Goal: Information Seeking & Learning: Obtain resource

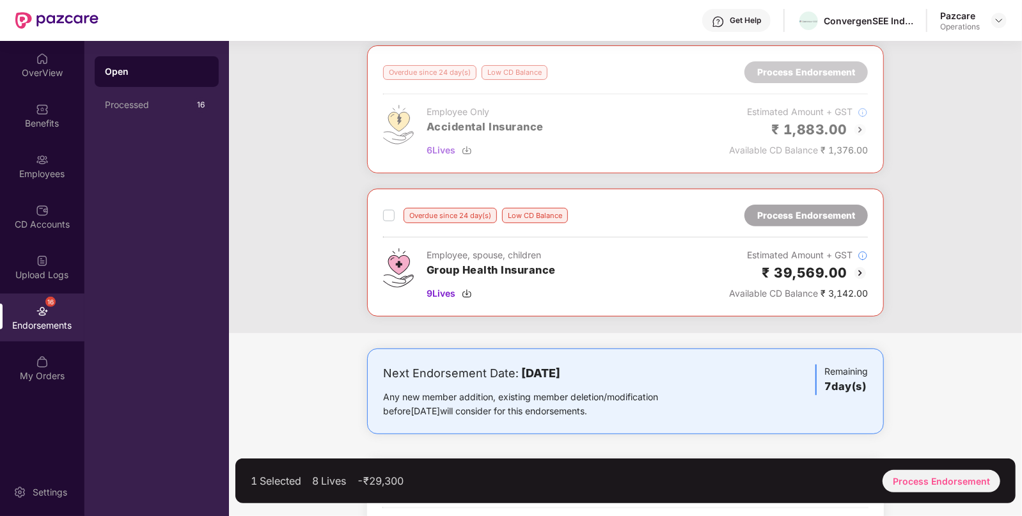
scroll to position [230, 0]
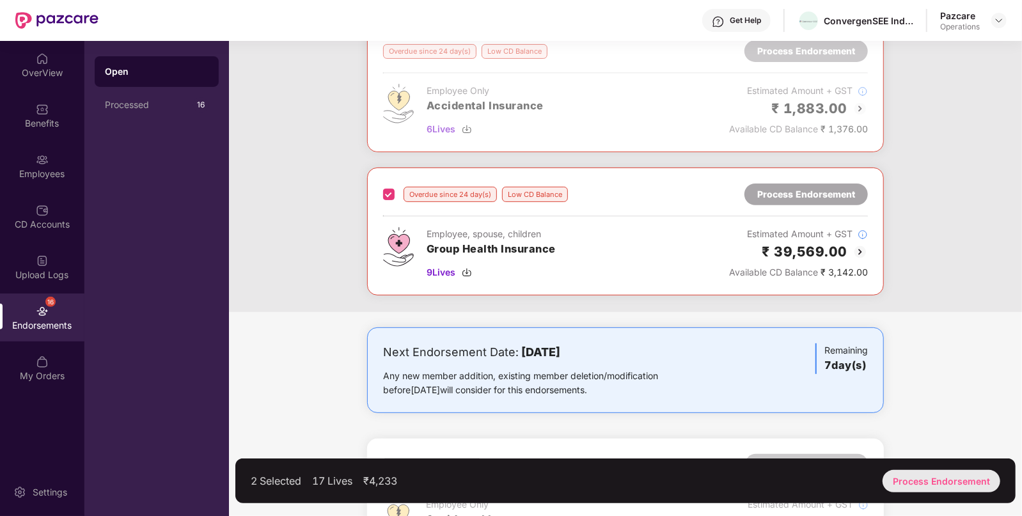
click at [920, 477] on div "Process Endorsement" at bounding box center [941, 481] width 118 height 22
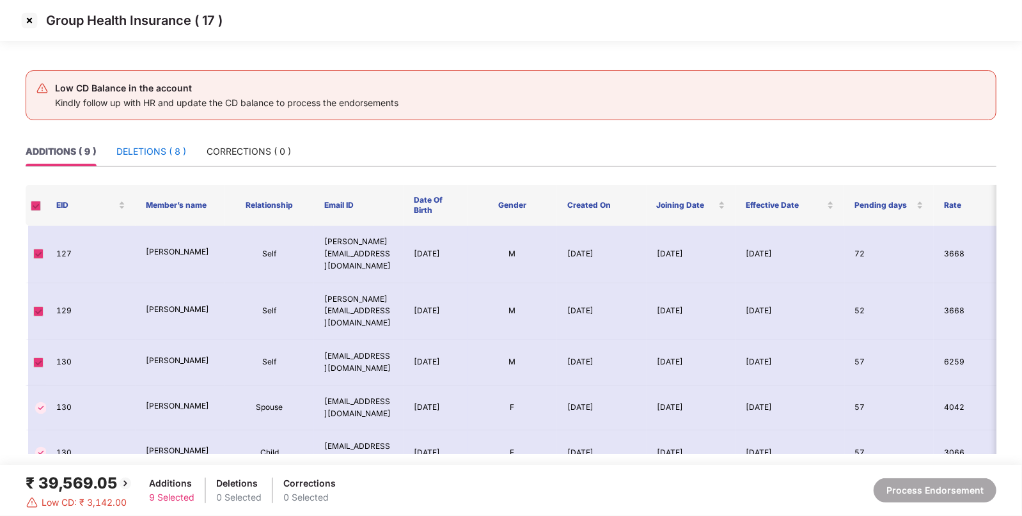
click at [136, 147] on div "DELETIONS ( 8 )" at bounding box center [151, 152] width 70 height 14
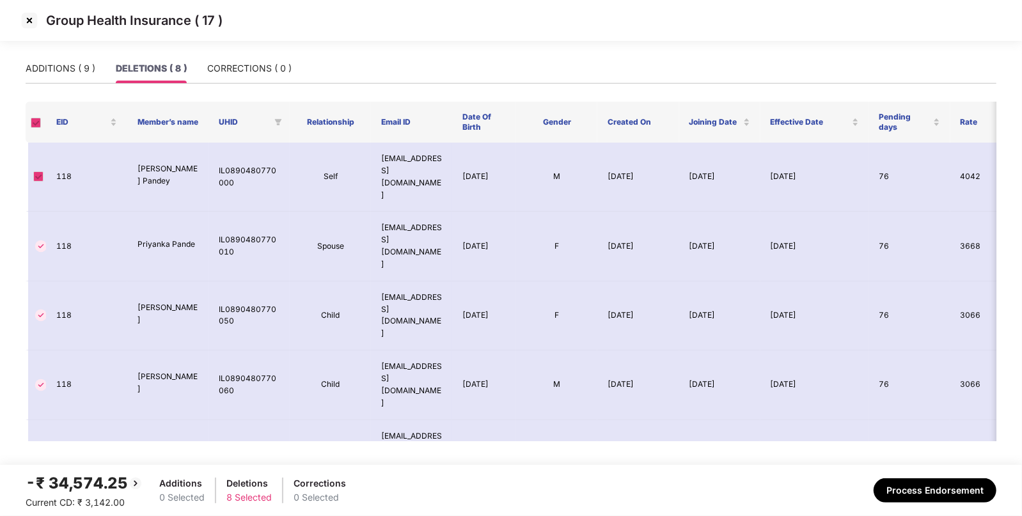
click at [136, 147] on td "Bittu Rambabu Pandey" at bounding box center [167, 177] width 81 height 69
click at [953, 489] on button "Process Endorsement" at bounding box center [935, 490] width 123 height 24
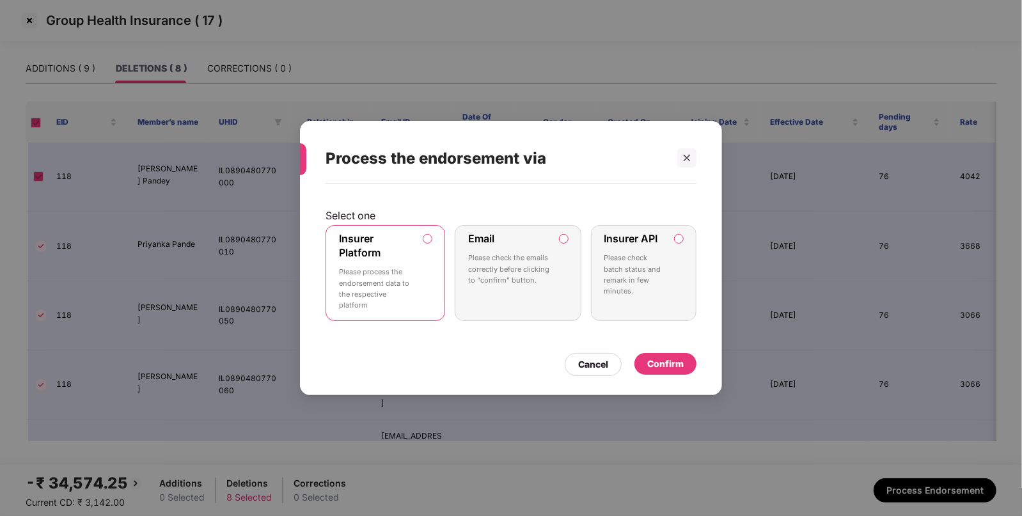
click at [658, 361] on div "Confirm" at bounding box center [665, 364] width 36 height 14
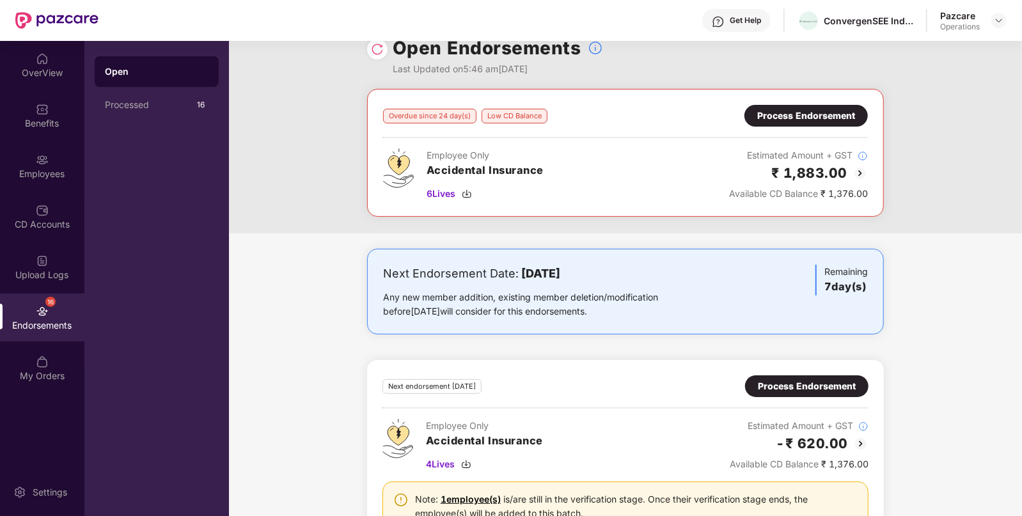
scroll to position [0, 0]
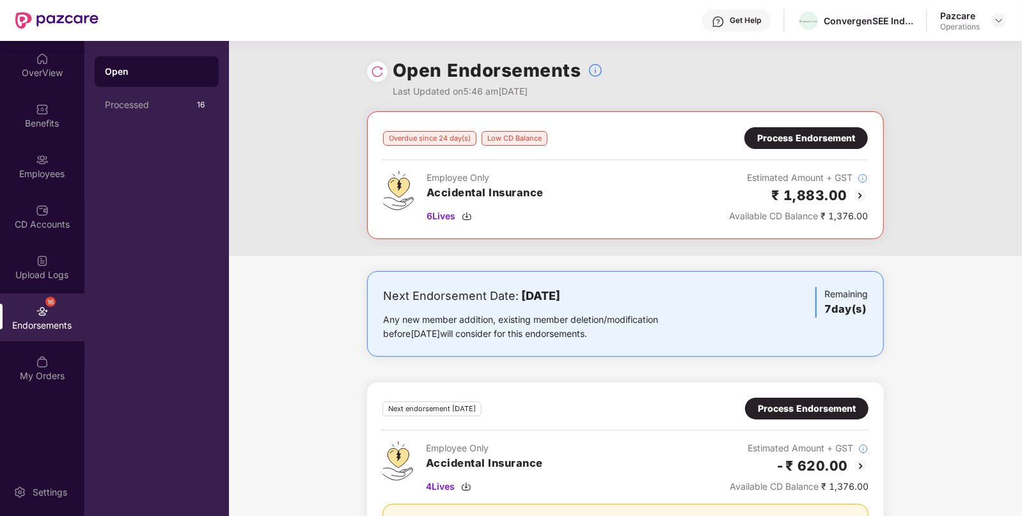
click at [863, 192] on img at bounding box center [859, 195] width 15 height 15
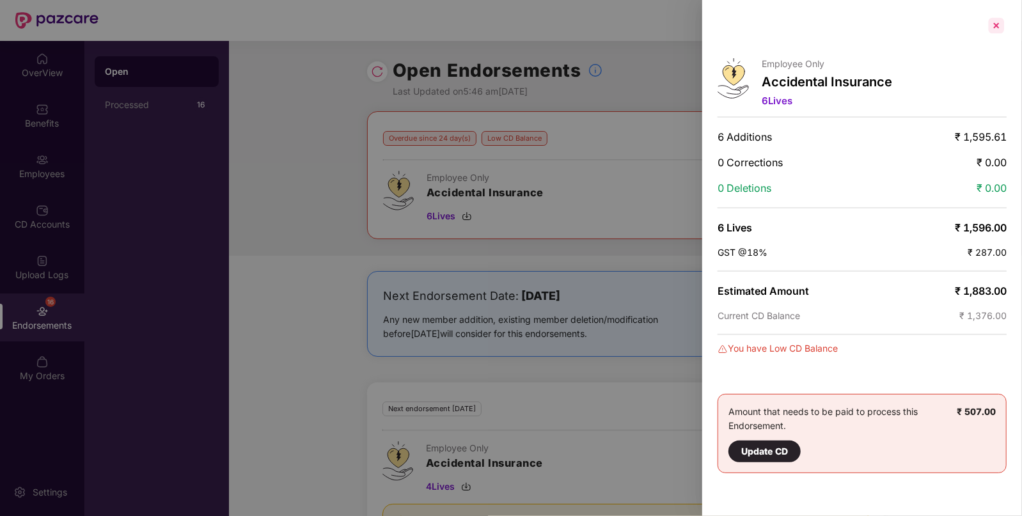
click at [994, 29] on div at bounding box center [996, 25] width 20 height 20
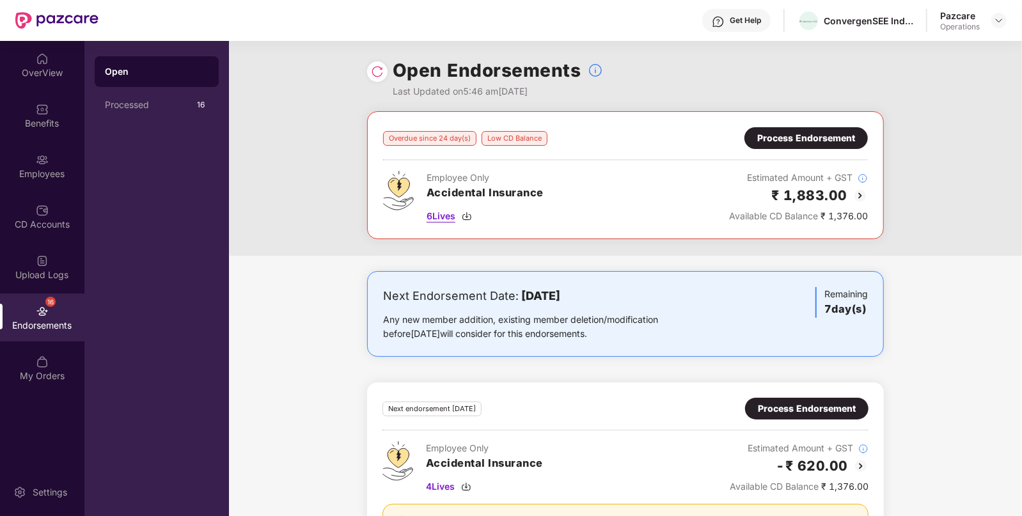
click at [467, 214] on img at bounding box center [467, 216] width 10 height 10
click at [1004, 19] on img at bounding box center [999, 20] width 10 height 10
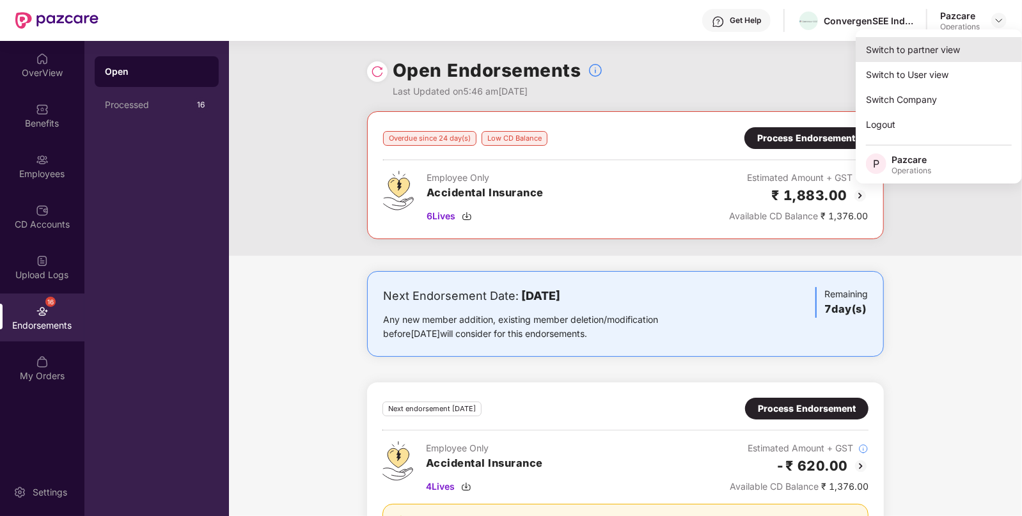
click at [886, 49] on div "Switch to partner view" at bounding box center [939, 49] width 166 height 25
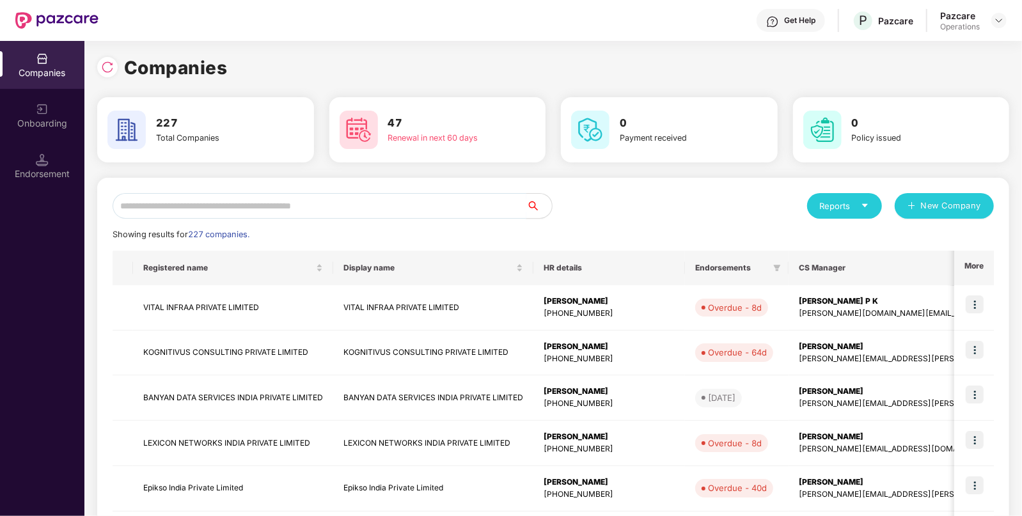
click at [324, 208] on input "text" at bounding box center [320, 206] width 414 height 26
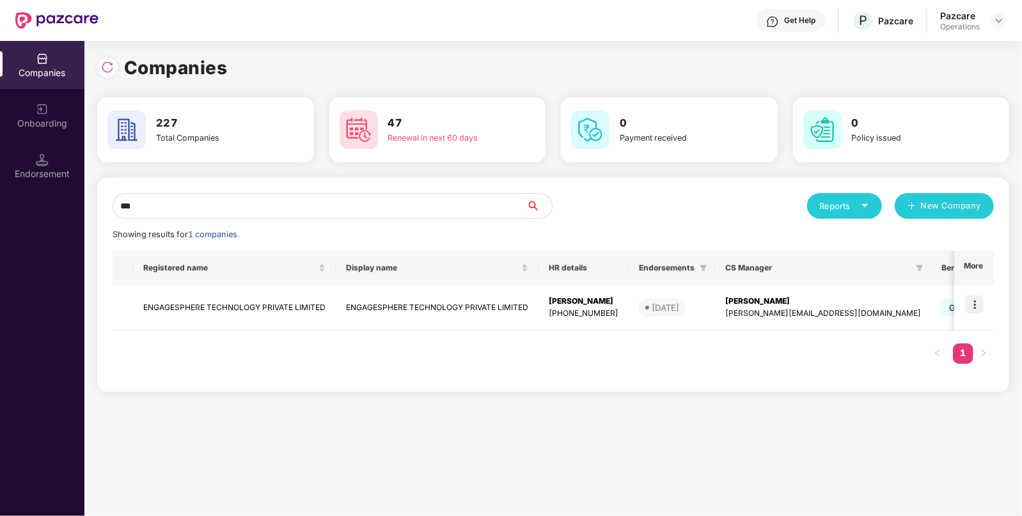
type input "****"
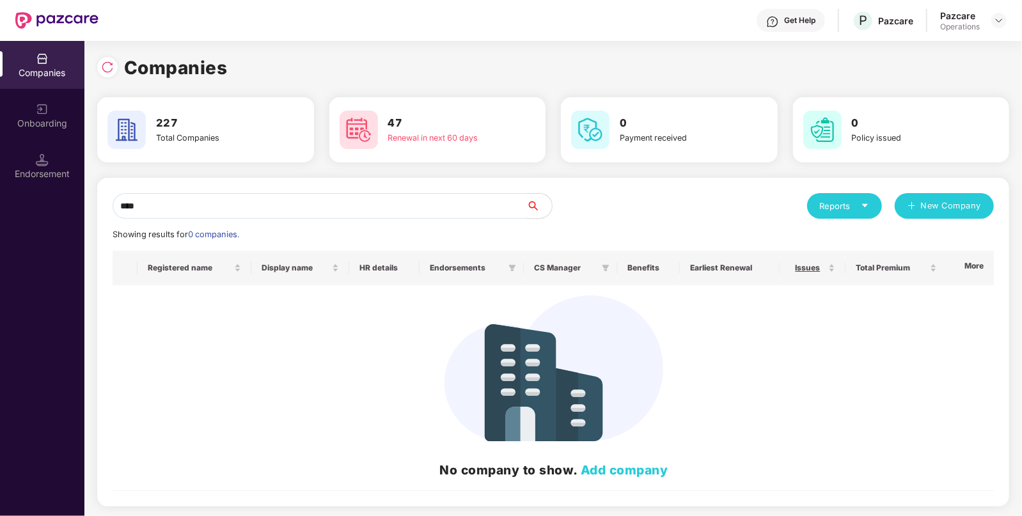
click at [324, 208] on input "****" at bounding box center [320, 206] width 414 height 26
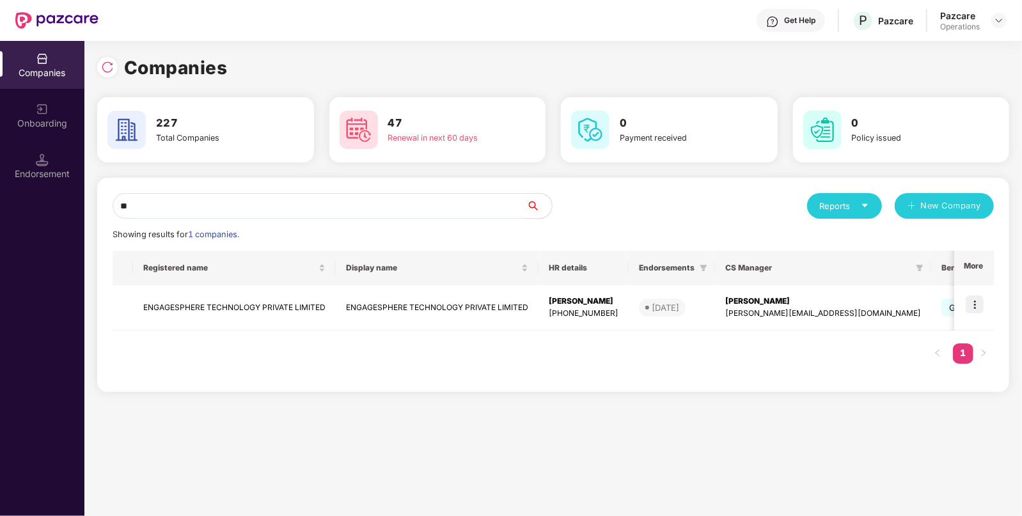
type input "*"
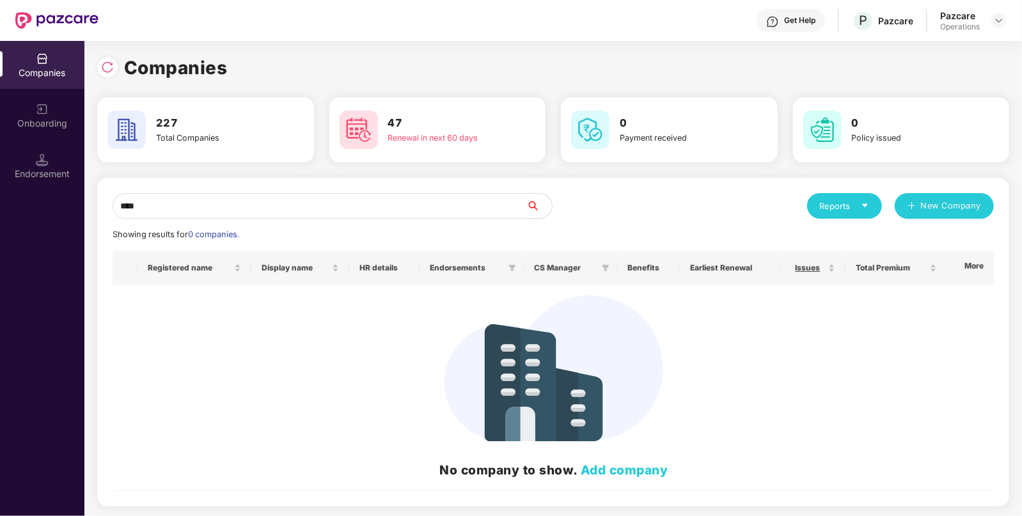
type input "****"
click at [306, 212] on input "****" at bounding box center [320, 206] width 414 height 26
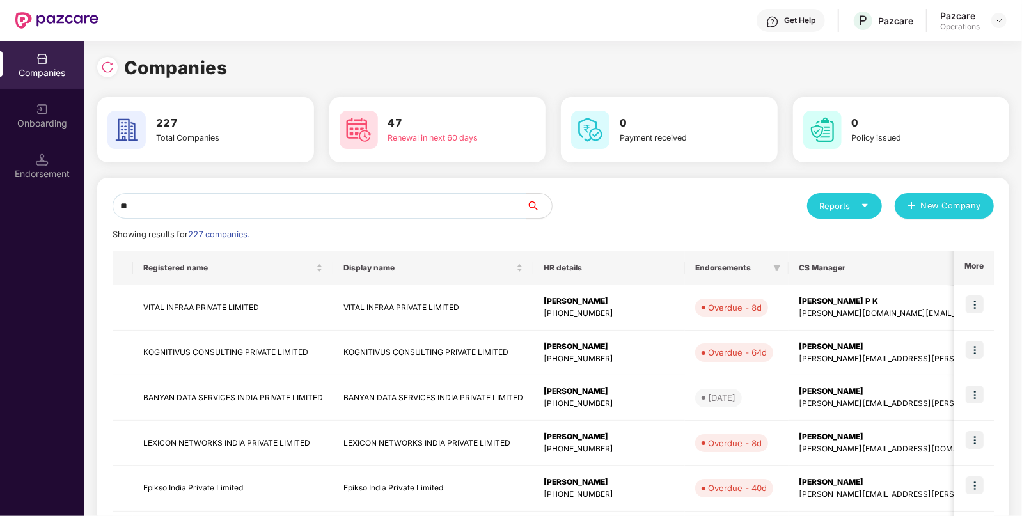
type input "*"
paste input "**********"
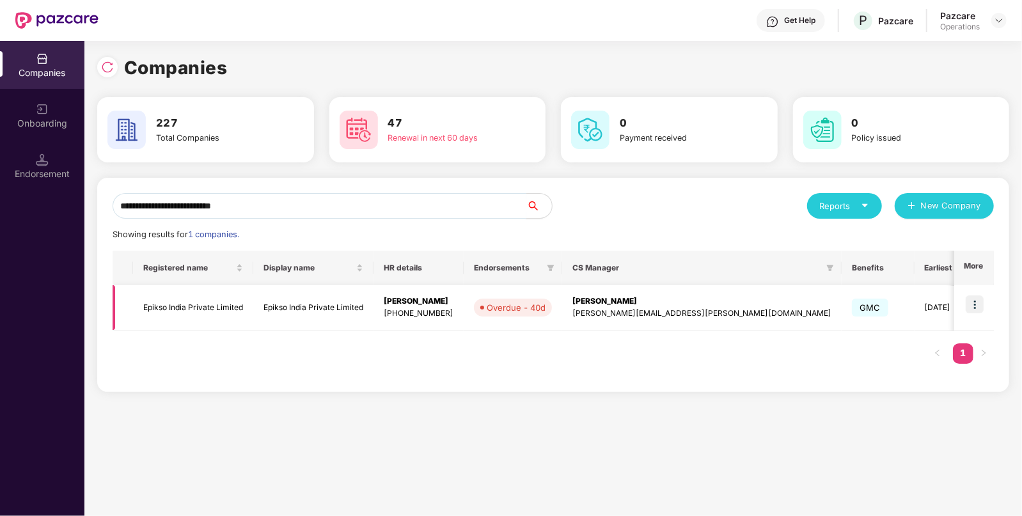
type input "**********"
click at [968, 297] on img at bounding box center [975, 304] width 18 height 18
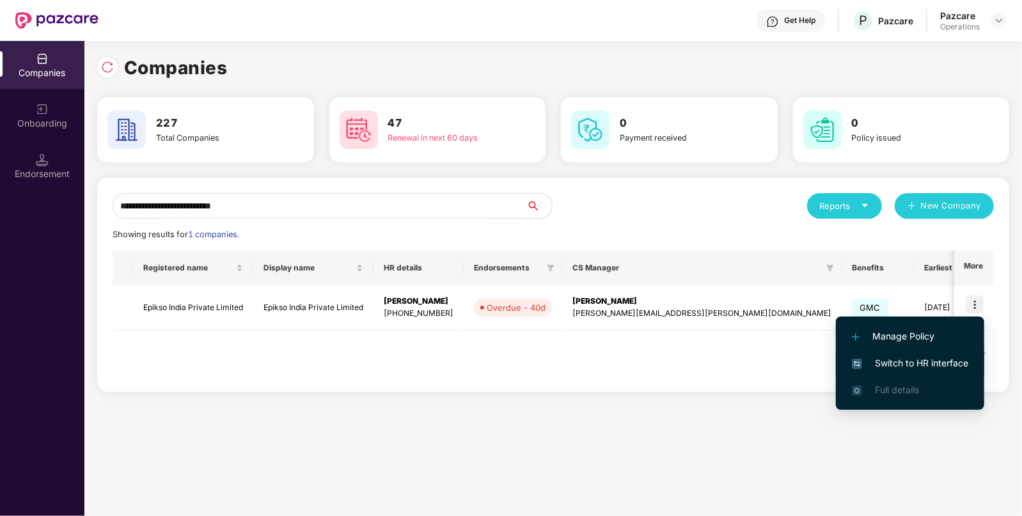
click at [909, 368] on span "Switch to HR interface" at bounding box center [910, 363] width 116 height 14
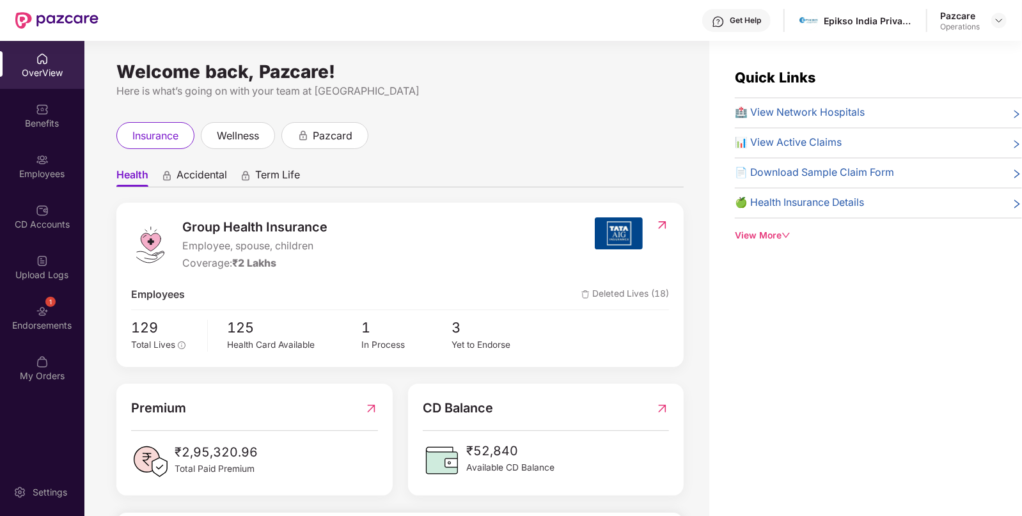
click at [46, 323] on div "Endorsements" at bounding box center [42, 325] width 84 height 13
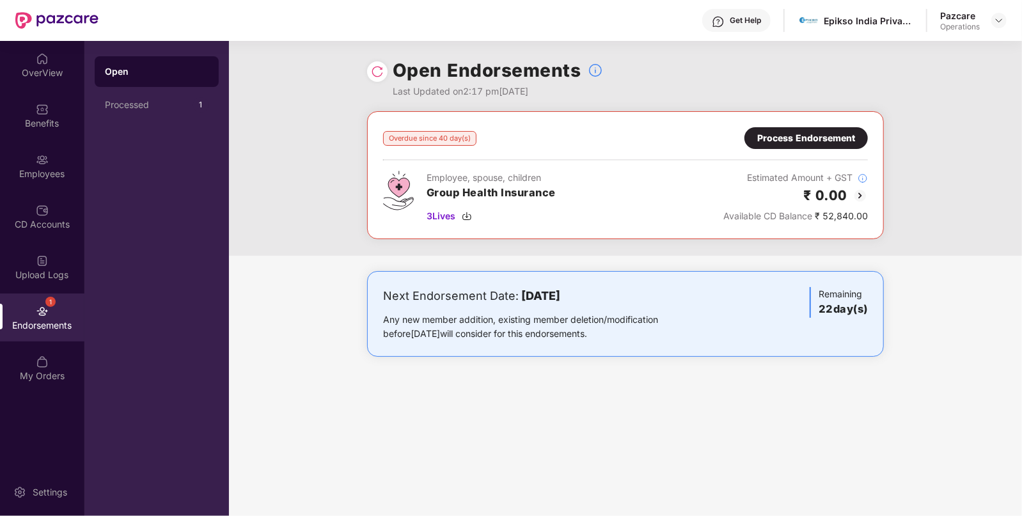
click at [861, 189] on img at bounding box center [859, 195] width 15 height 15
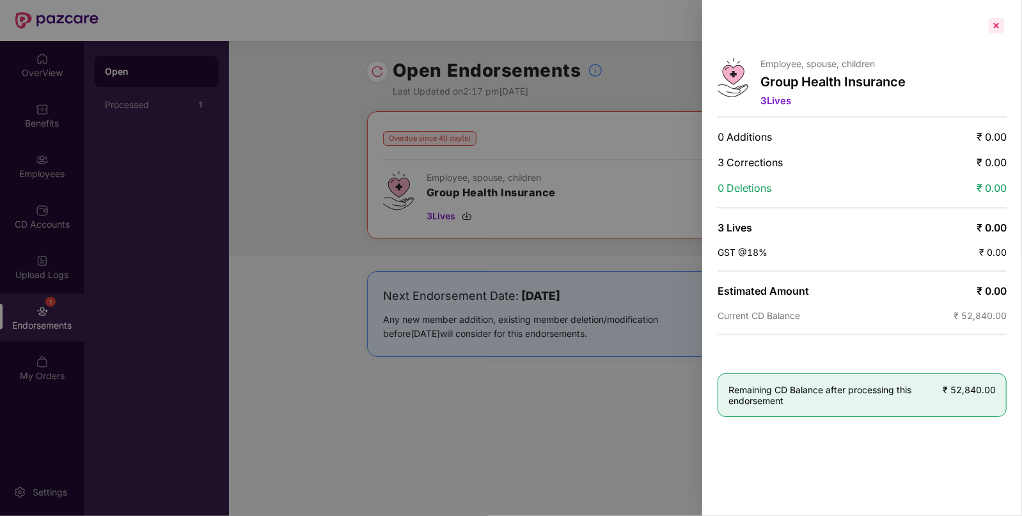
click at [1003, 26] on div at bounding box center [996, 25] width 20 height 20
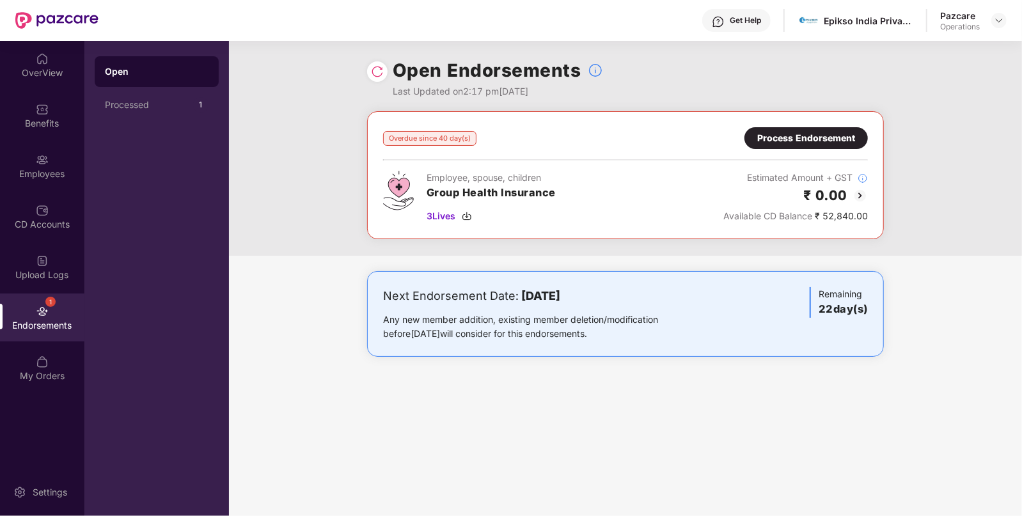
click at [800, 131] on div "Process Endorsement" at bounding box center [806, 138] width 98 height 14
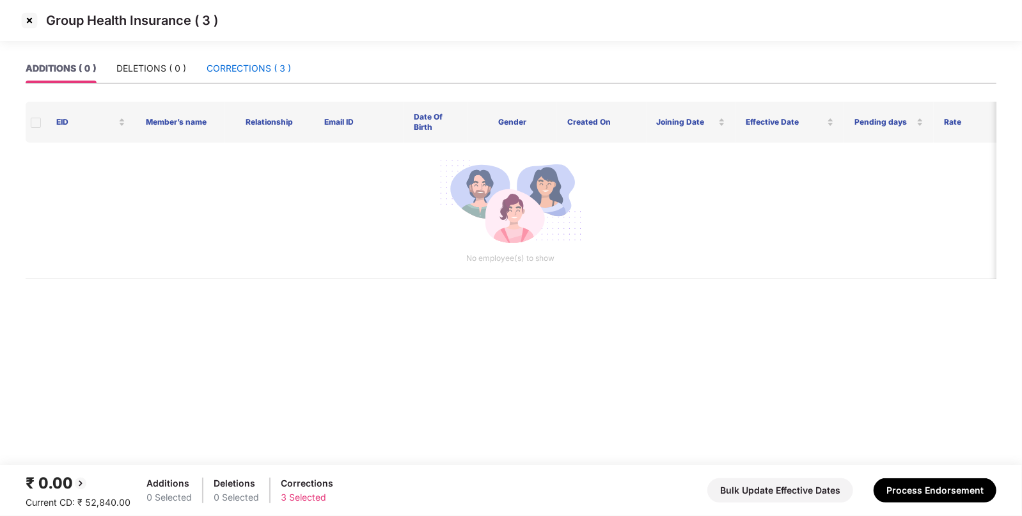
click at [219, 65] on div "CORRECTIONS ( 3 )" at bounding box center [249, 68] width 84 height 14
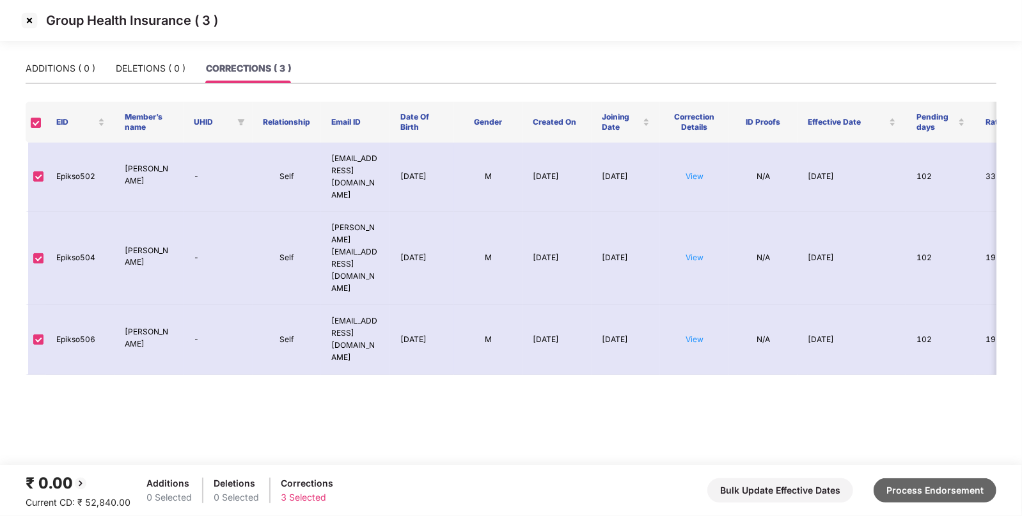
click at [921, 480] on button "Process Endorsement" at bounding box center [935, 490] width 123 height 24
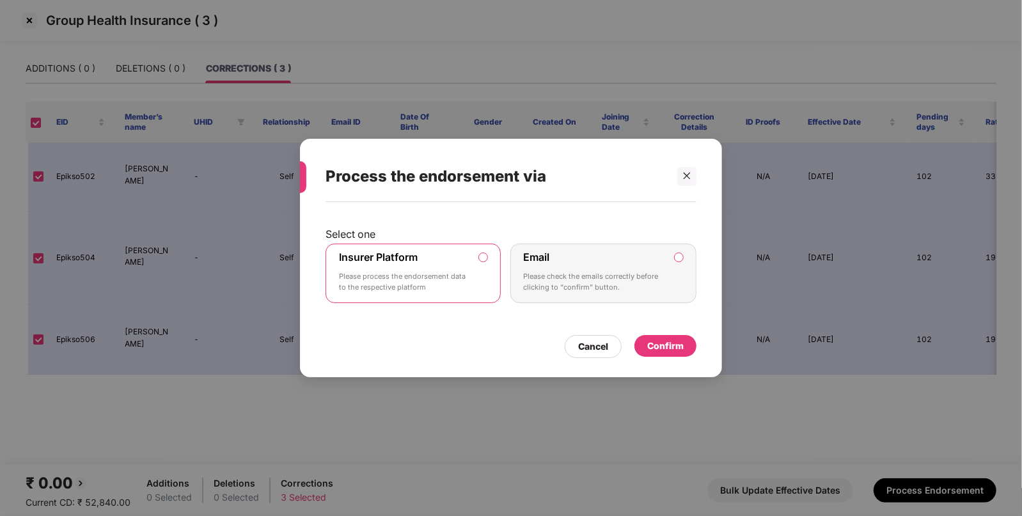
click at [670, 343] on div "Confirm" at bounding box center [665, 346] width 36 height 14
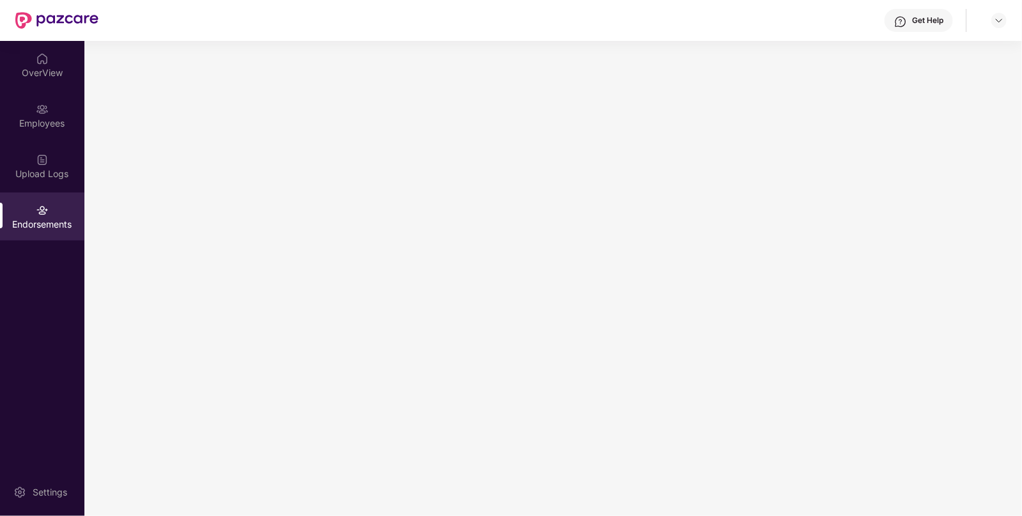
click at [506, 180] on main at bounding box center [552, 278] width 937 height 475
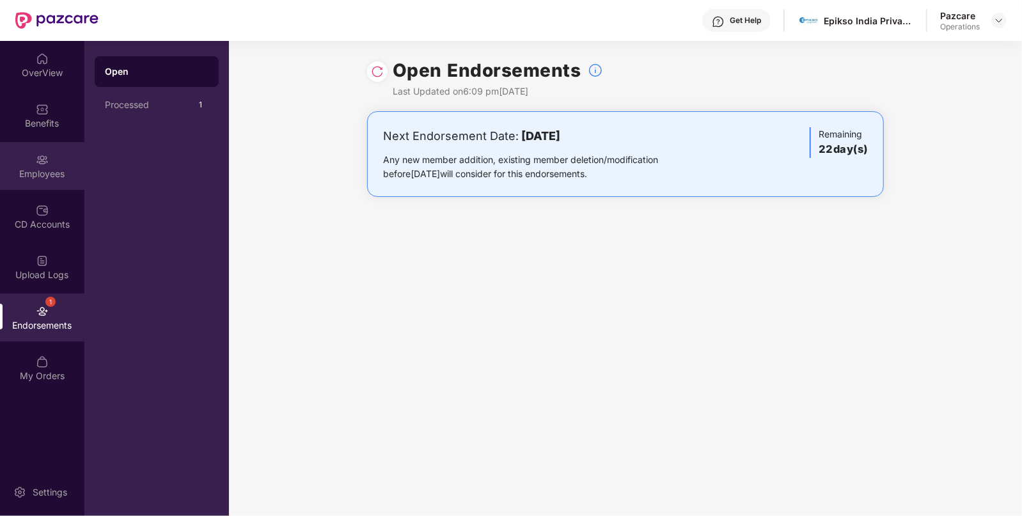
click at [49, 169] on div "Employees" at bounding box center [42, 174] width 84 height 13
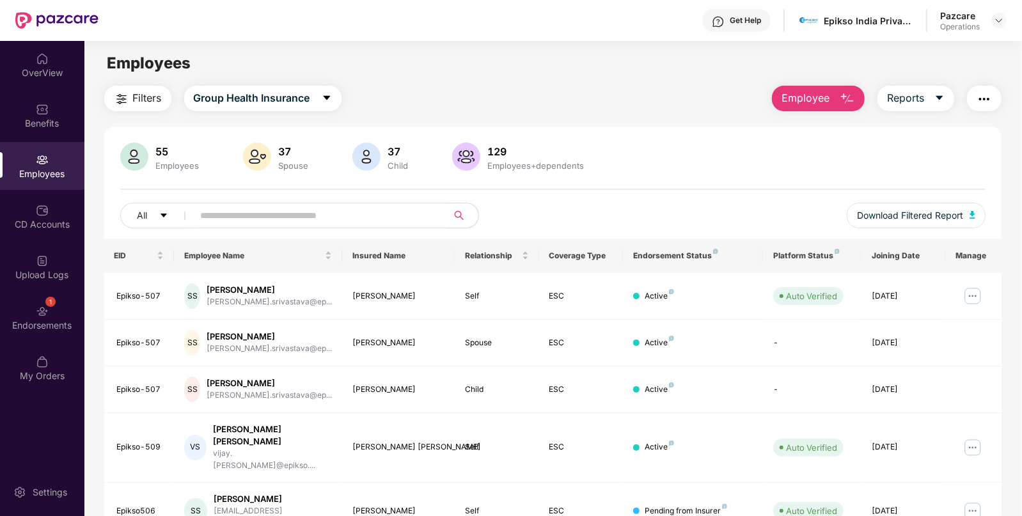
click at [983, 101] on img "button" at bounding box center [983, 98] width 15 height 15
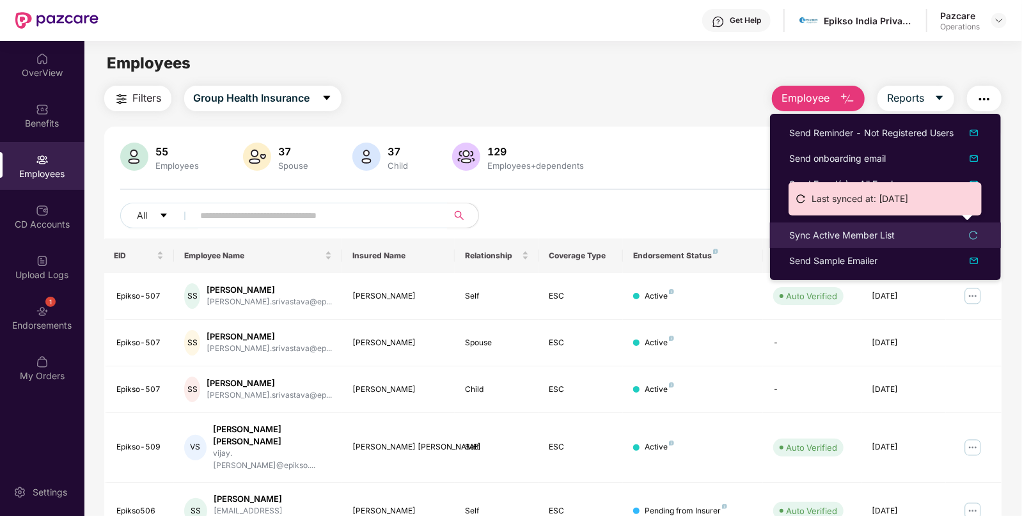
click at [822, 229] on div "Sync Active Member List" at bounding box center [842, 235] width 106 height 14
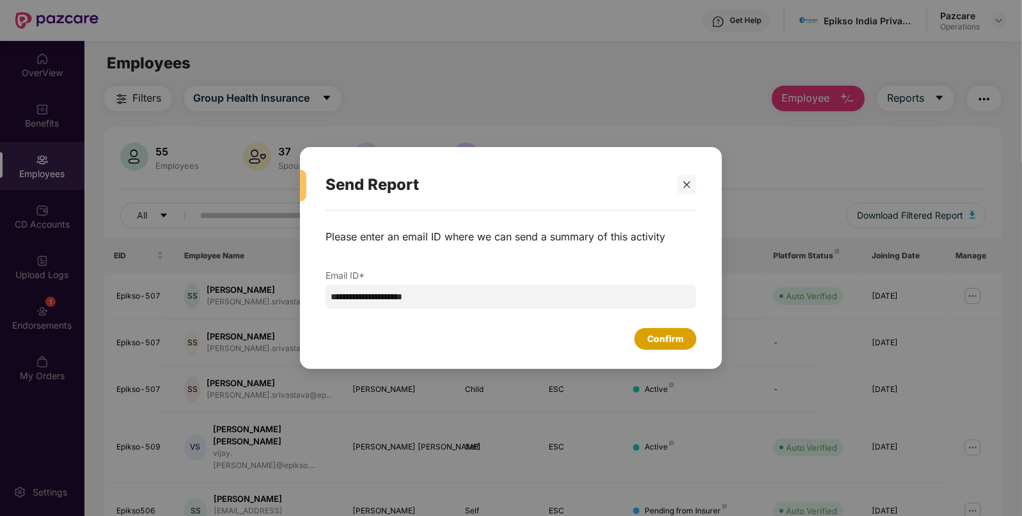
click at [669, 334] on div "Confirm" at bounding box center [665, 339] width 36 height 14
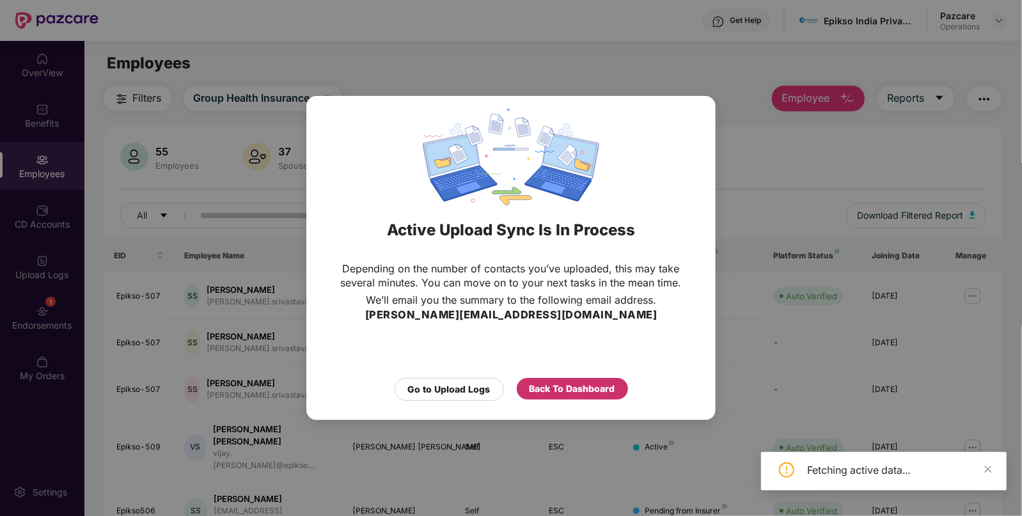
click at [556, 386] on div "Back To Dashboard" at bounding box center [572, 389] width 86 height 14
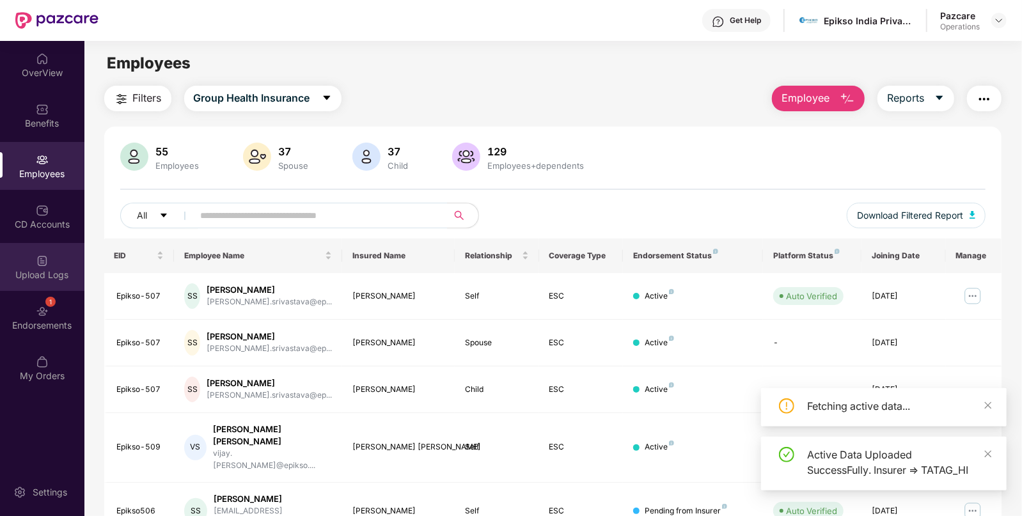
click at [40, 271] on div "Upload Logs" at bounding box center [42, 275] width 84 height 13
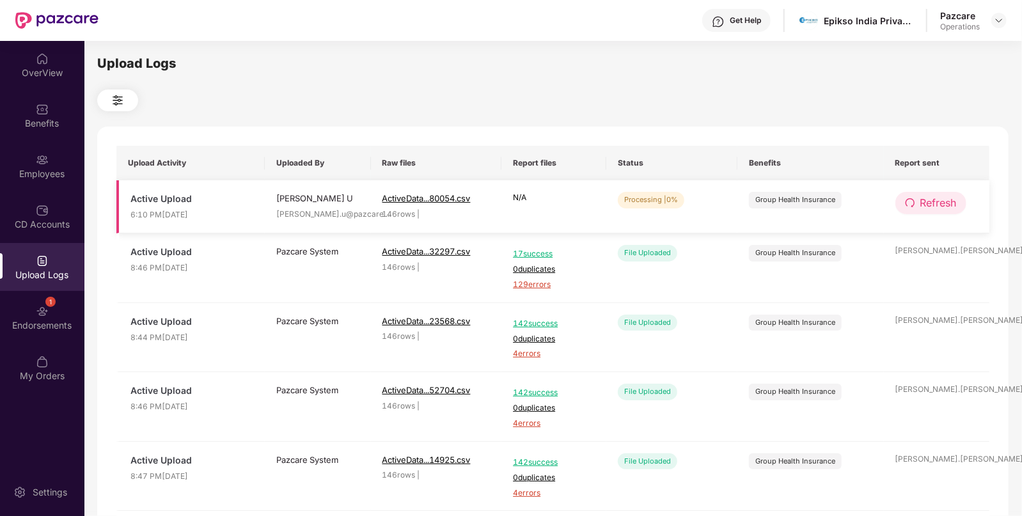
click at [934, 207] on span "Refresh" at bounding box center [938, 203] width 36 height 16
click at [934, 207] on span "Refresh" at bounding box center [939, 203] width 36 height 16
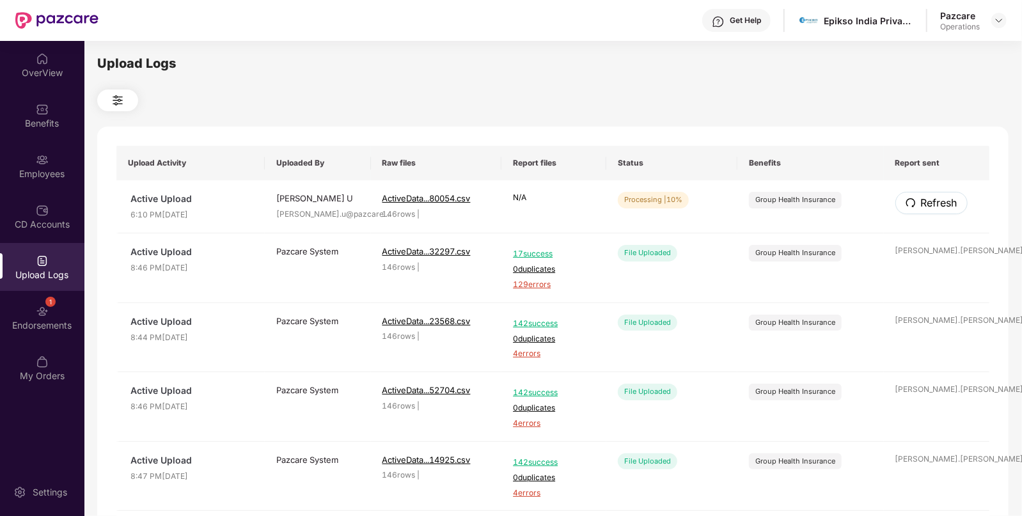
click at [934, 207] on span "Refresh" at bounding box center [939, 203] width 36 height 16
click at [934, 207] on span "Refresh" at bounding box center [938, 203] width 36 height 16
click at [934, 207] on span "Refresh" at bounding box center [939, 203] width 36 height 16
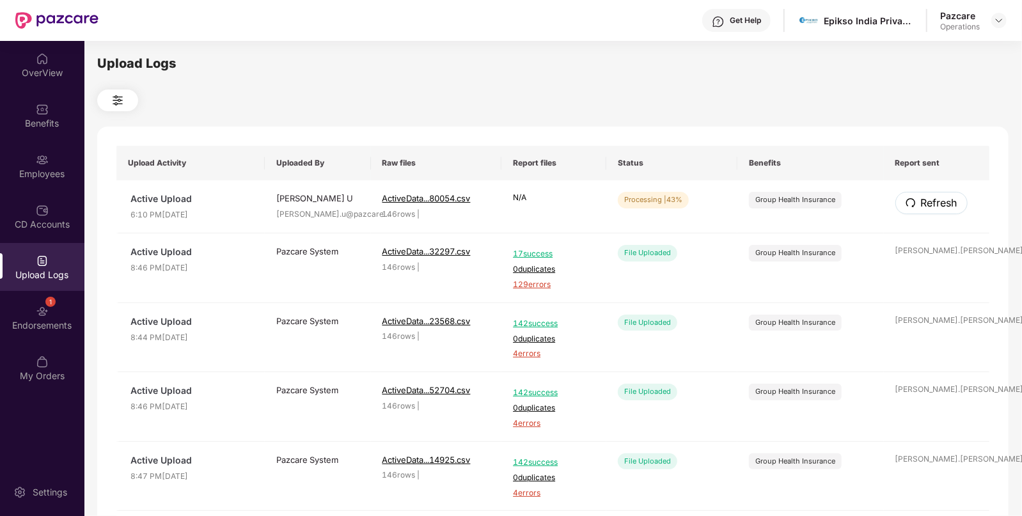
click at [934, 207] on span "Refresh" at bounding box center [939, 203] width 36 height 16
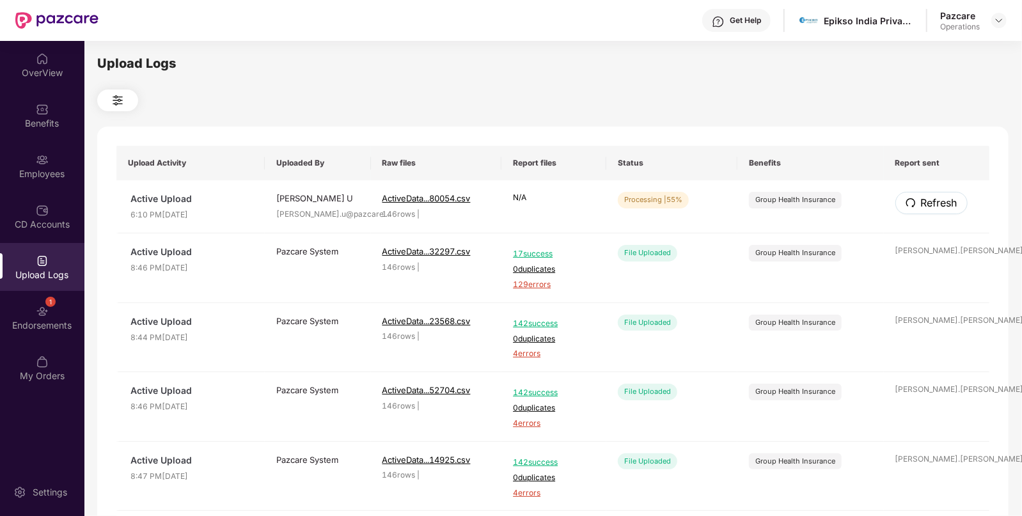
click at [934, 207] on span "Refresh" at bounding box center [939, 203] width 36 height 16
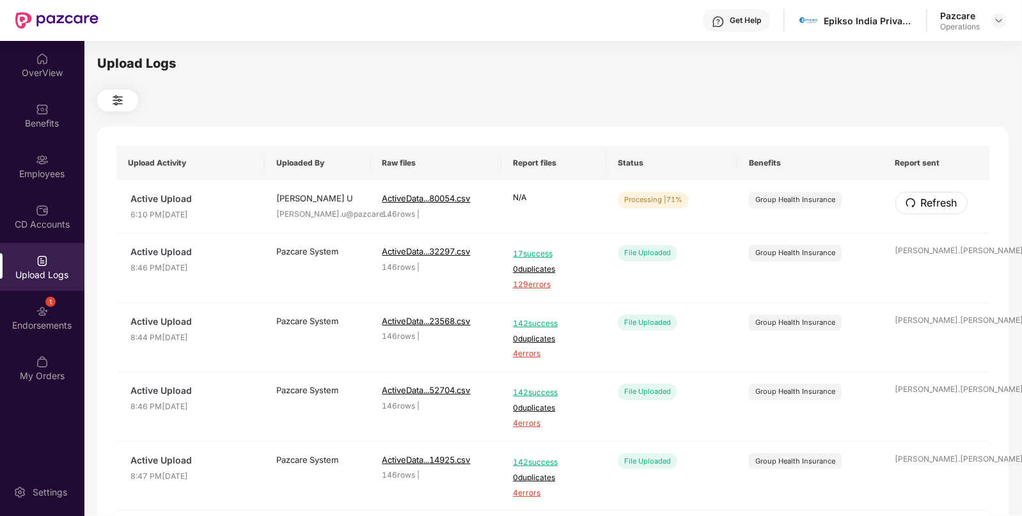
click at [934, 207] on span "Refresh" at bounding box center [939, 203] width 36 height 16
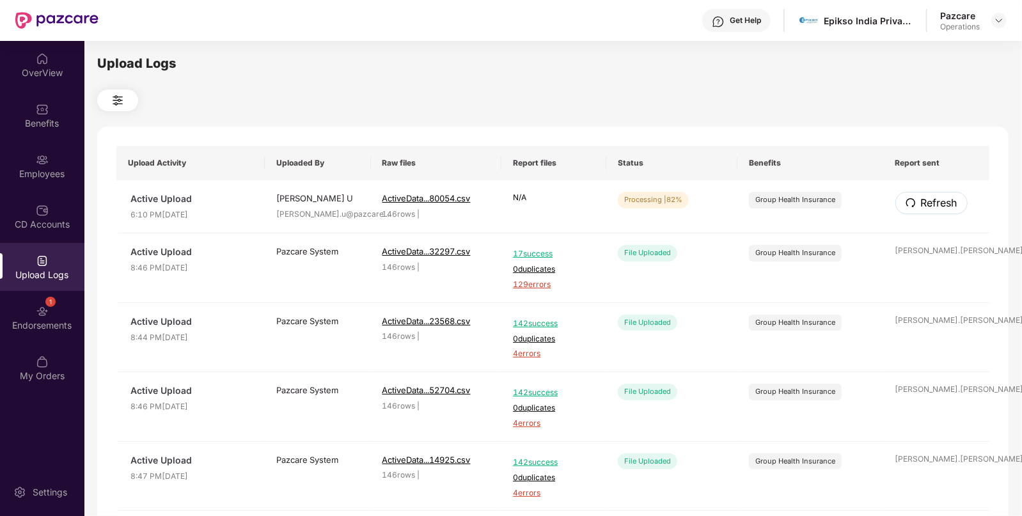
click at [934, 207] on span "Refresh" at bounding box center [939, 203] width 36 height 16
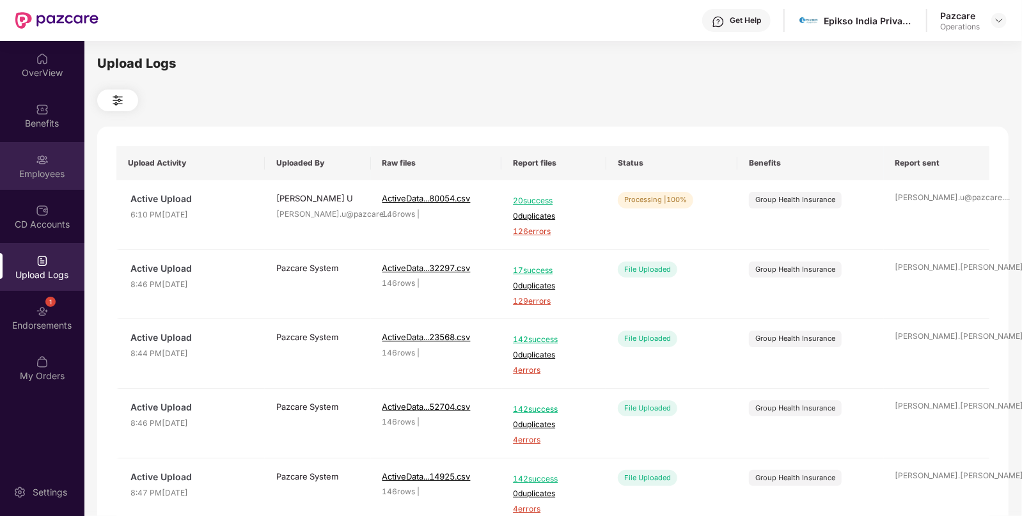
click at [48, 179] on div "Employees" at bounding box center [42, 174] width 84 height 13
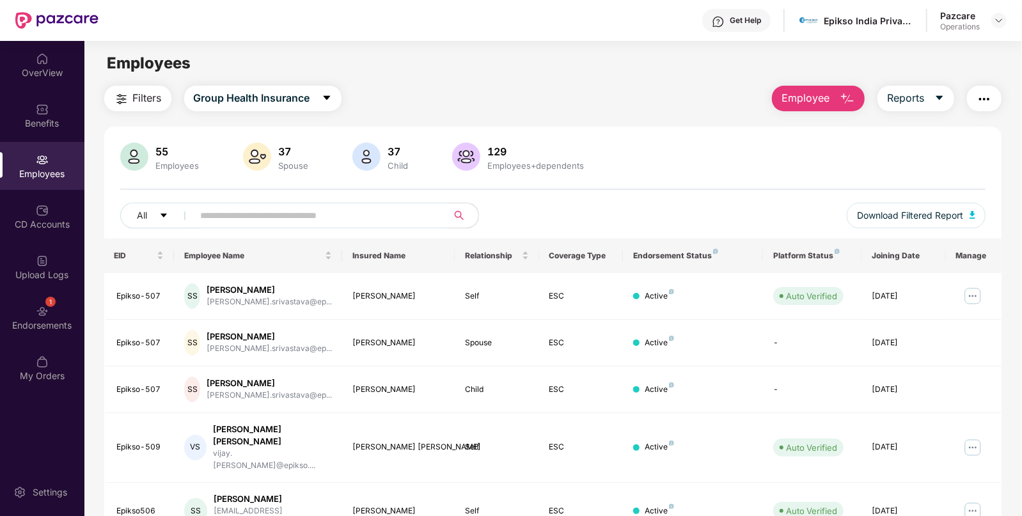
click at [122, 93] on img "button" at bounding box center [121, 98] width 15 height 15
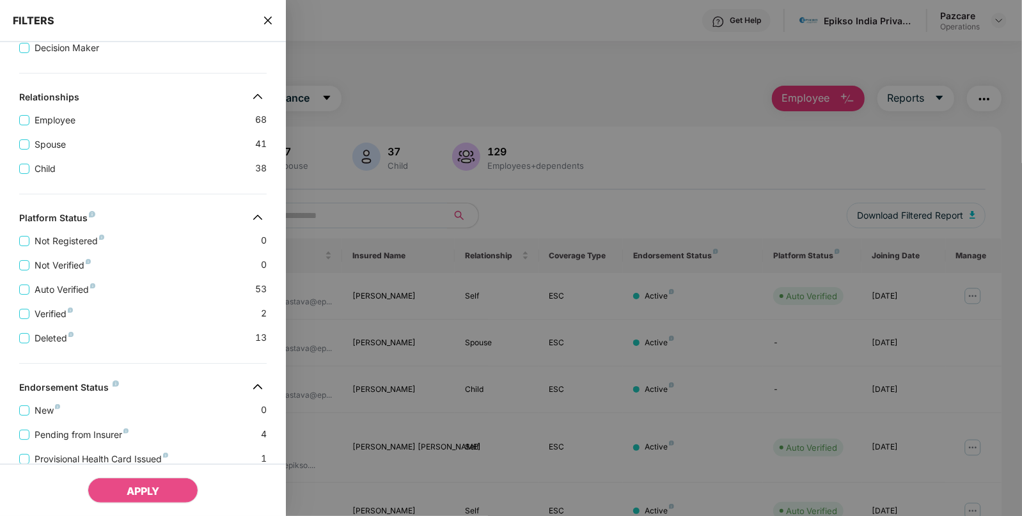
scroll to position [294, 0]
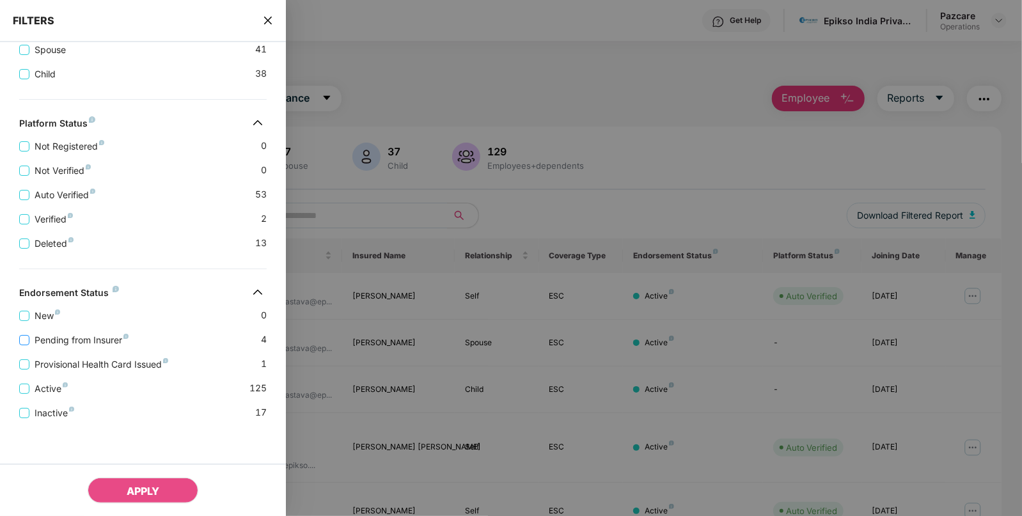
click at [68, 340] on span "Pending from Insurer" at bounding box center [81, 340] width 104 height 14
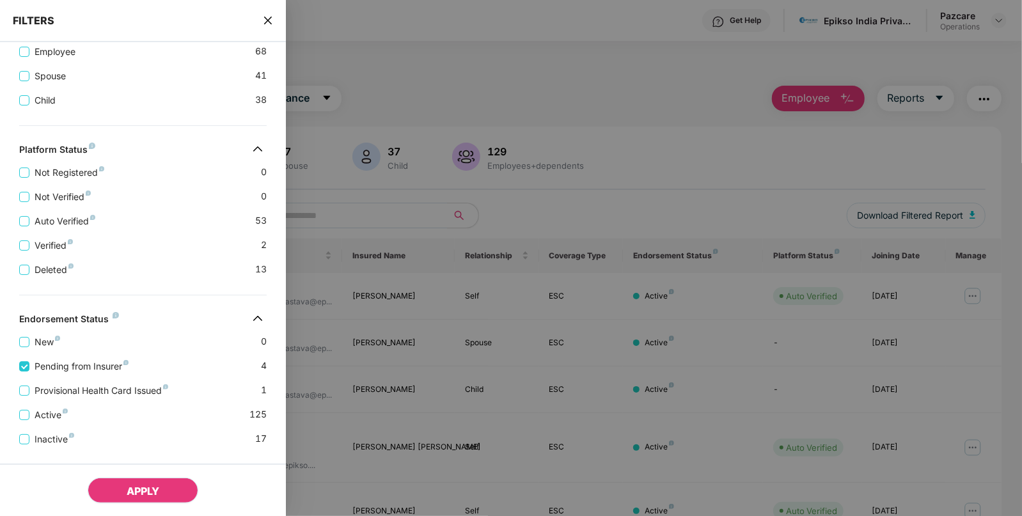
click at [114, 489] on button "APPLY" at bounding box center [143, 491] width 111 height 26
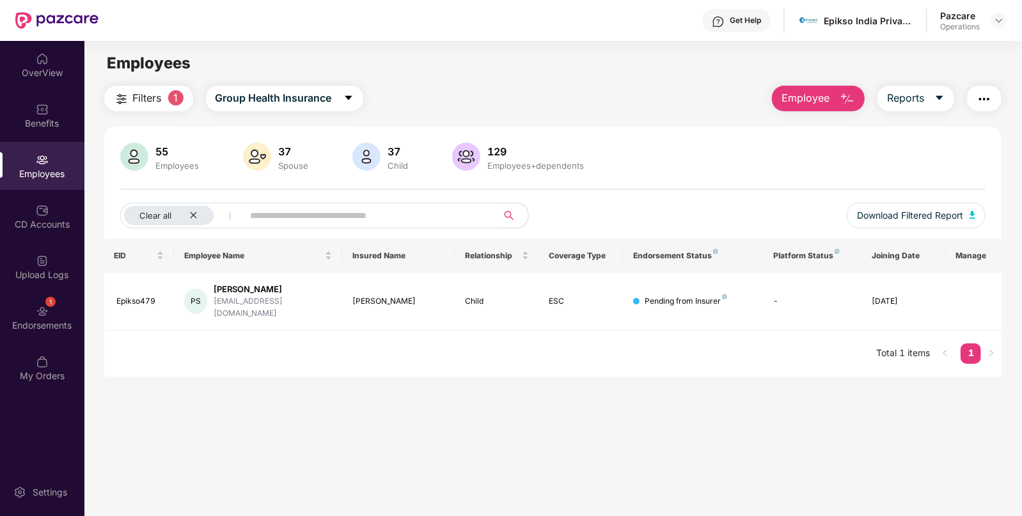
click at [153, 98] on span "Filters" at bounding box center [147, 98] width 29 height 16
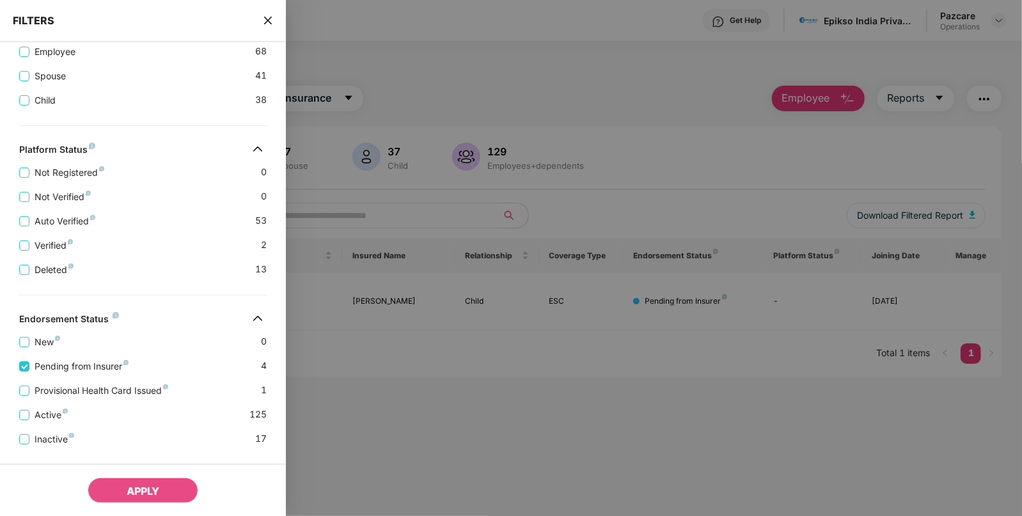
scroll to position [320, 0]
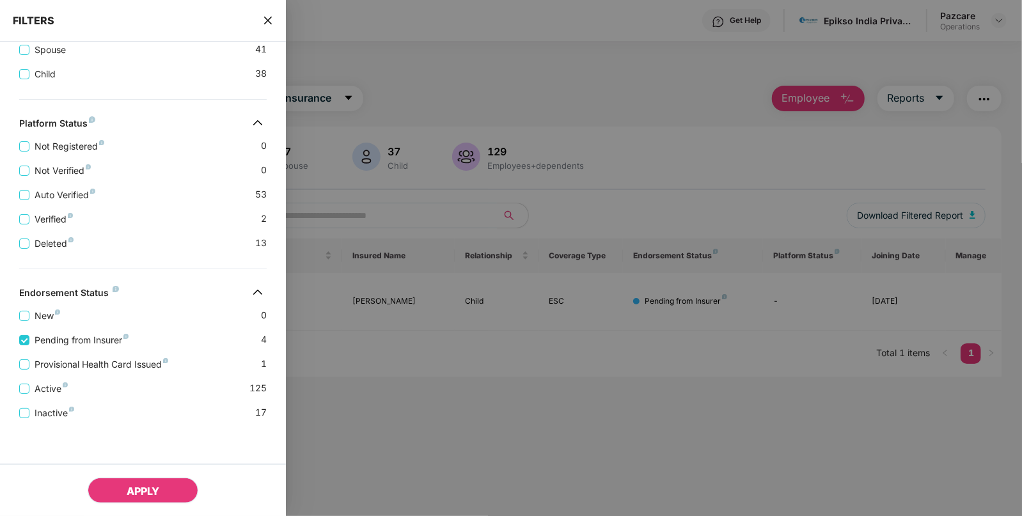
click at [118, 485] on button "APPLY" at bounding box center [143, 491] width 111 height 26
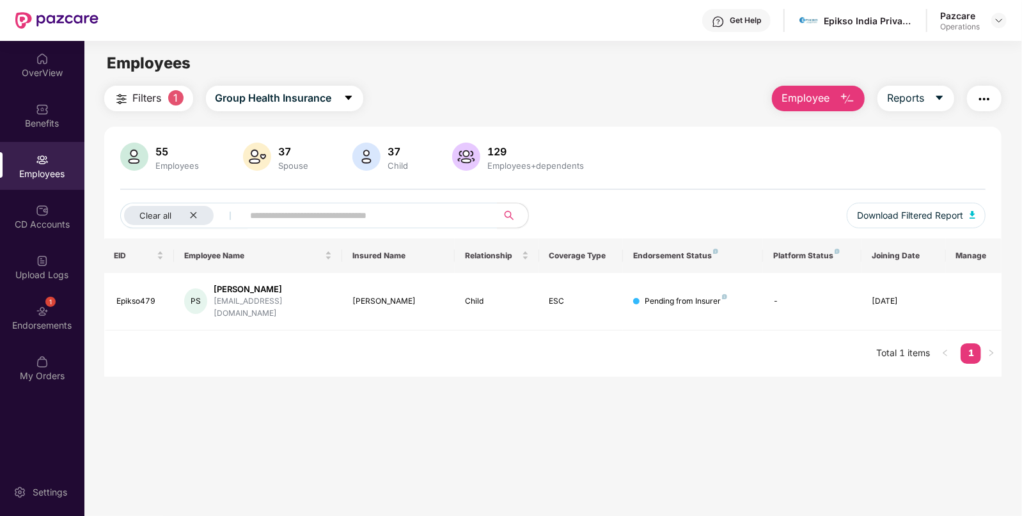
click at [164, 102] on button "Filters 1" at bounding box center [148, 99] width 89 height 26
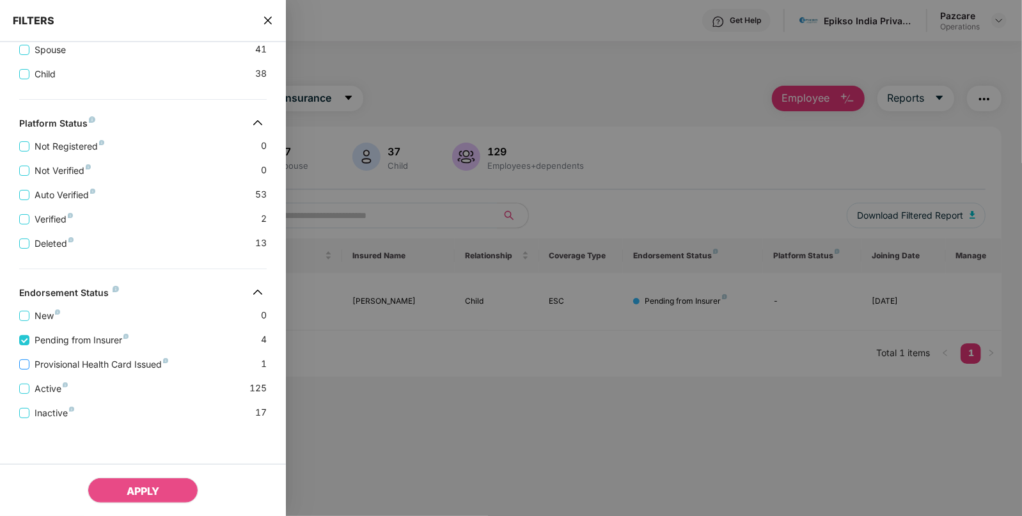
click at [128, 360] on span "Provisional Health Card Issued" at bounding box center [101, 364] width 144 height 14
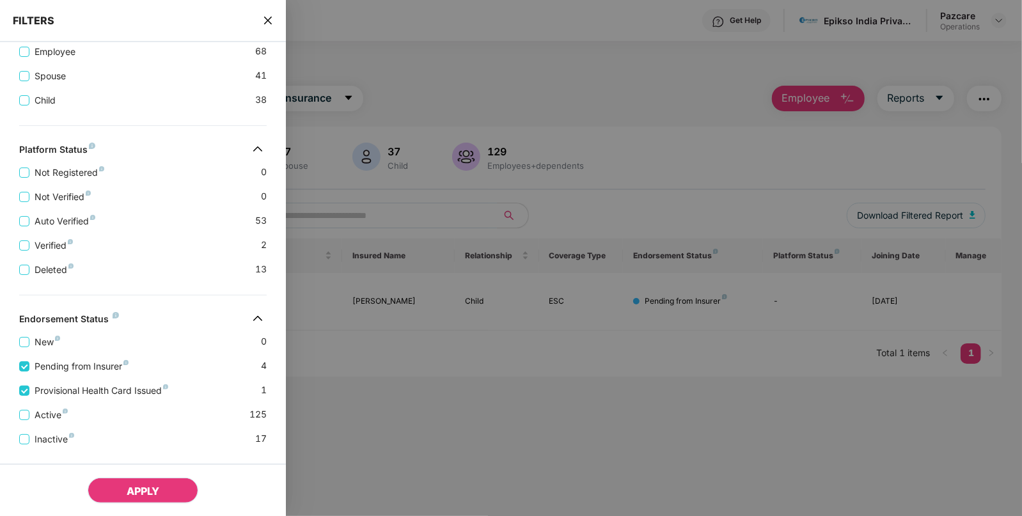
click at [142, 498] on button "APPLY" at bounding box center [143, 491] width 111 height 26
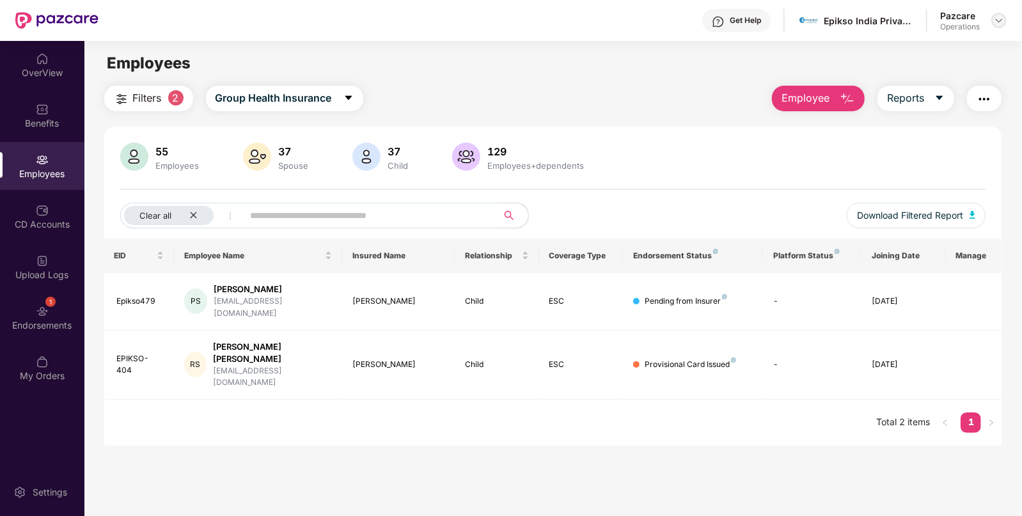
click at [995, 19] on img at bounding box center [999, 20] width 10 height 10
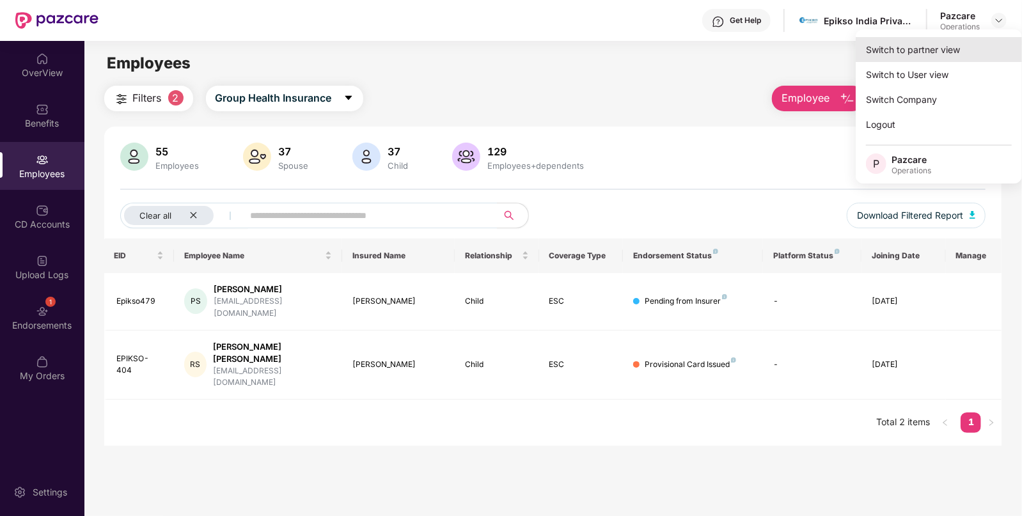
click at [926, 43] on div "Switch to partner view" at bounding box center [939, 49] width 166 height 25
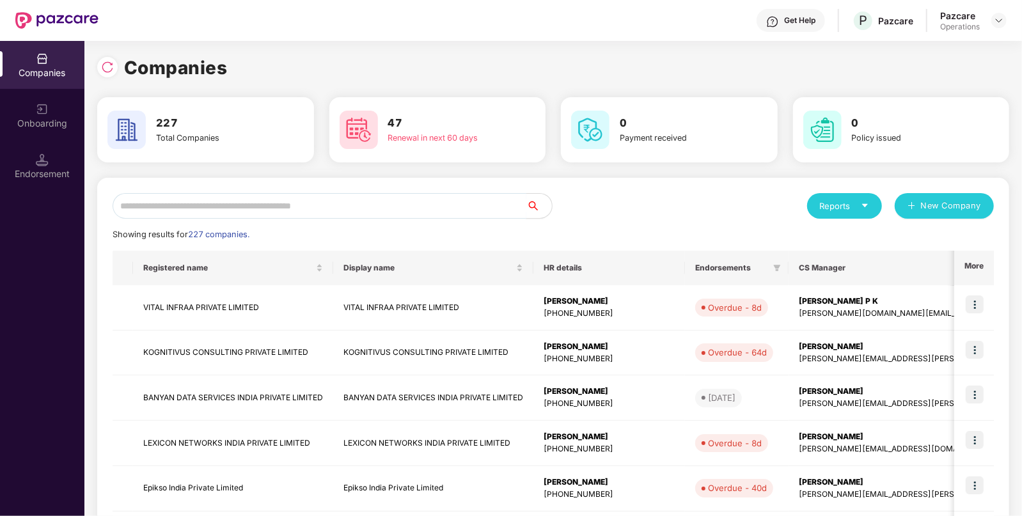
click at [325, 197] on input "text" at bounding box center [320, 206] width 414 height 26
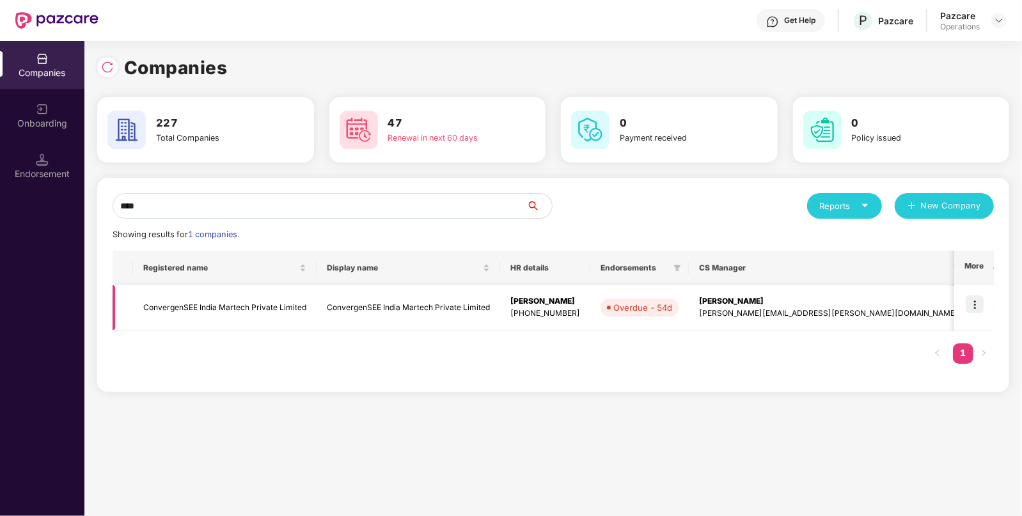
type input "****"
click at [982, 300] on img at bounding box center [975, 304] width 18 height 18
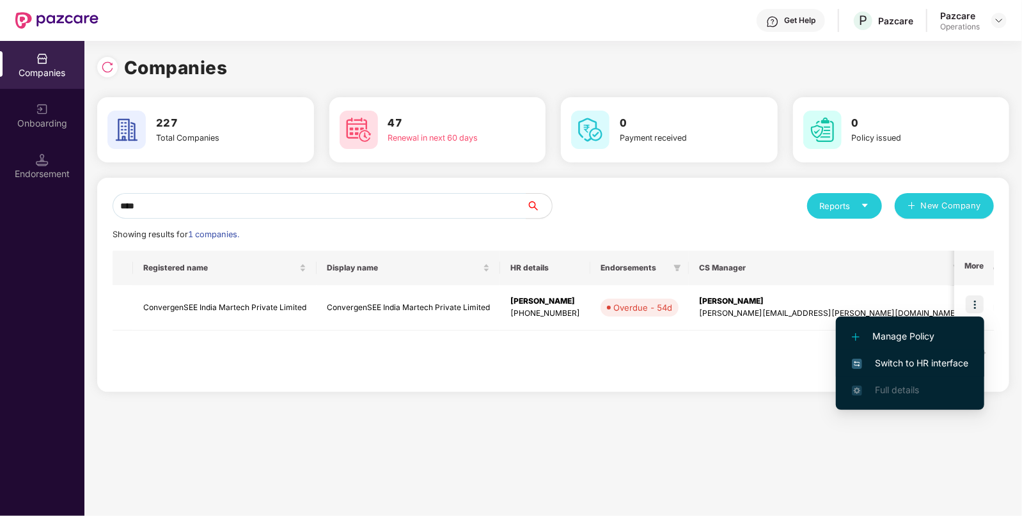
click at [868, 358] on span "Switch to HR interface" at bounding box center [910, 363] width 116 height 14
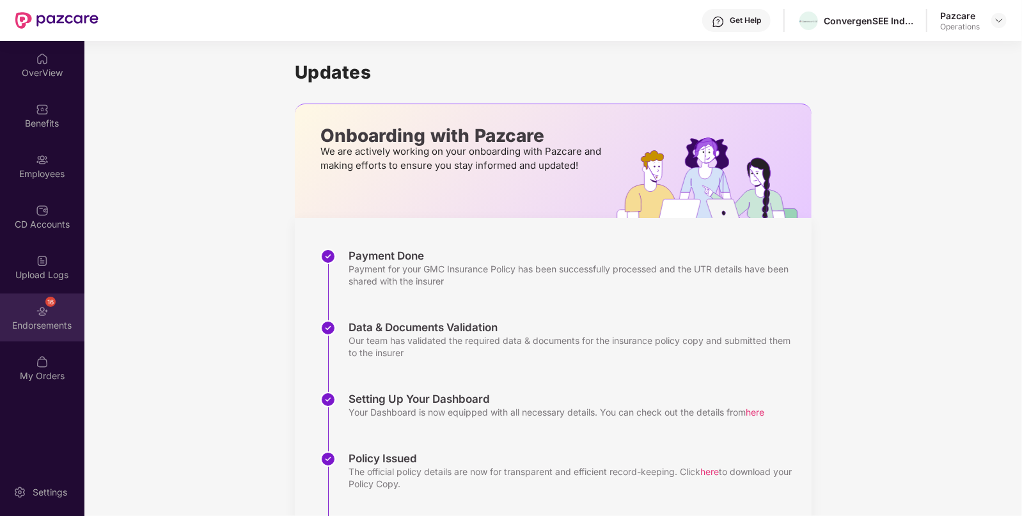
click at [51, 310] on div "16 Endorsements" at bounding box center [42, 318] width 84 height 48
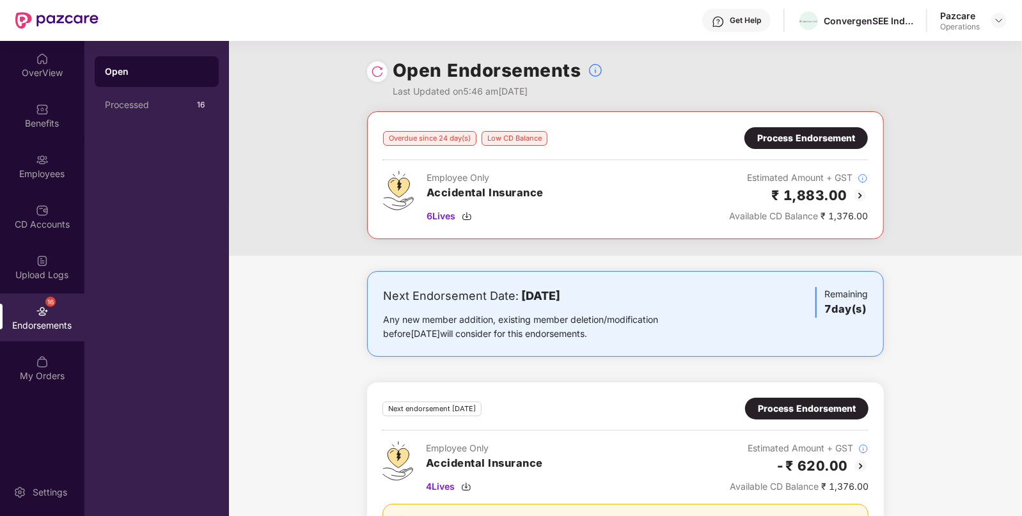
click at [813, 137] on div "Process Endorsement" at bounding box center [806, 138] width 98 height 14
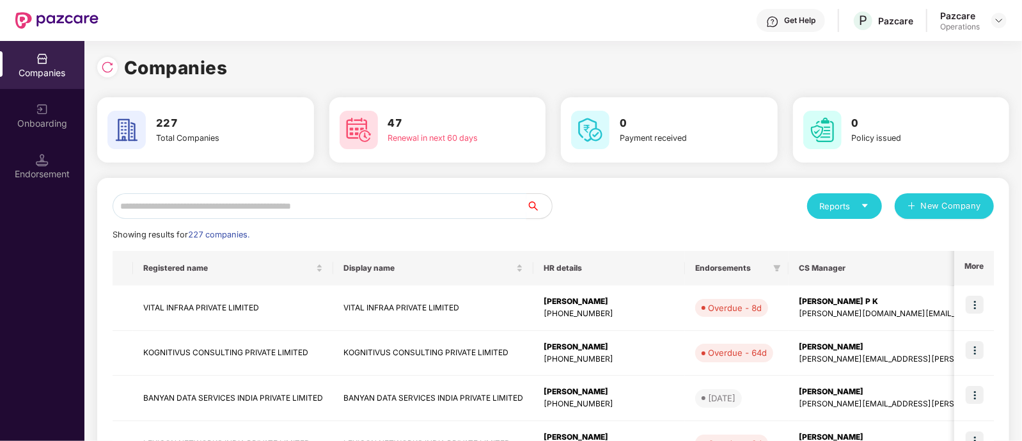
click at [311, 203] on input "text" at bounding box center [320, 206] width 414 height 26
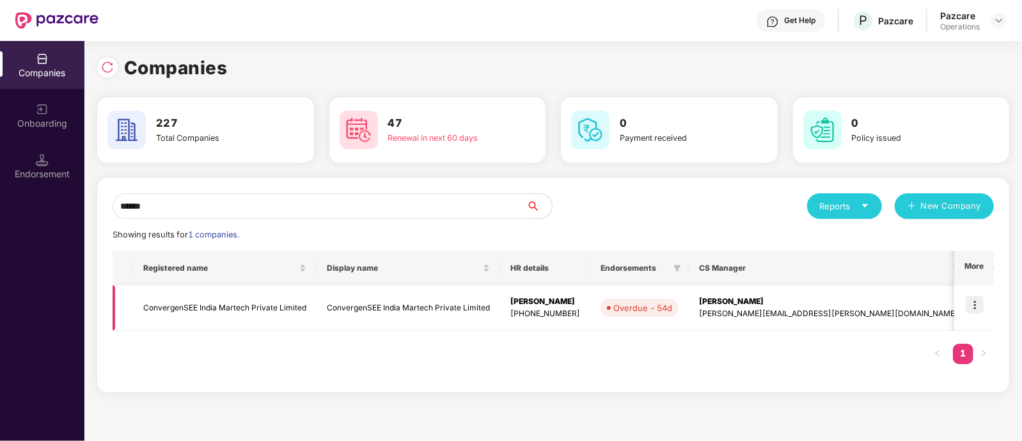
type input "******"
click at [163, 309] on td "ConvergenSEE India Martech Private Limited" at bounding box center [225, 307] width 184 height 45
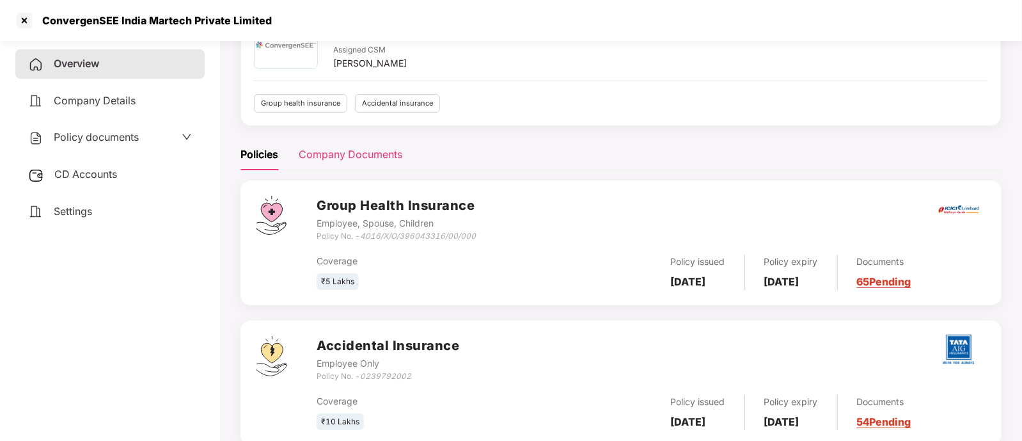
scroll to position [121, 0]
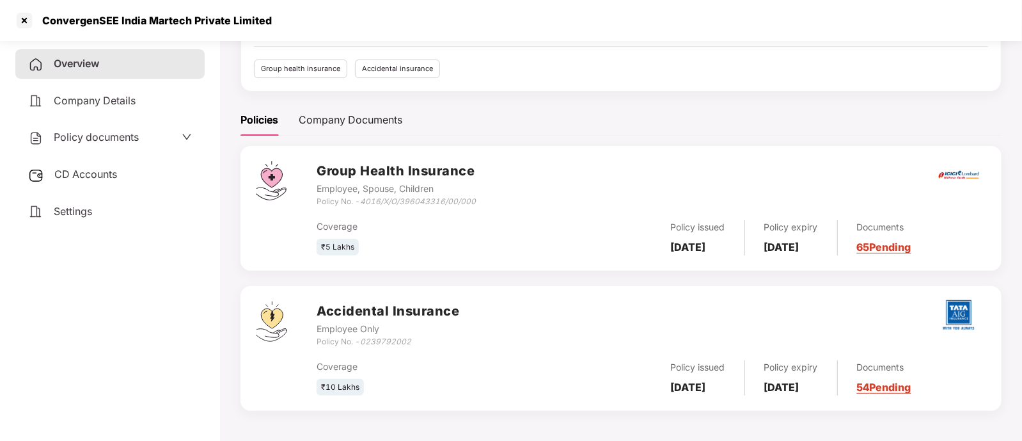
click at [82, 180] on span "CD Accounts" at bounding box center [85, 174] width 63 height 13
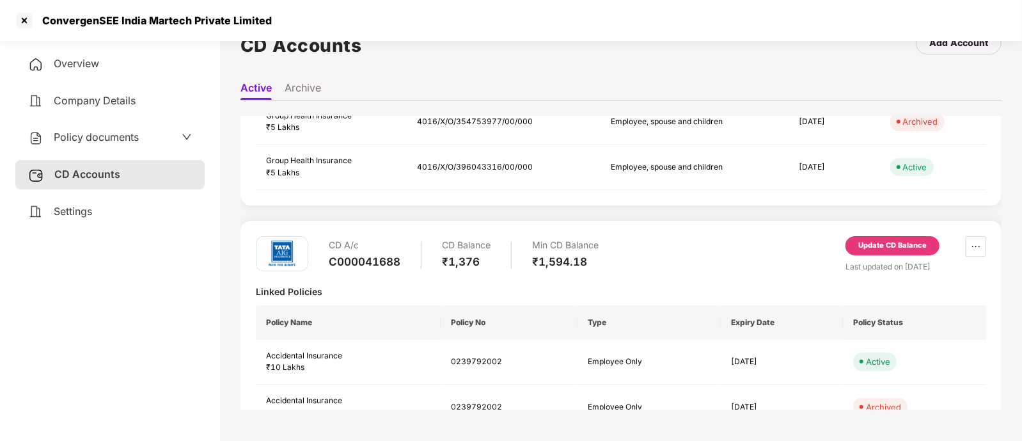
scroll to position [136, 0]
click at [866, 237] on div "Update CD Balance" at bounding box center [892, 244] width 94 height 19
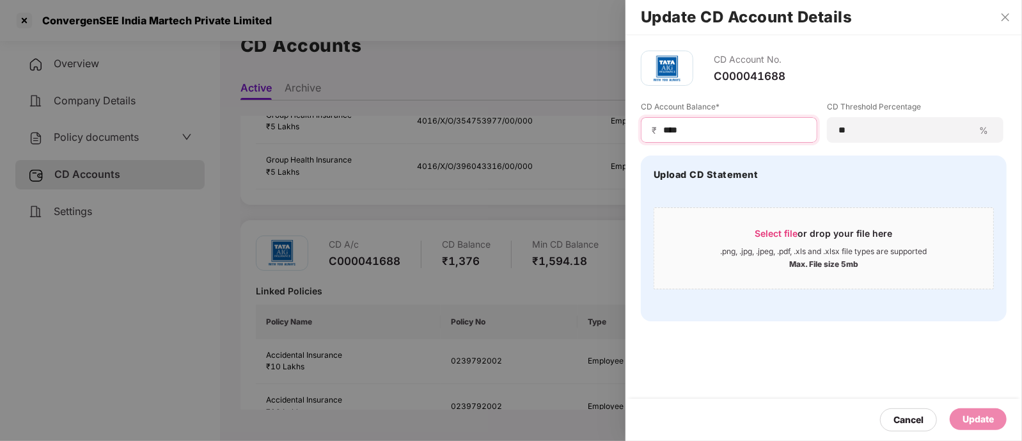
click at [726, 135] on input "****" at bounding box center [734, 129] width 145 height 13
type input "****"
click at [962, 412] on div "Update" at bounding box center [977, 419] width 31 height 14
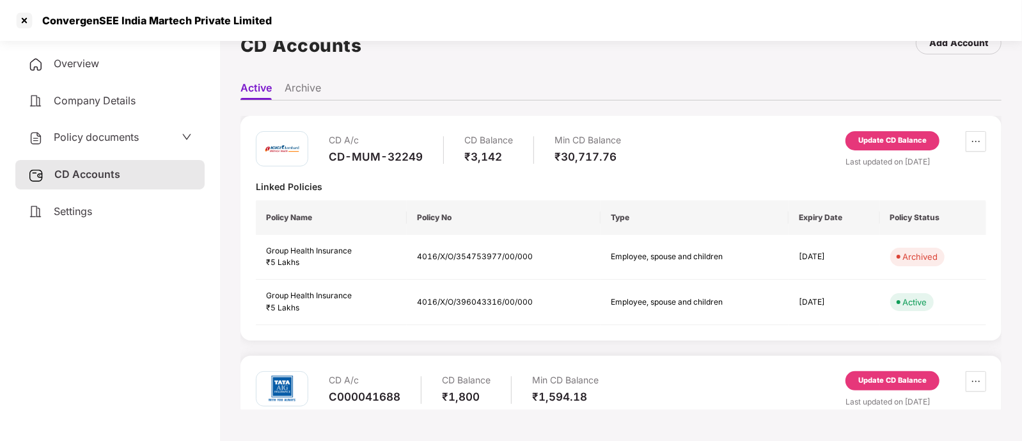
click at [879, 381] on div "Update CD Balance" at bounding box center [892, 381] width 68 height 12
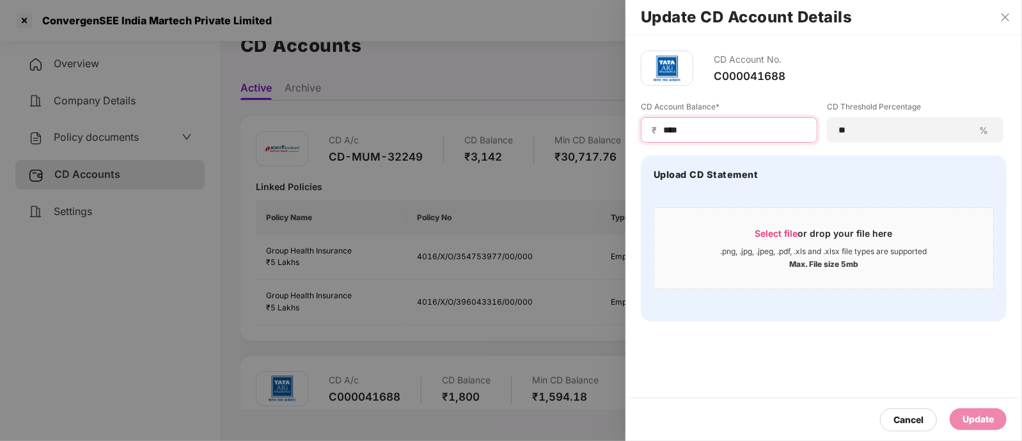
click at [669, 129] on input "****" at bounding box center [734, 129] width 145 height 13
type input "****"
click at [972, 414] on div "Update" at bounding box center [977, 419] width 31 height 14
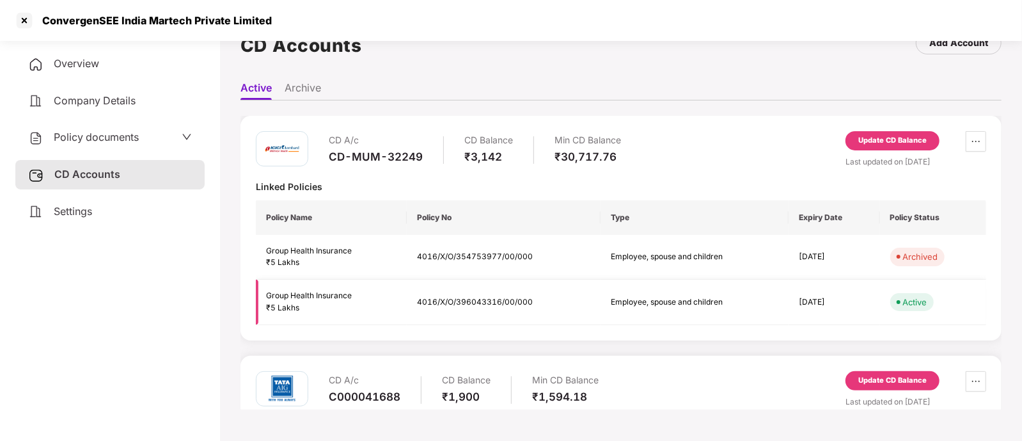
scroll to position [185, 0]
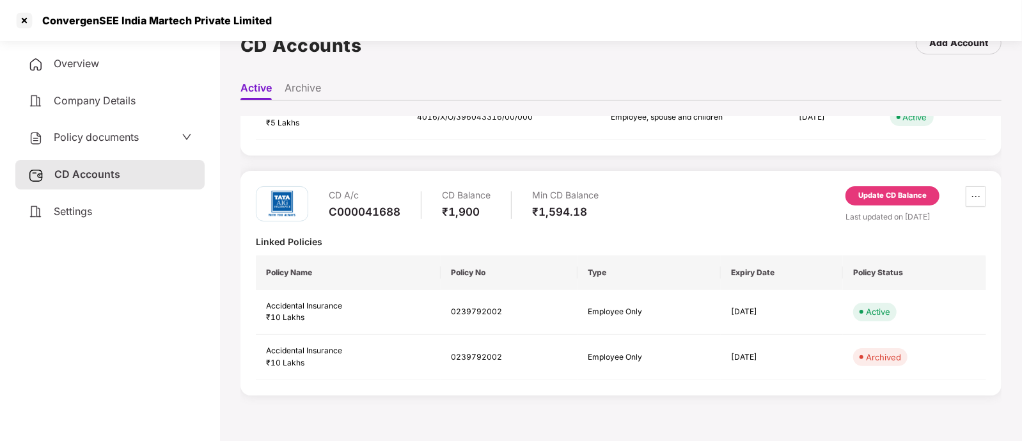
click at [877, 197] on div "Update CD Balance" at bounding box center [892, 196] width 68 height 12
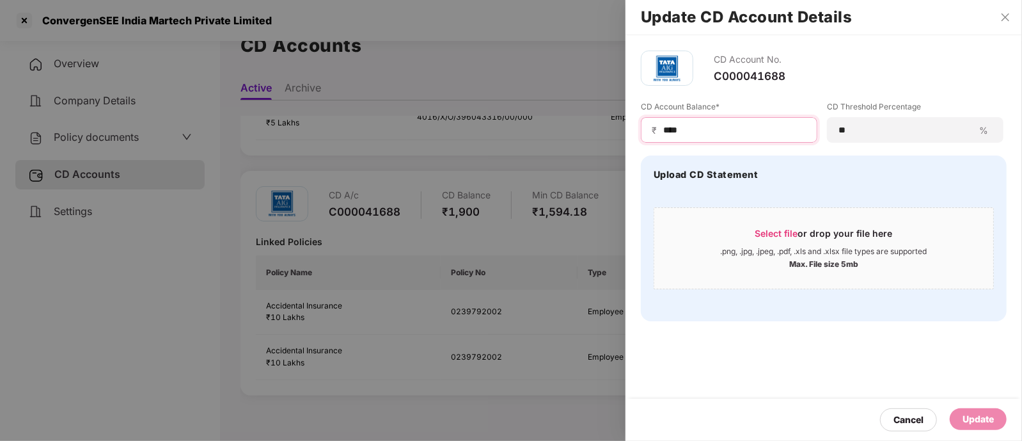
click at [675, 130] on input "****" at bounding box center [734, 129] width 145 height 13
type input "***"
click at [964, 423] on div "Update" at bounding box center [977, 419] width 31 height 14
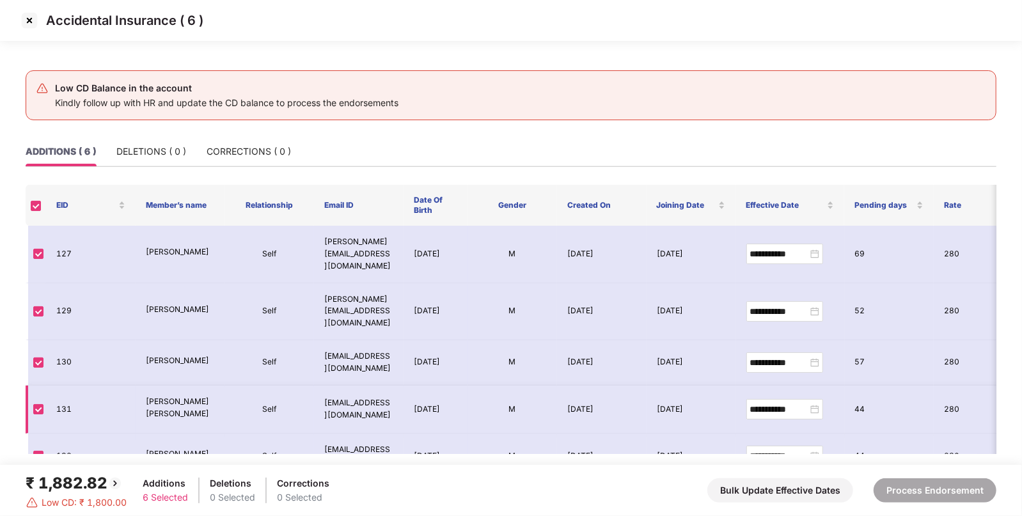
scroll to position [48, 0]
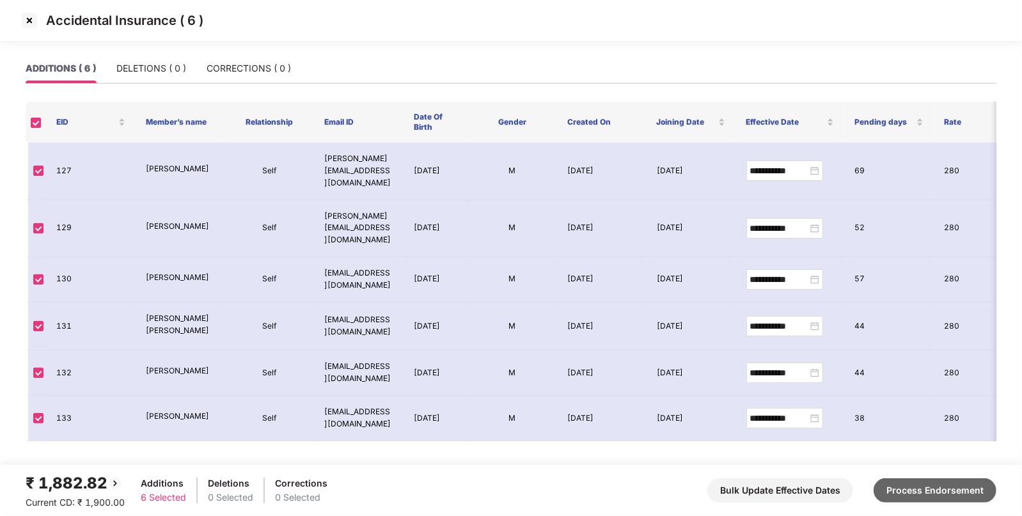
click at [925, 487] on button "Process Endorsement" at bounding box center [935, 490] width 123 height 24
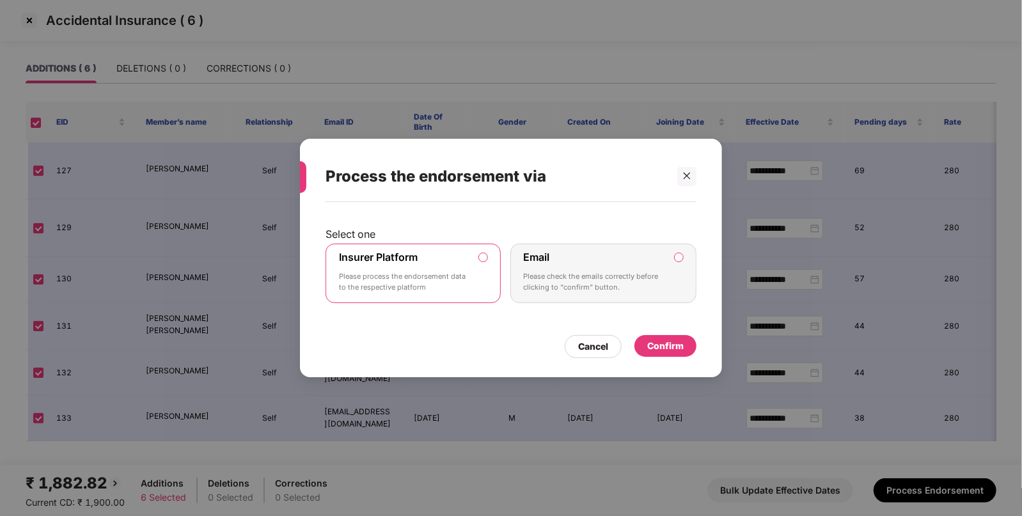
click at [659, 340] on div "Confirm" at bounding box center [665, 346] width 36 height 14
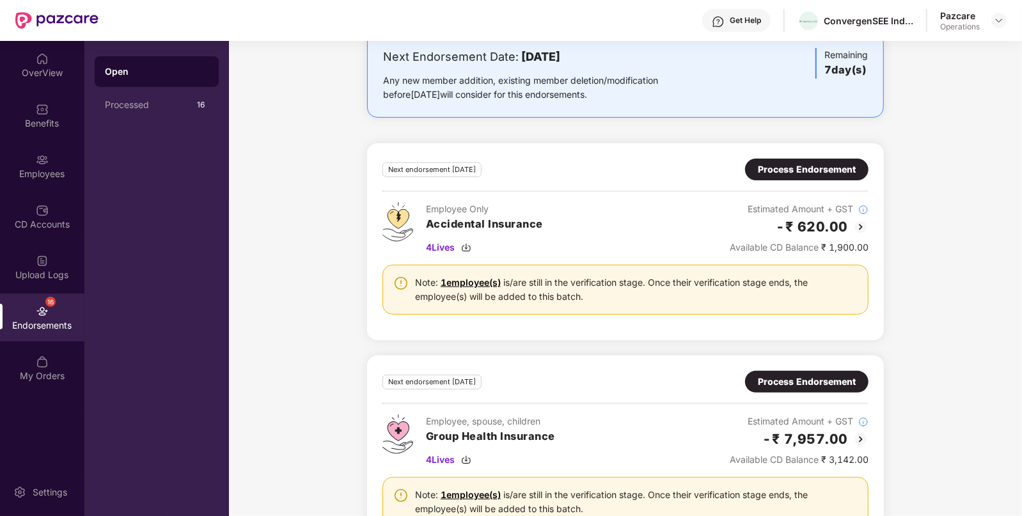
scroll to position [129, 0]
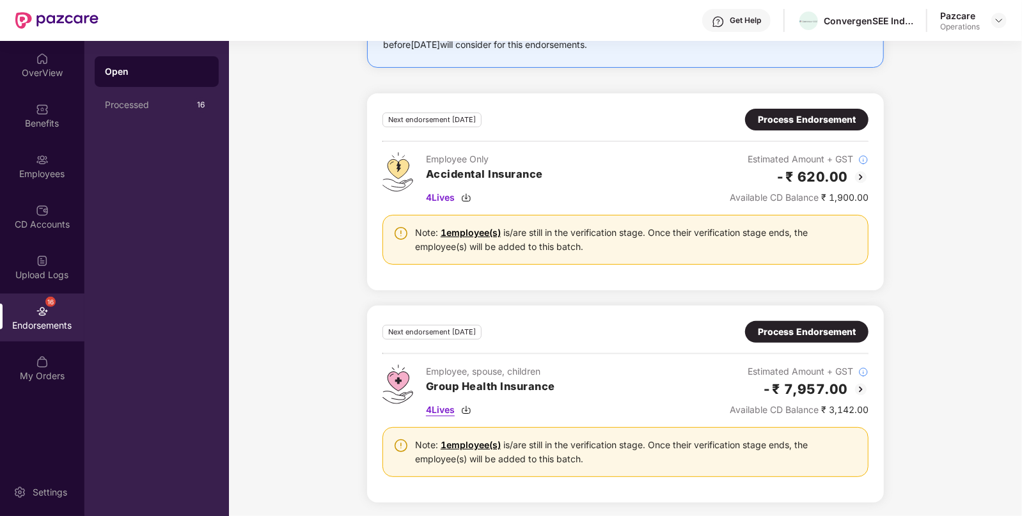
click at [466, 408] on img at bounding box center [466, 410] width 10 height 10
click at [831, 116] on div "Process Endorsement" at bounding box center [807, 120] width 98 height 14
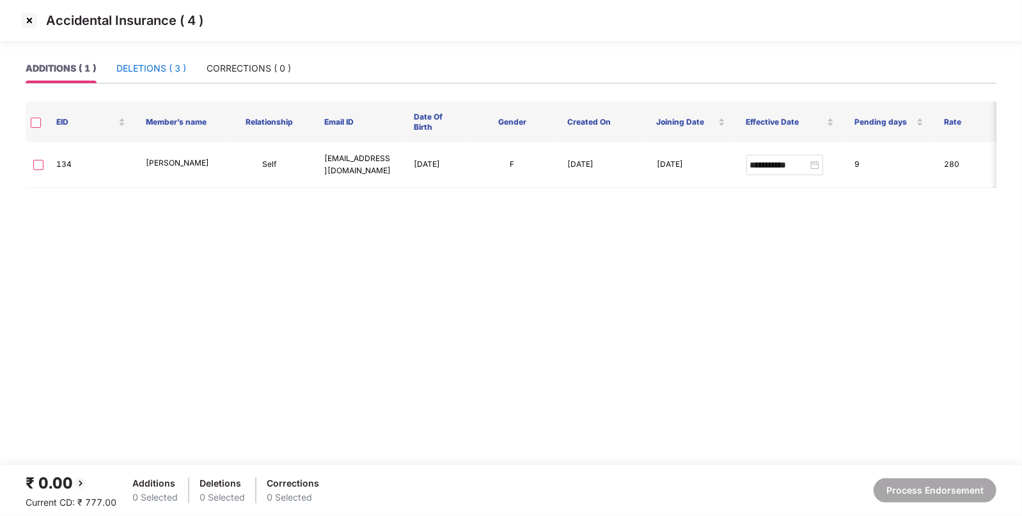
click at [160, 72] on div "DELETIONS ( 3 )" at bounding box center [151, 68] width 70 height 14
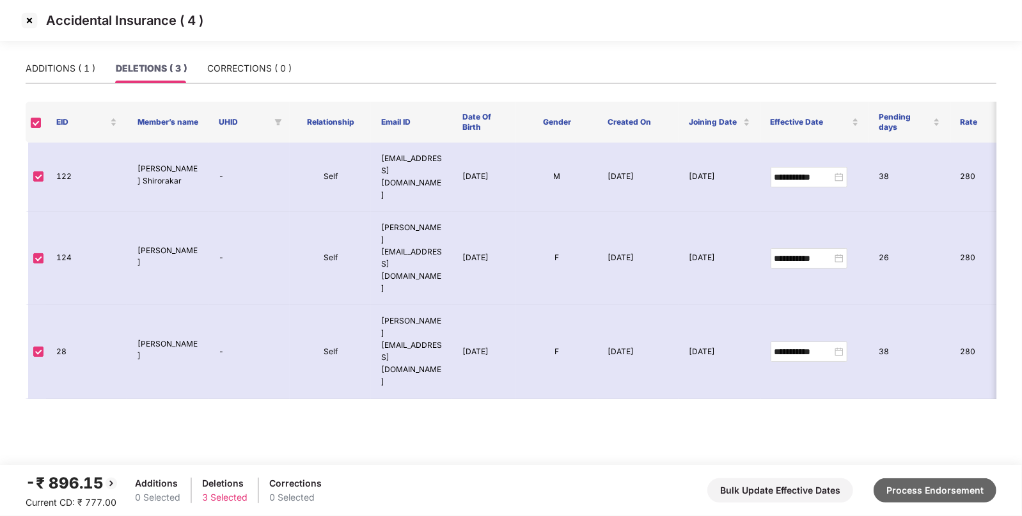
click at [928, 493] on button "Process Endorsement" at bounding box center [935, 490] width 123 height 24
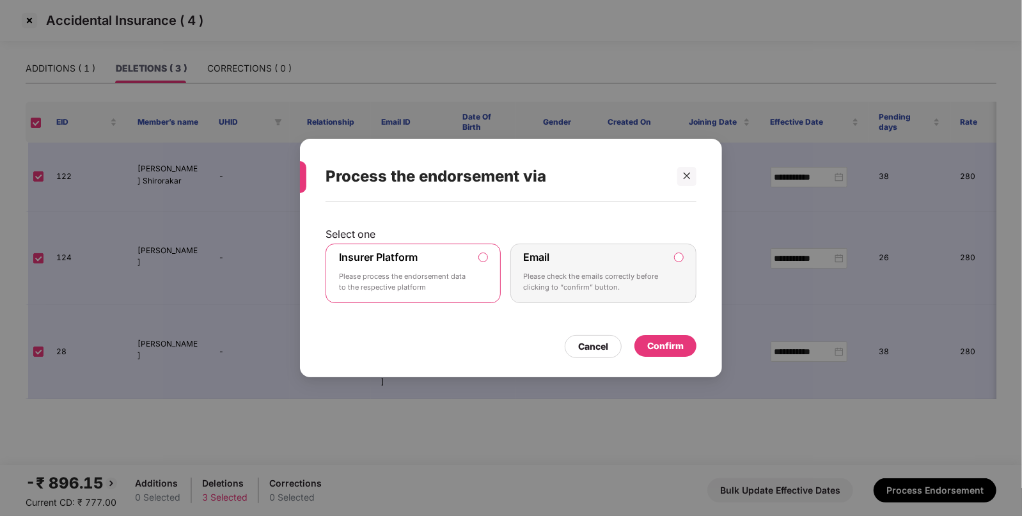
click at [679, 339] on div "Confirm" at bounding box center [665, 346] width 36 height 14
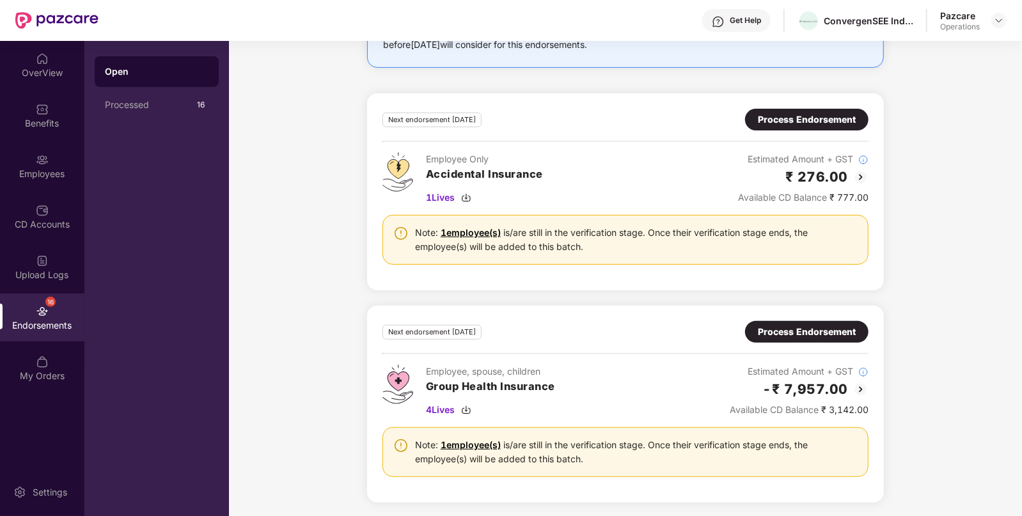
click at [803, 329] on div "Process Endorsement" at bounding box center [807, 332] width 98 height 14
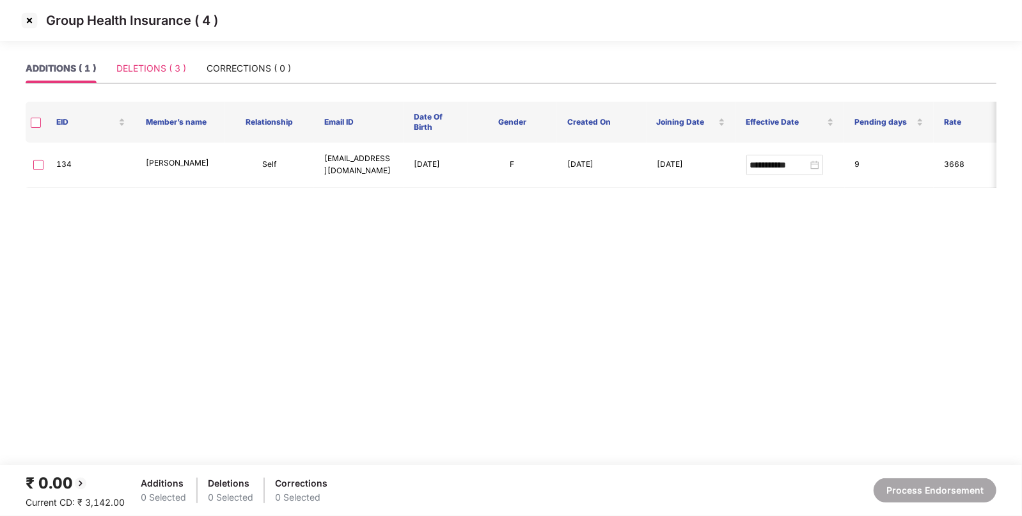
click at [176, 58] on div "DELETIONS ( 3 )" at bounding box center [151, 68] width 70 height 29
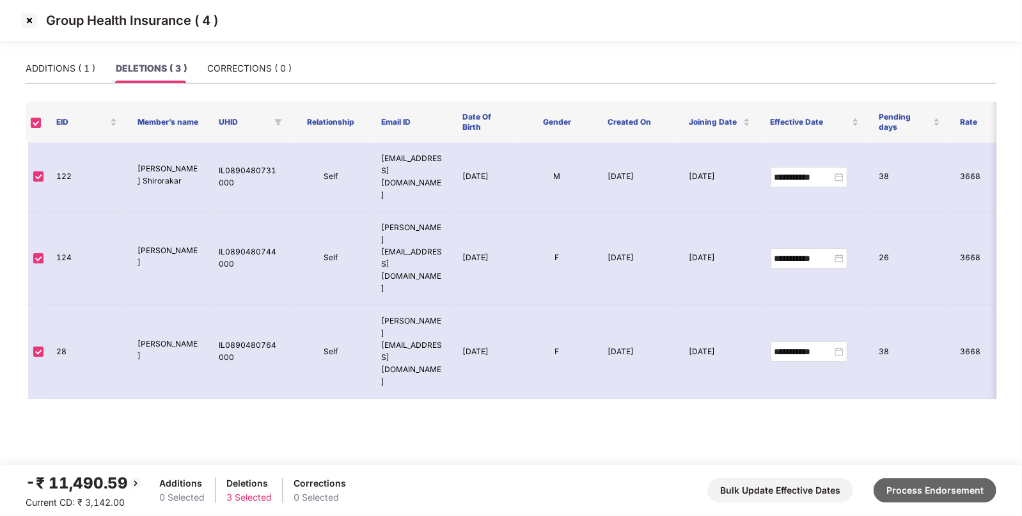
click at [936, 482] on button "Process Endorsement" at bounding box center [935, 490] width 123 height 24
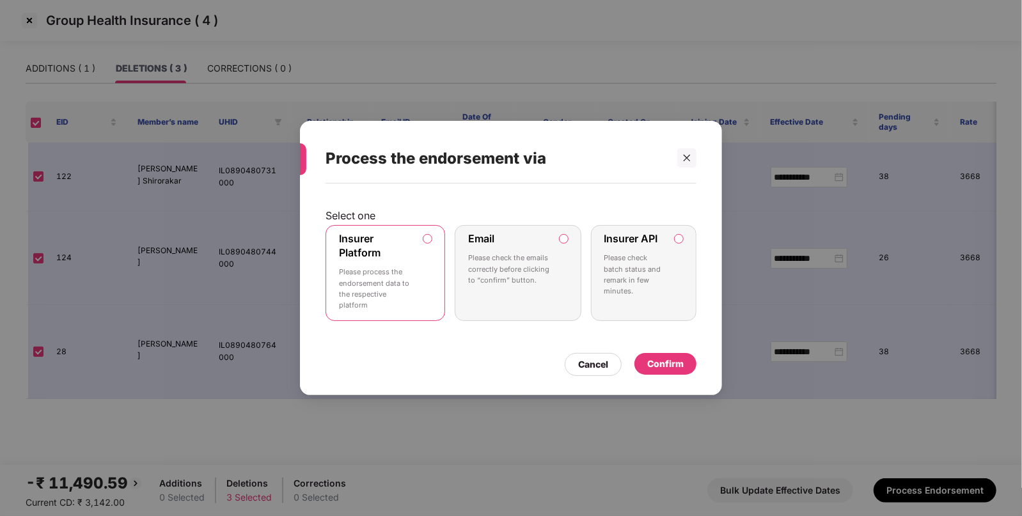
click at [657, 363] on div "Confirm" at bounding box center [665, 364] width 36 height 14
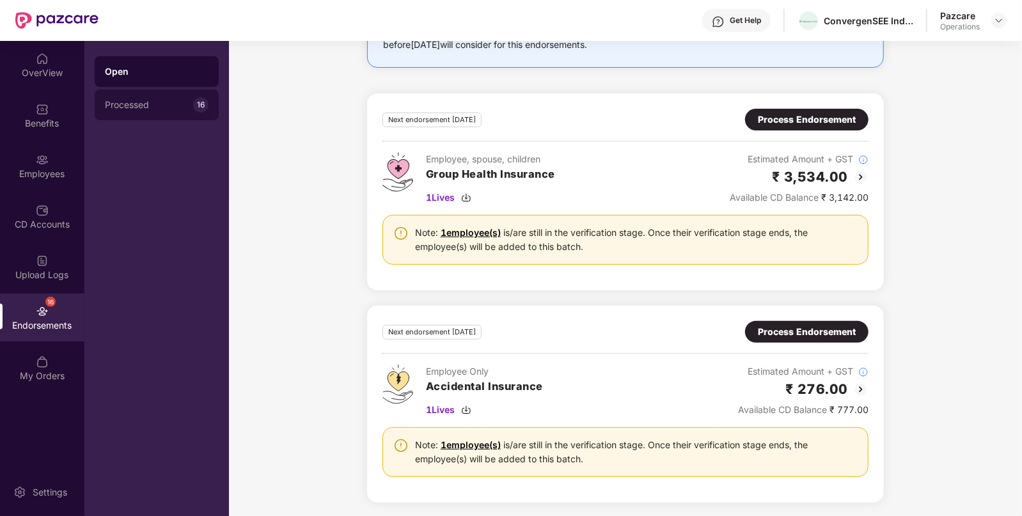
click at [176, 107] on div "Processed" at bounding box center [149, 105] width 88 height 10
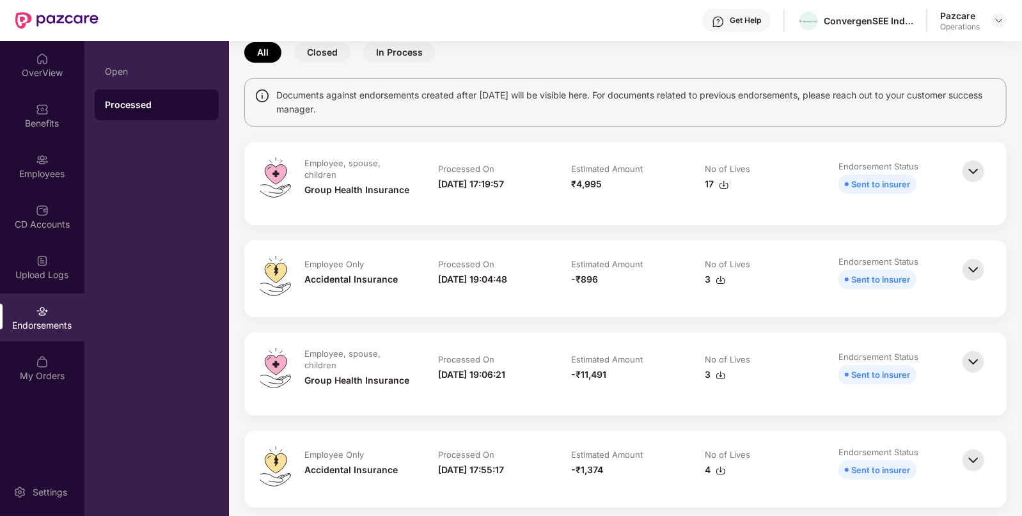
scroll to position [68, 0]
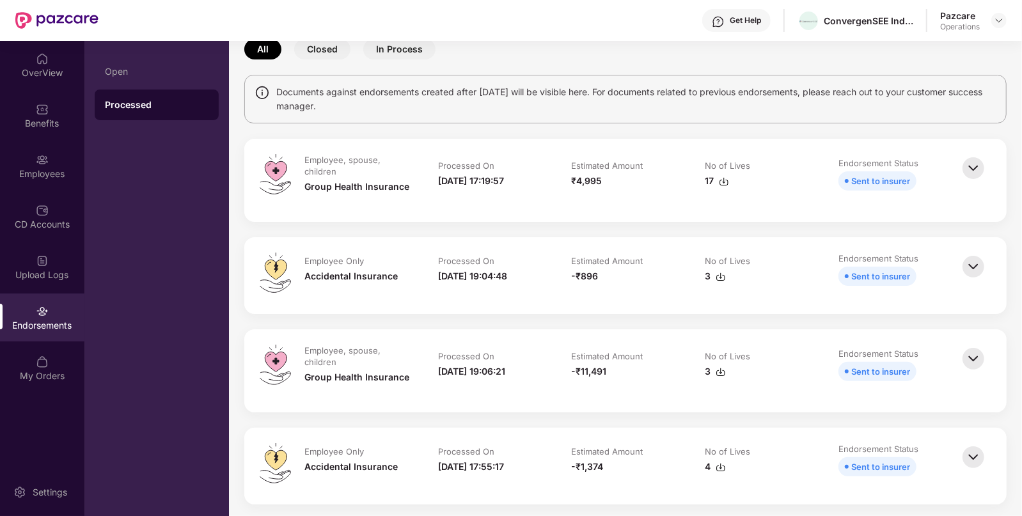
click at [720, 277] on img at bounding box center [721, 277] width 10 height 10
click at [1000, 16] on img at bounding box center [999, 20] width 10 height 10
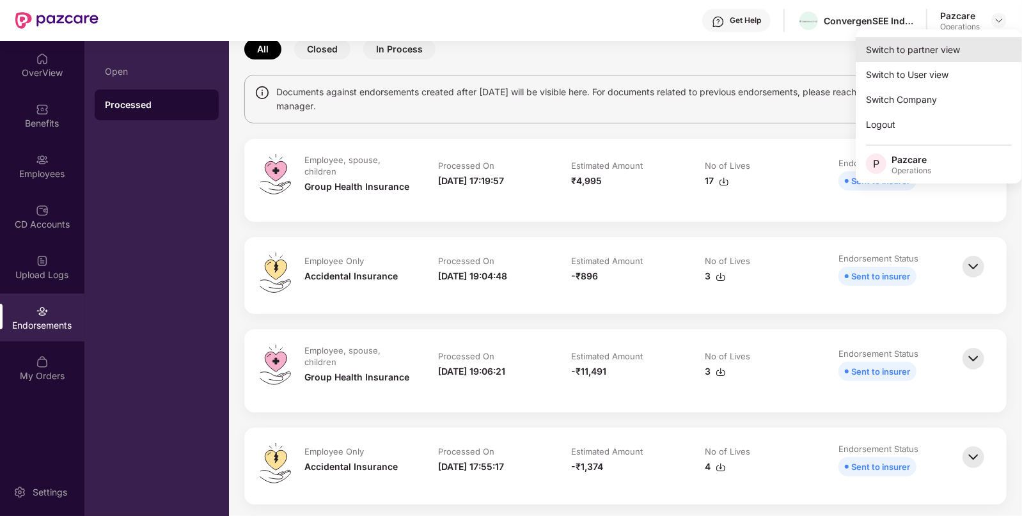
click at [924, 45] on div "Switch to partner view" at bounding box center [939, 49] width 166 height 25
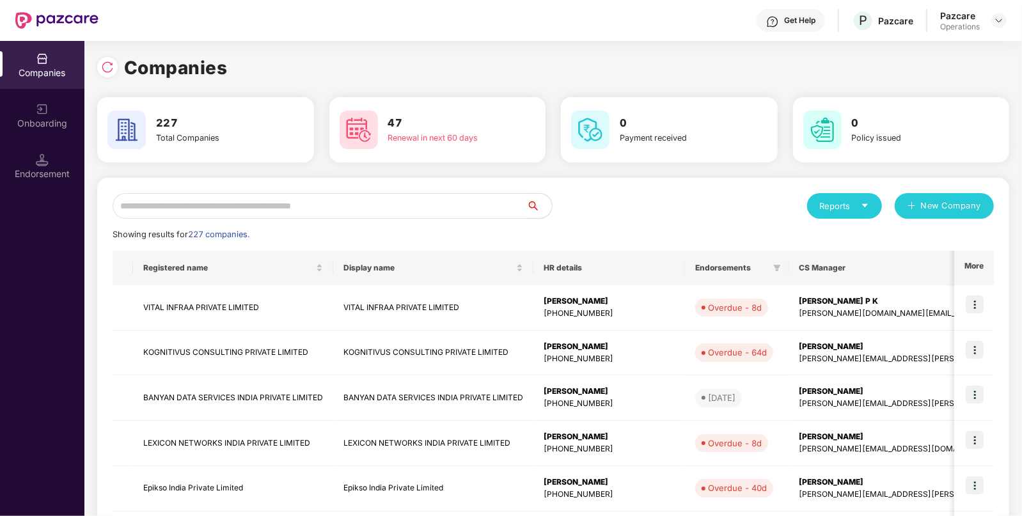
click at [434, 210] on input "text" at bounding box center [320, 206] width 414 height 26
paste input "**********"
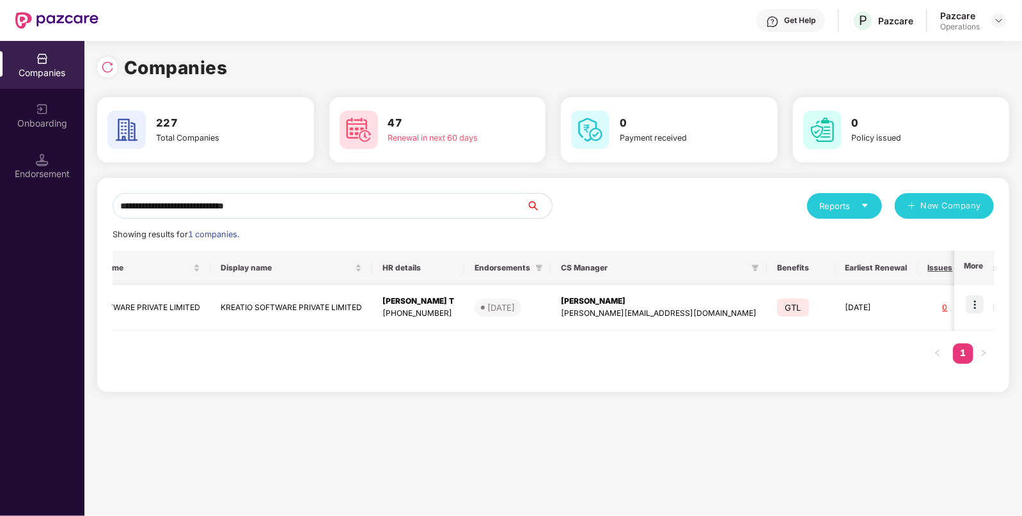
scroll to position [0, 0]
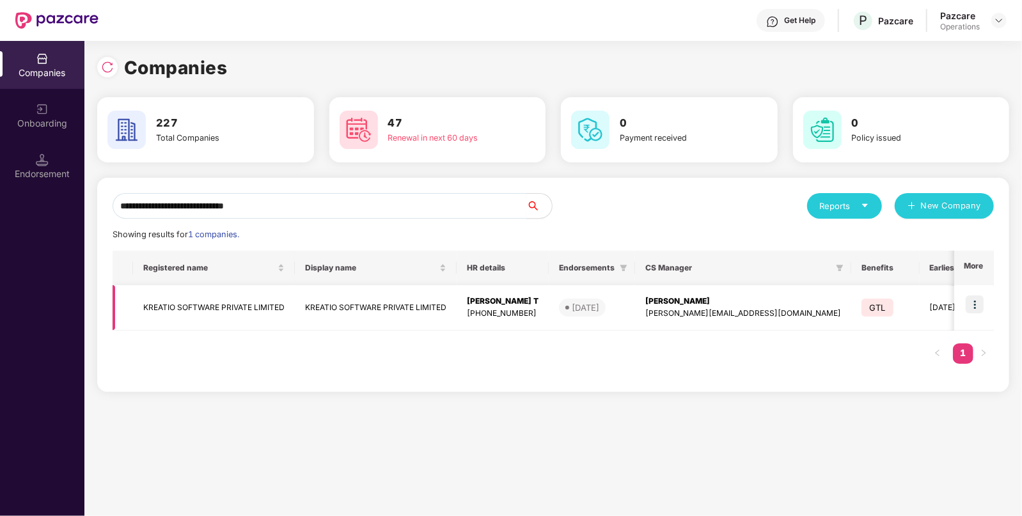
type input "**********"
click at [975, 303] on img at bounding box center [975, 304] width 18 height 18
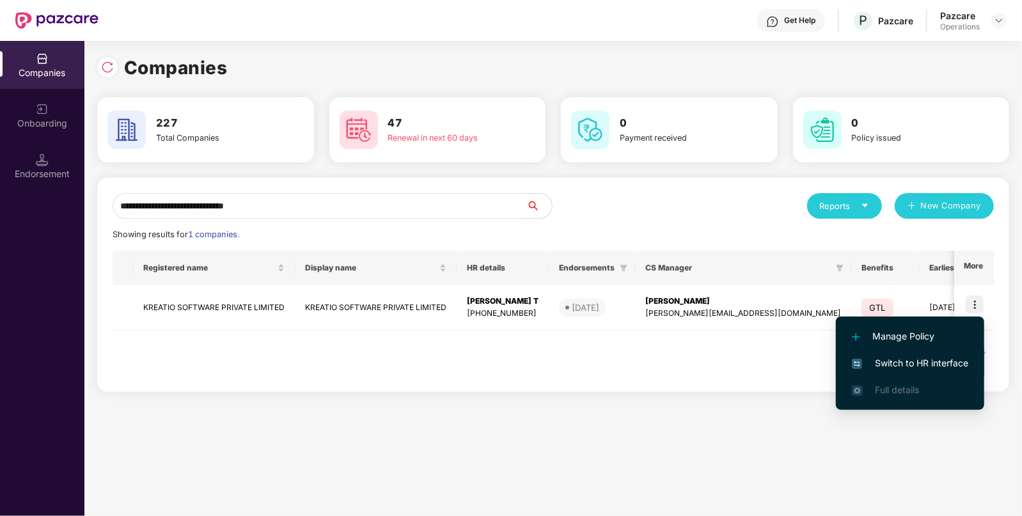
click at [894, 361] on span "Switch to HR interface" at bounding box center [910, 363] width 116 height 14
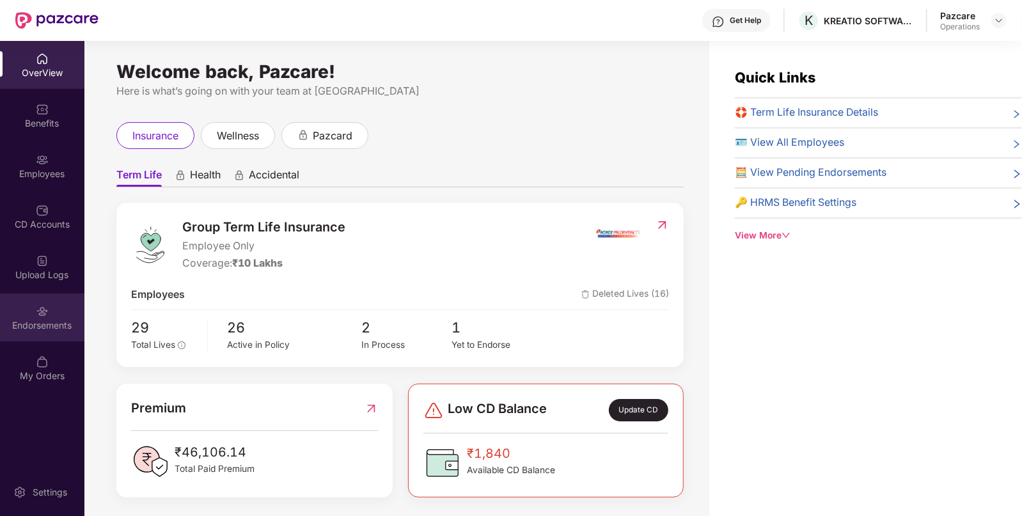
click at [42, 301] on div "Endorsements" at bounding box center [42, 318] width 84 height 48
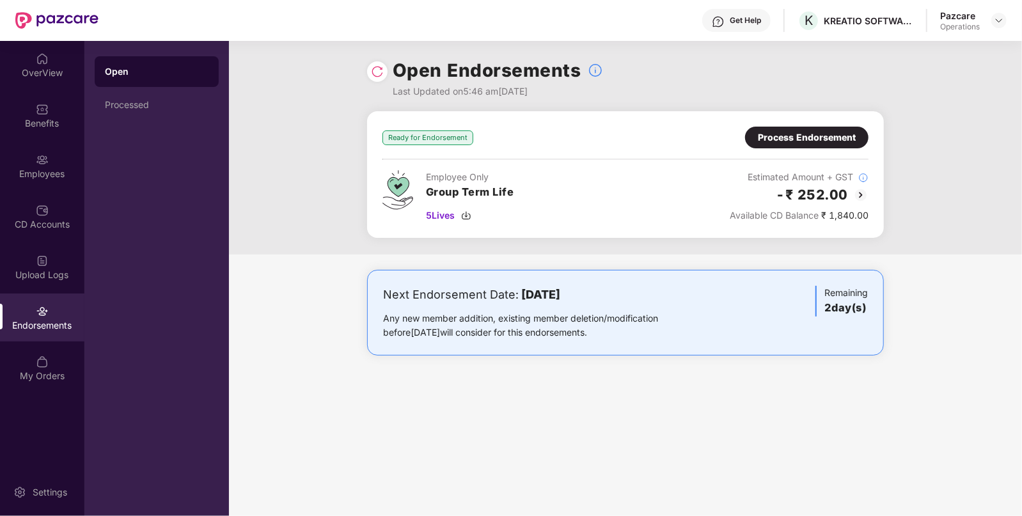
click at [860, 189] on img at bounding box center [860, 194] width 15 height 15
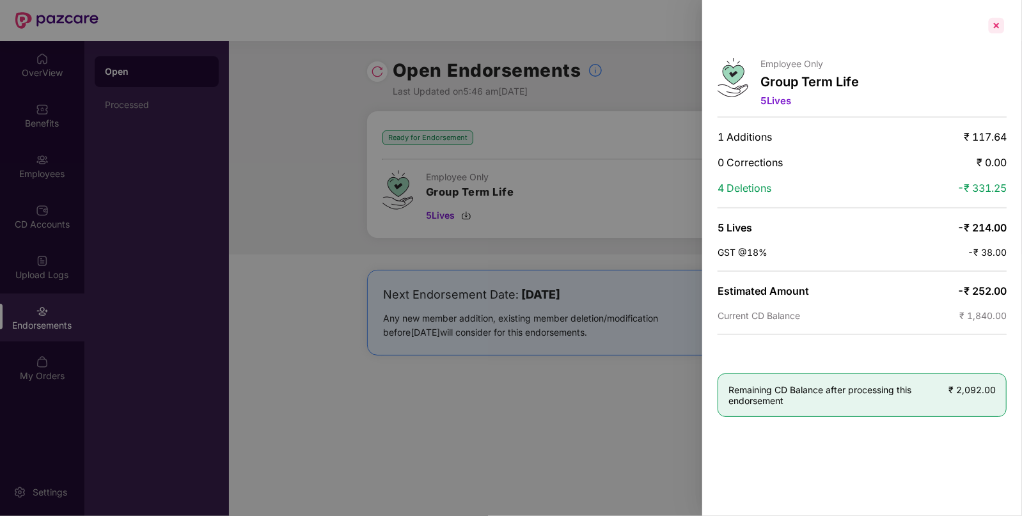
click at [995, 29] on div at bounding box center [996, 25] width 20 height 20
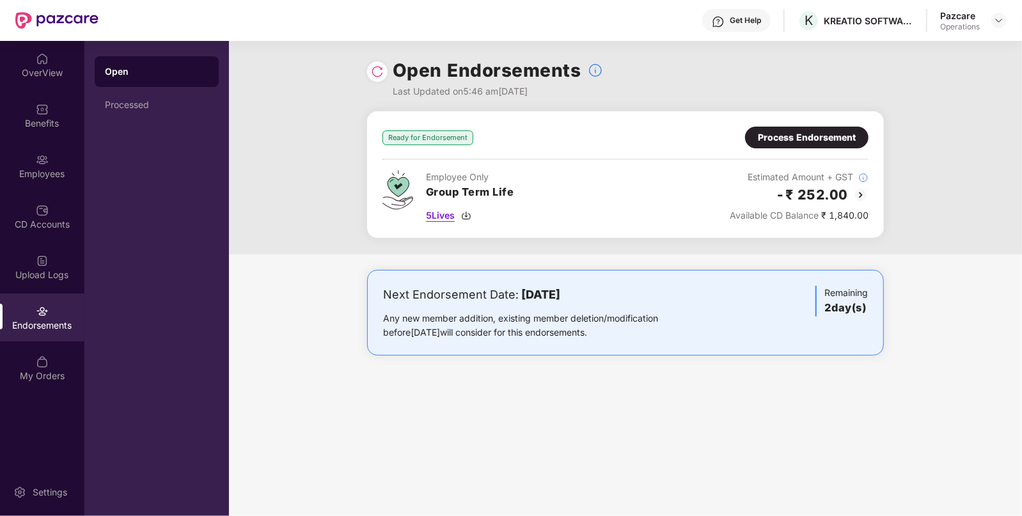
click at [468, 215] on img at bounding box center [466, 215] width 10 height 10
click at [751, 134] on div "Process Endorsement" at bounding box center [806, 138] width 123 height 22
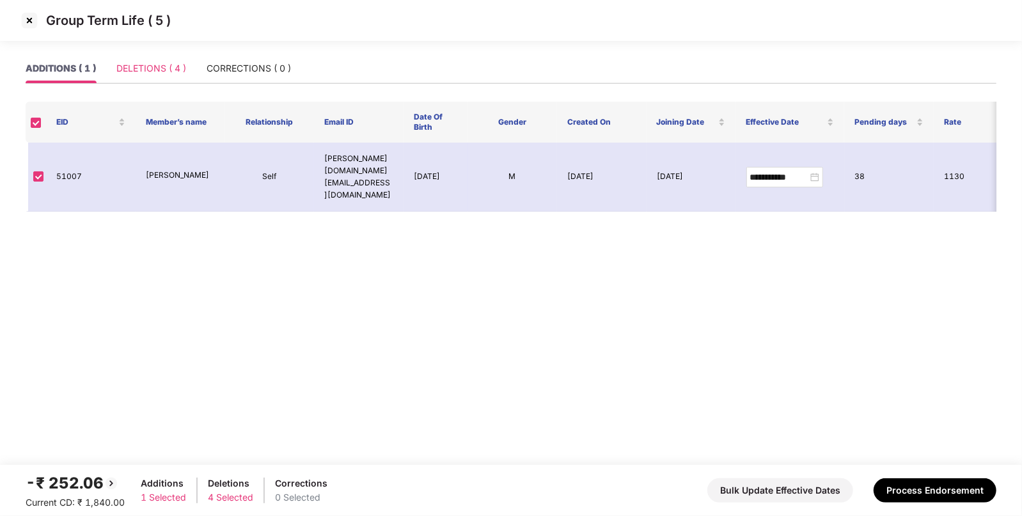
click at [141, 76] on div "DELETIONS ( 4 )" at bounding box center [151, 68] width 70 height 29
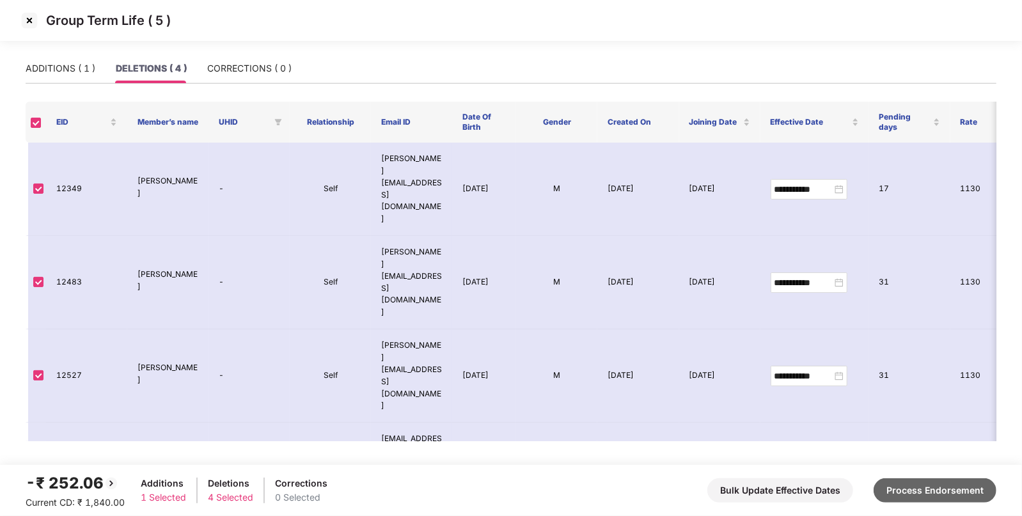
click at [895, 489] on button "Process Endorsement" at bounding box center [935, 490] width 123 height 24
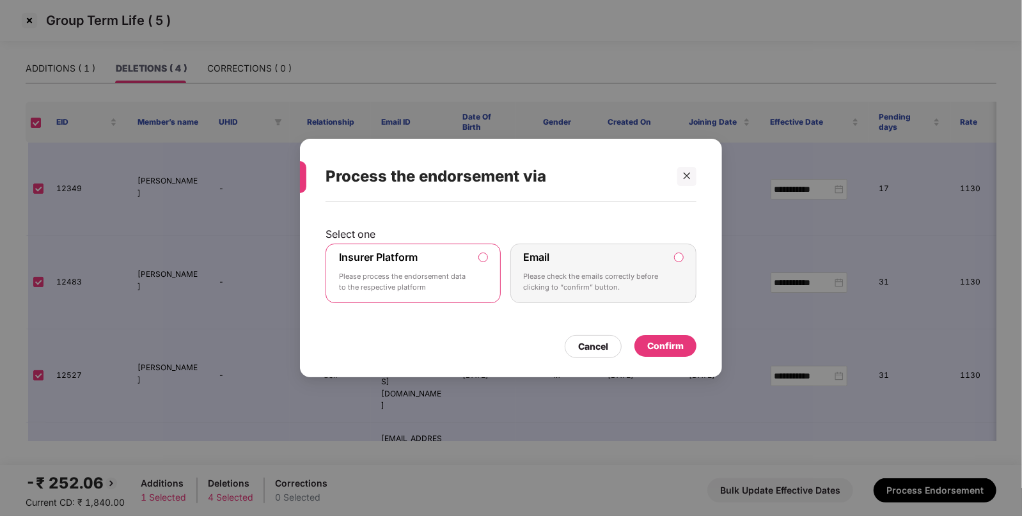
click at [671, 343] on div "Confirm" at bounding box center [665, 346] width 36 height 14
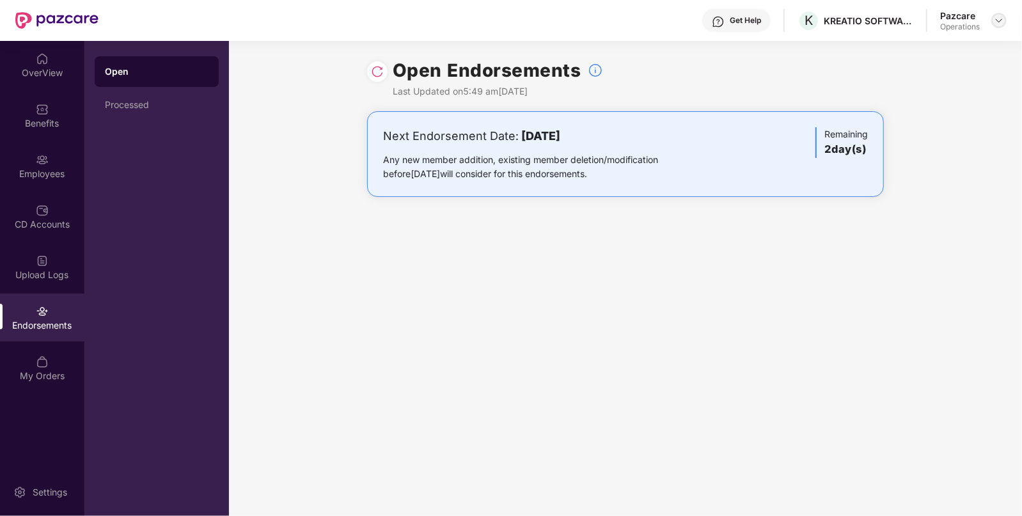
click at [992, 18] on div at bounding box center [998, 20] width 15 height 15
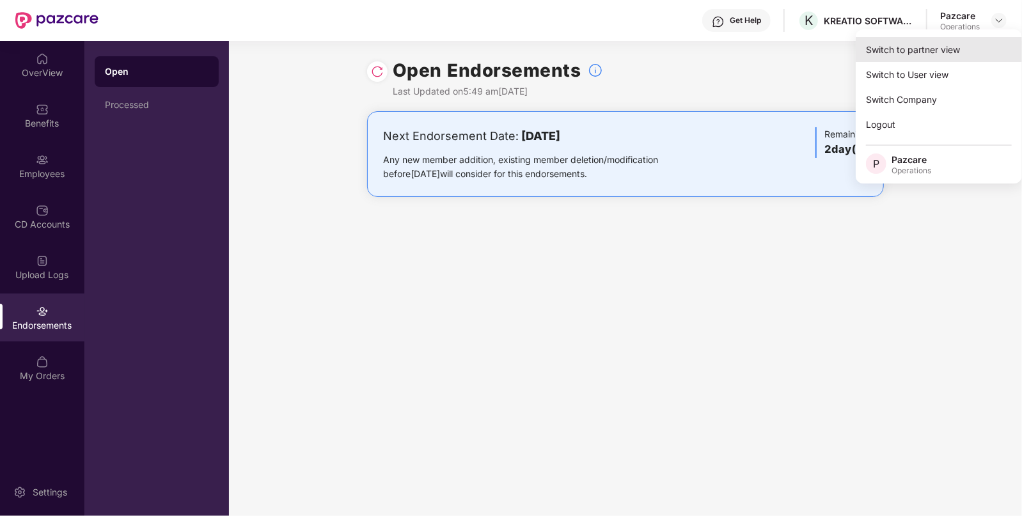
click at [875, 54] on div "Switch to partner view" at bounding box center [939, 49] width 166 height 25
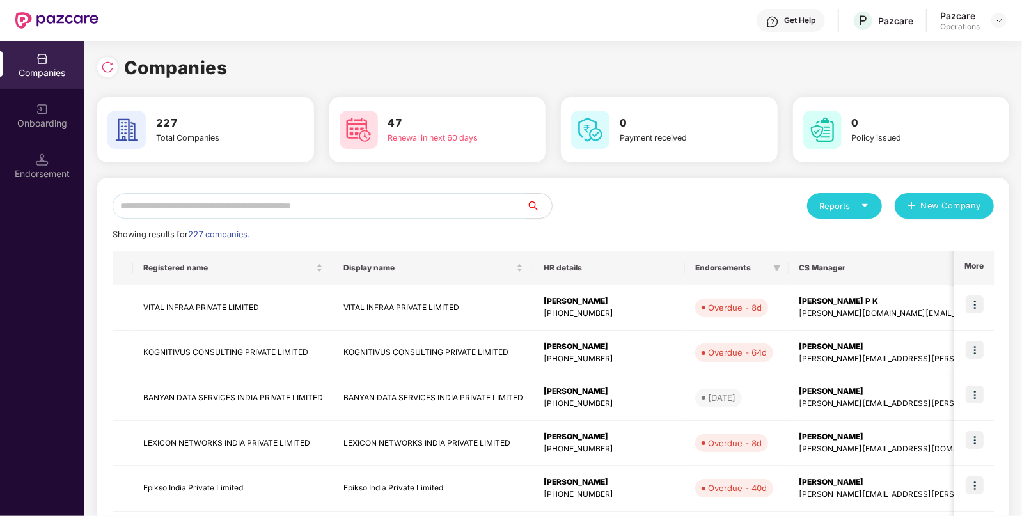
click at [339, 203] on input "text" at bounding box center [320, 206] width 414 height 26
paste input "**********"
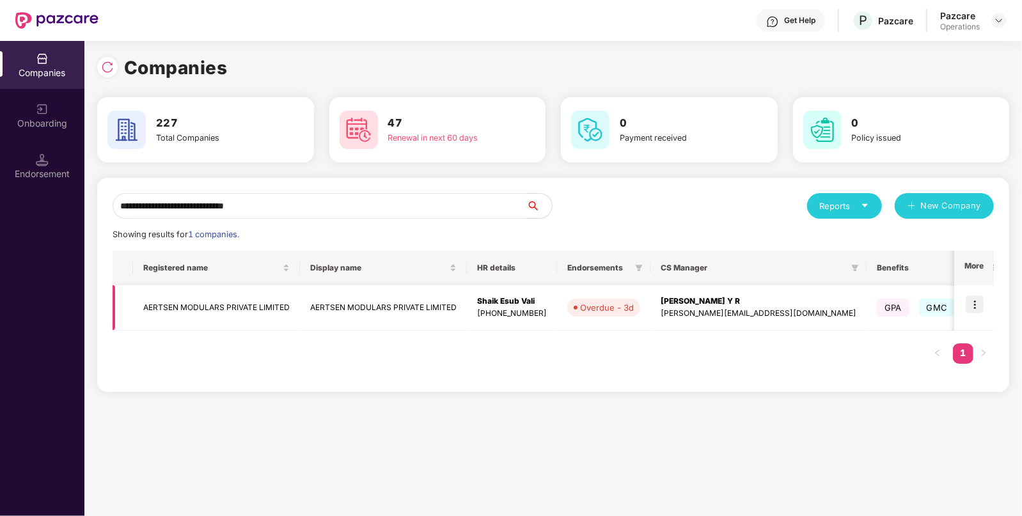
type input "**********"
click at [231, 296] on td "AERTSEN MODULARS PRIVATE LIMITED" at bounding box center [216, 307] width 167 height 45
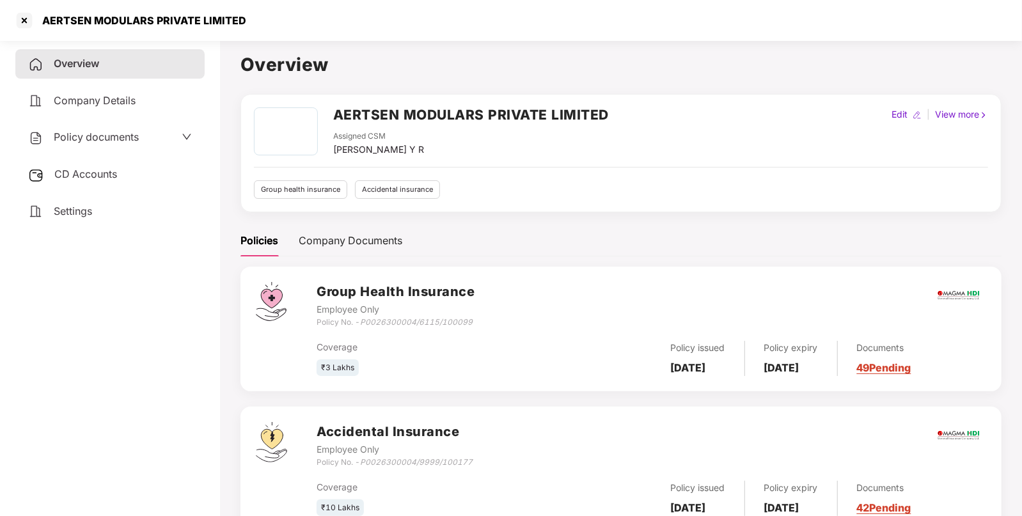
scroll to position [45, 0]
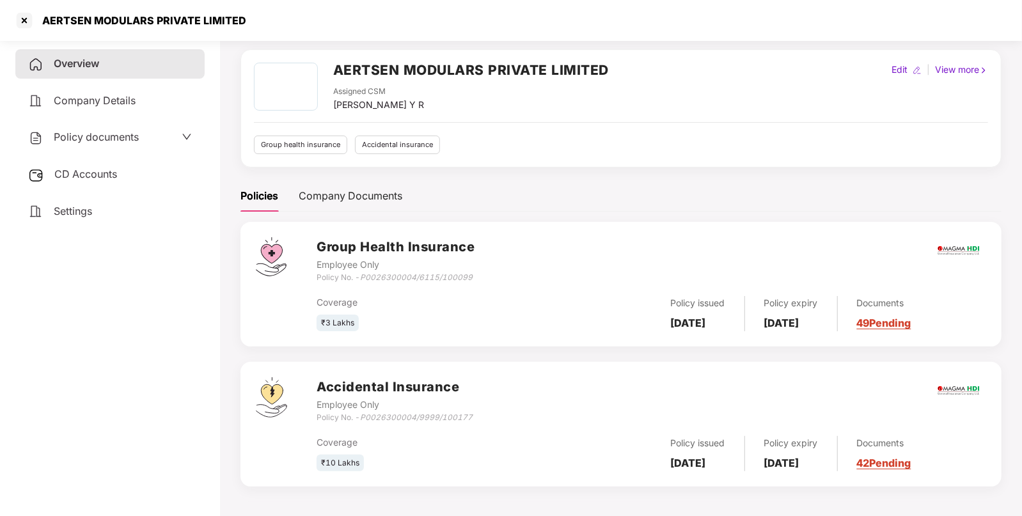
click at [118, 15] on div "AERTSEN MODULARS PRIVATE LIMITED" at bounding box center [141, 20] width 212 height 13
copy div "AERTSEN MODULARS PRIVATE LIMITED"
click at [104, 136] on span "Policy documents" at bounding box center [96, 136] width 85 height 13
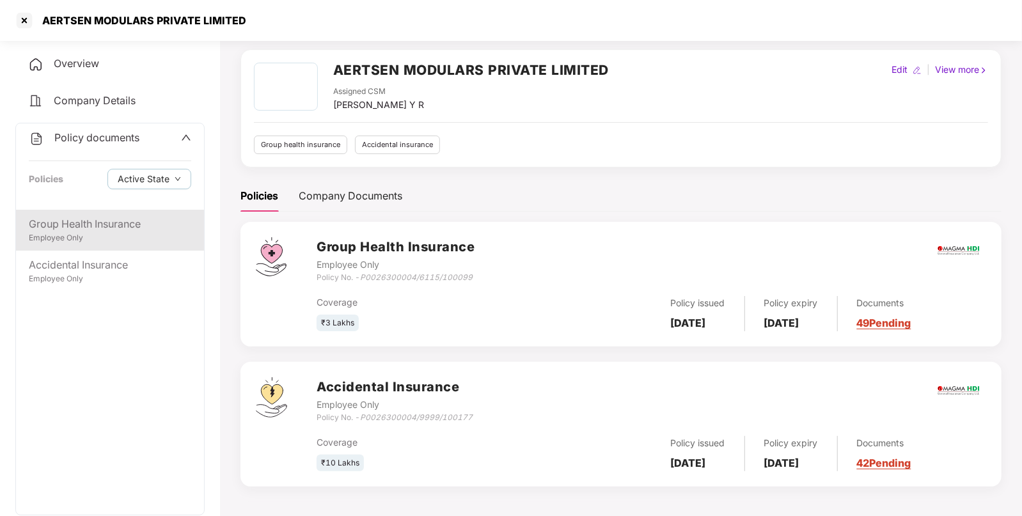
click at [63, 233] on div "Employee Only" at bounding box center [110, 238] width 162 height 12
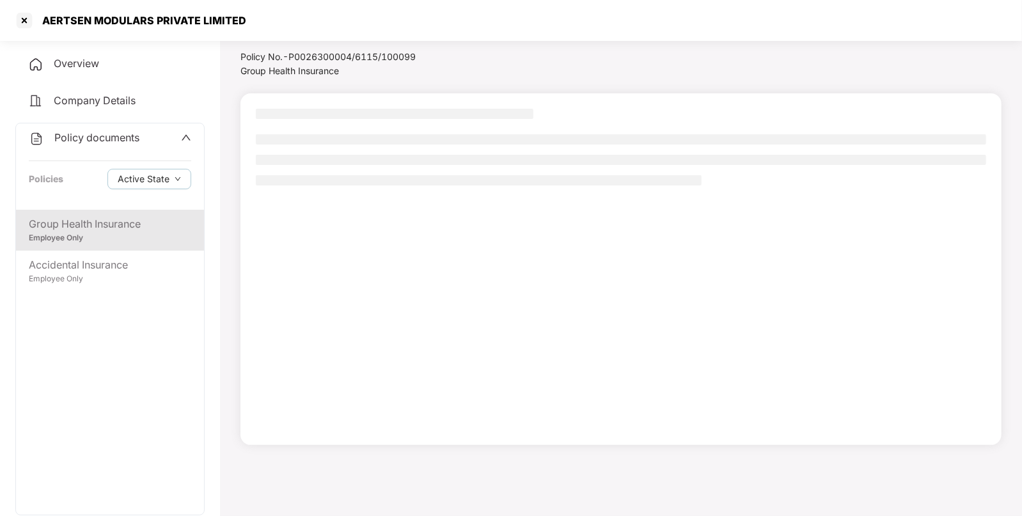
scroll to position [35, 0]
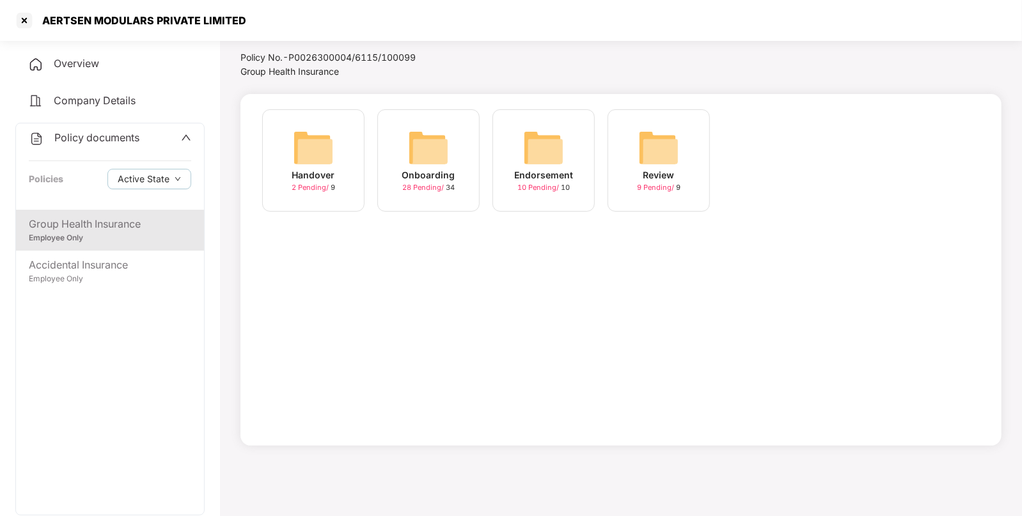
click at [544, 157] on img at bounding box center [543, 147] width 41 height 41
click at [285, 77] on li "Group Health Insurance >" at bounding box center [297, 72] width 114 height 14
click at [278, 71] on span "Group Health Insurance" at bounding box center [289, 71] width 98 height 11
click at [425, 141] on img at bounding box center [428, 147] width 41 height 41
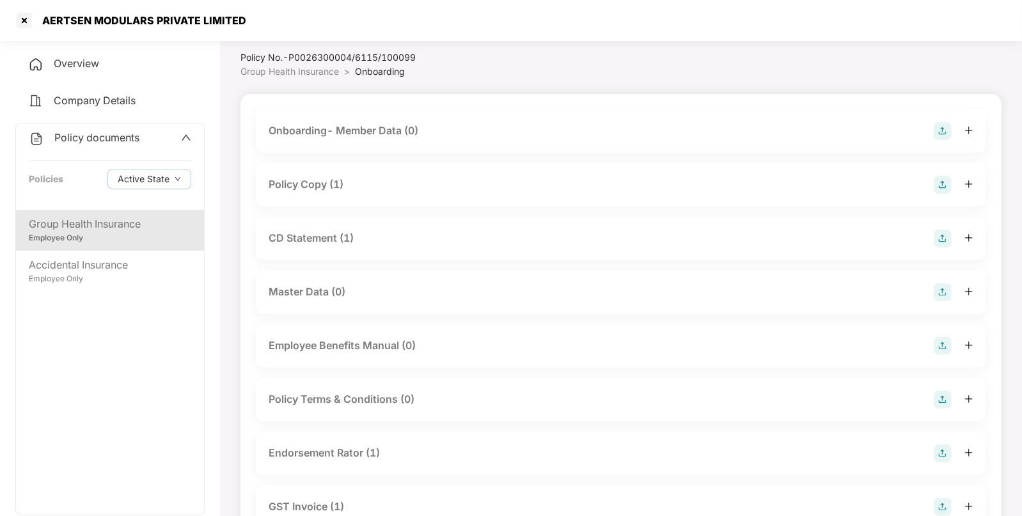
scroll to position [45, 0]
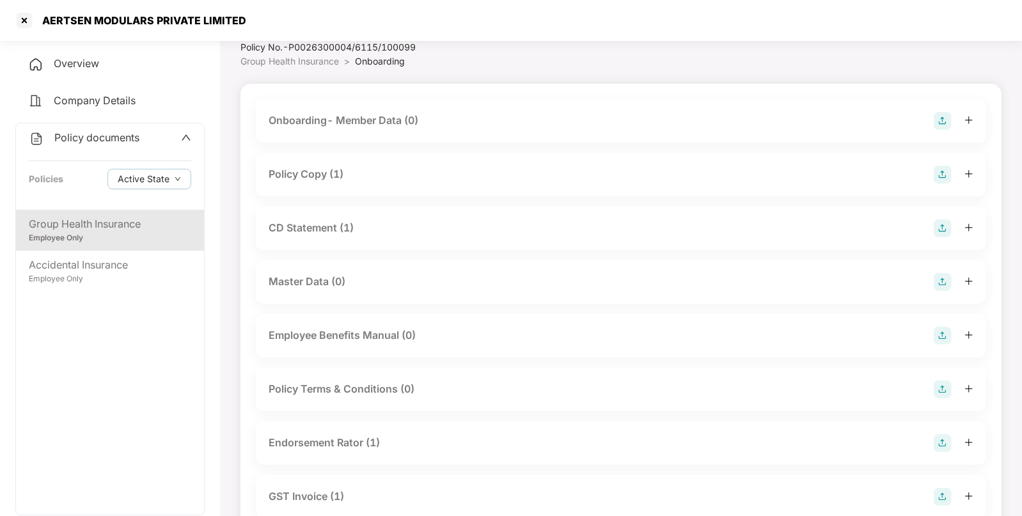
click at [379, 177] on div "Policy Copy (1)" at bounding box center [621, 175] width 705 height 18
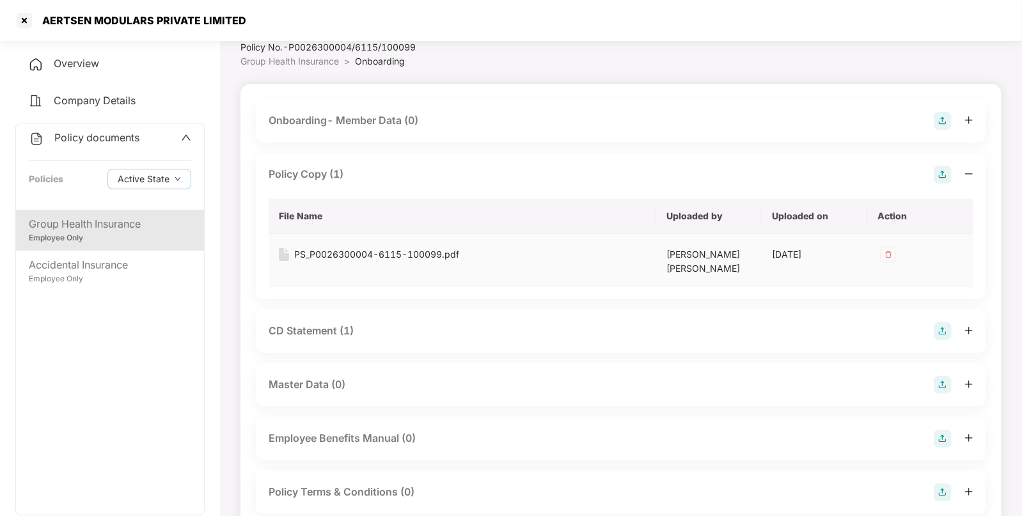
click at [320, 256] on div "PS_P0026300004-6115-100099.pdf" at bounding box center [376, 254] width 165 height 14
click at [302, 331] on div "CD Statement (1)" at bounding box center [311, 331] width 85 height 16
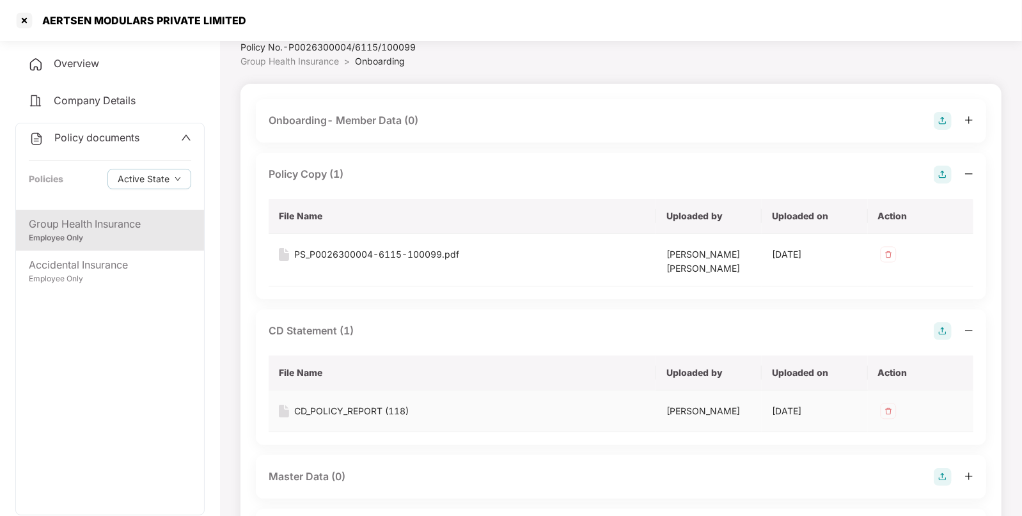
click at [316, 411] on div "CD_POLICY_REPORT (118)" at bounding box center [351, 411] width 114 height 14
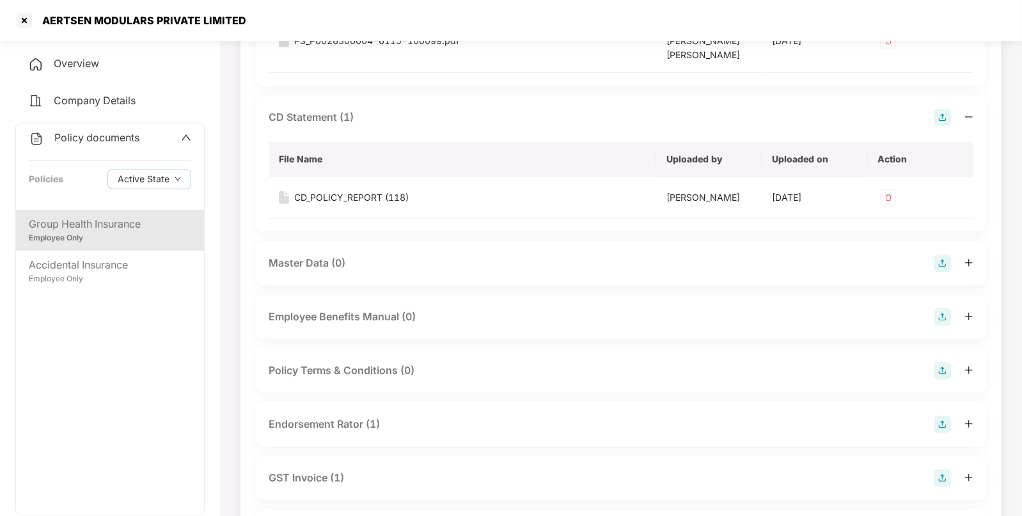
scroll to position [259, 0]
click at [345, 418] on div "Endorsement Rator (1)" at bounding box center [324, 424] width 111 height 16
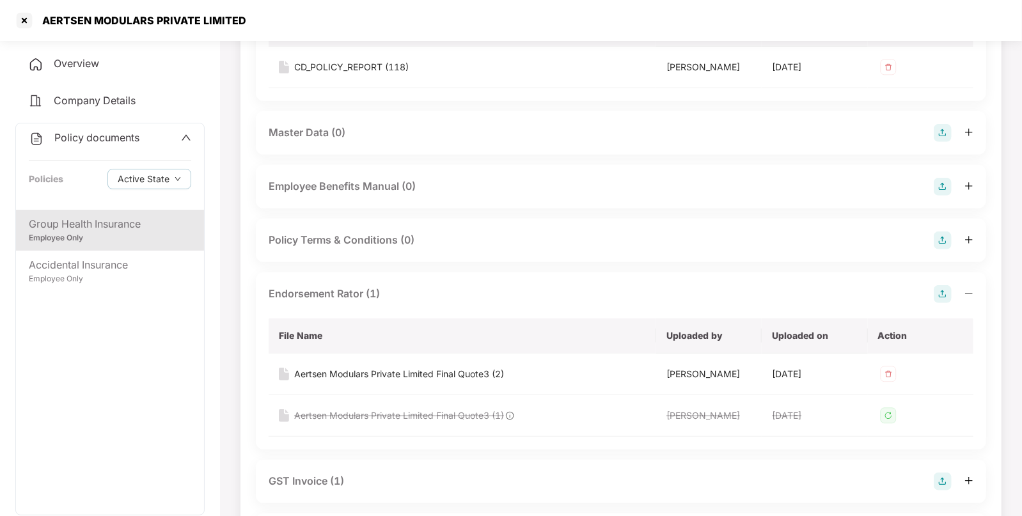
scroll to position [391, 0]
click at [349, 371] on div "Aertsen Modulars Private Limited Final Quote3 (2)" at bounding box center [399, 372] width 210 height 14
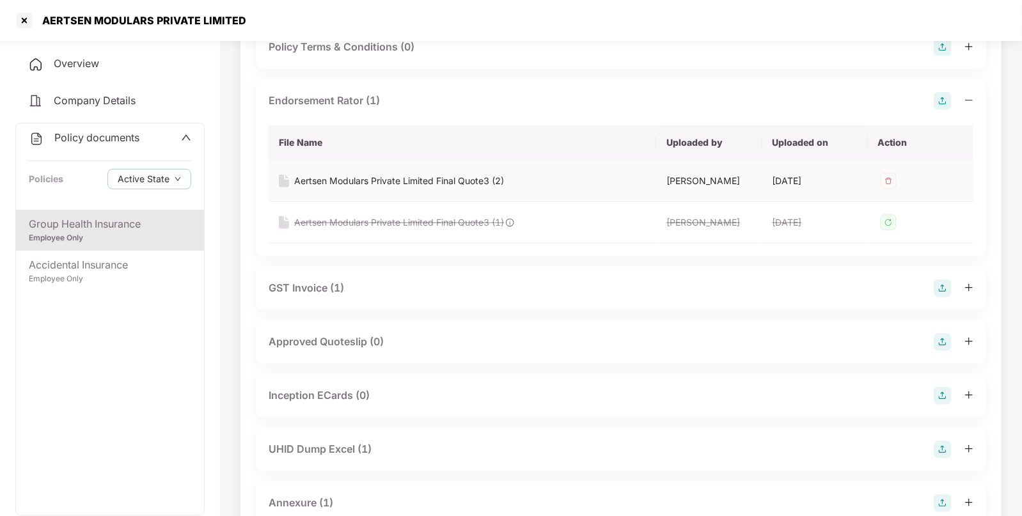
scroll to position [600, 0]
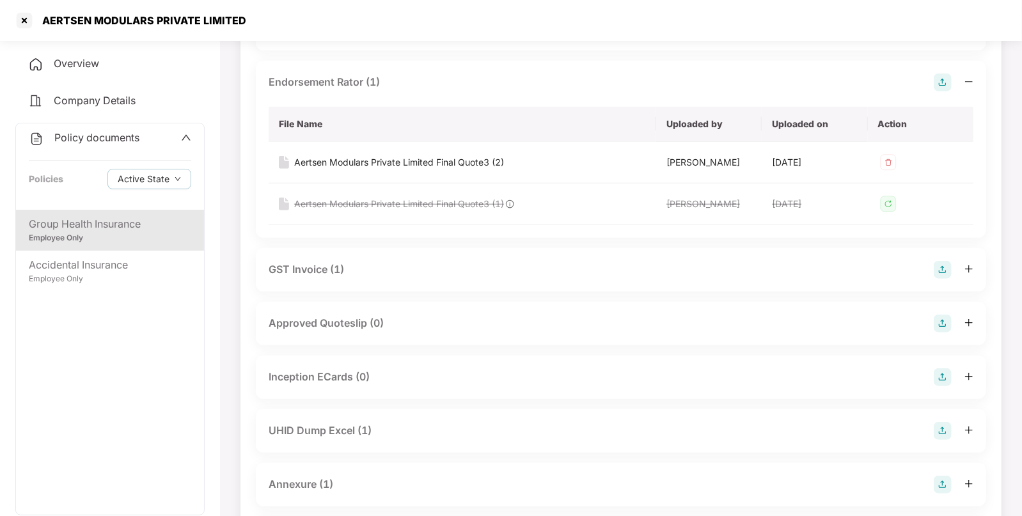
click at [354, 261] on div "GST Invoice (1)" at bounding box center [621, 270] width 705 height 18
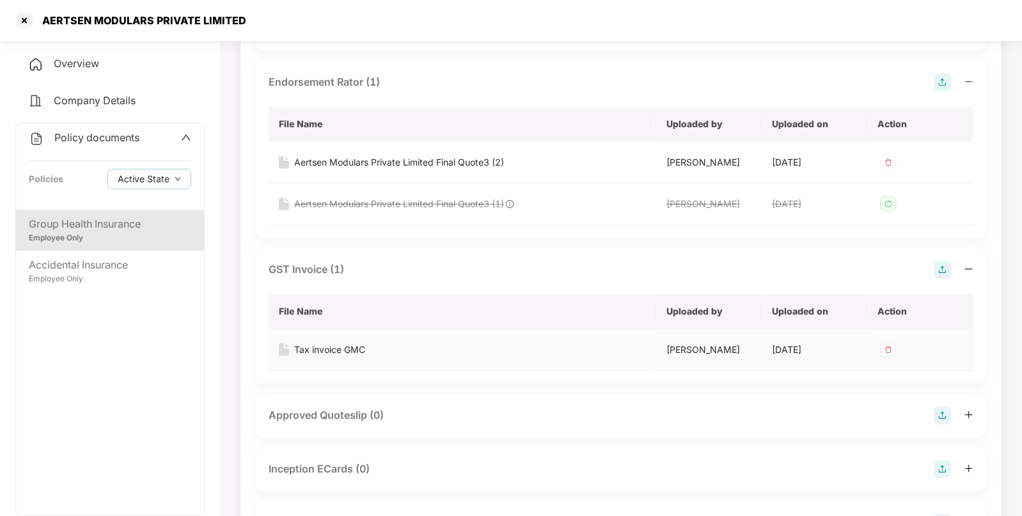
click at [325, 346] on div "Tax invoice GMC" at bounding box center [329, 350] width 71 height 14
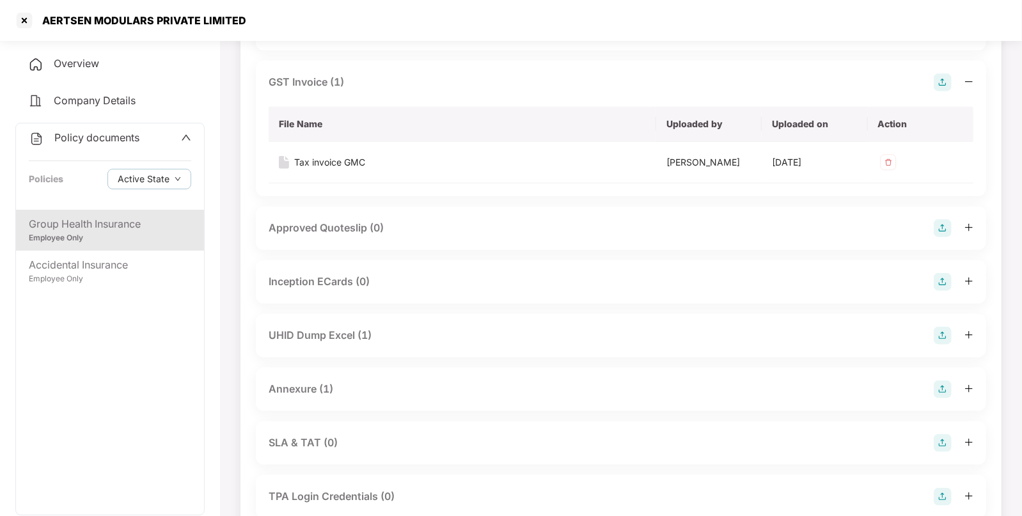
scroll to position [857, 0]
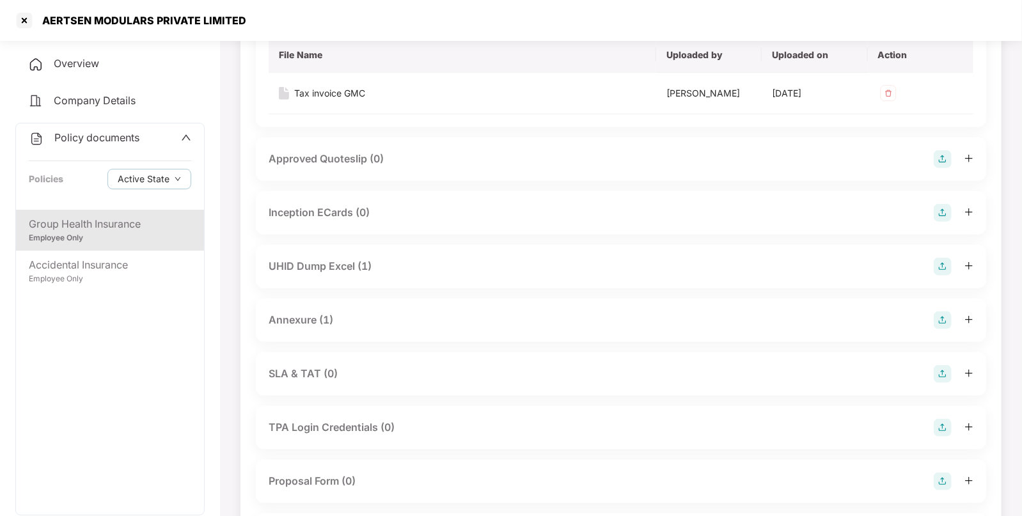
click at [318, 267] on div "UHID Dump Excel (1)" at bounding box center [320, 266] width 103 height 16
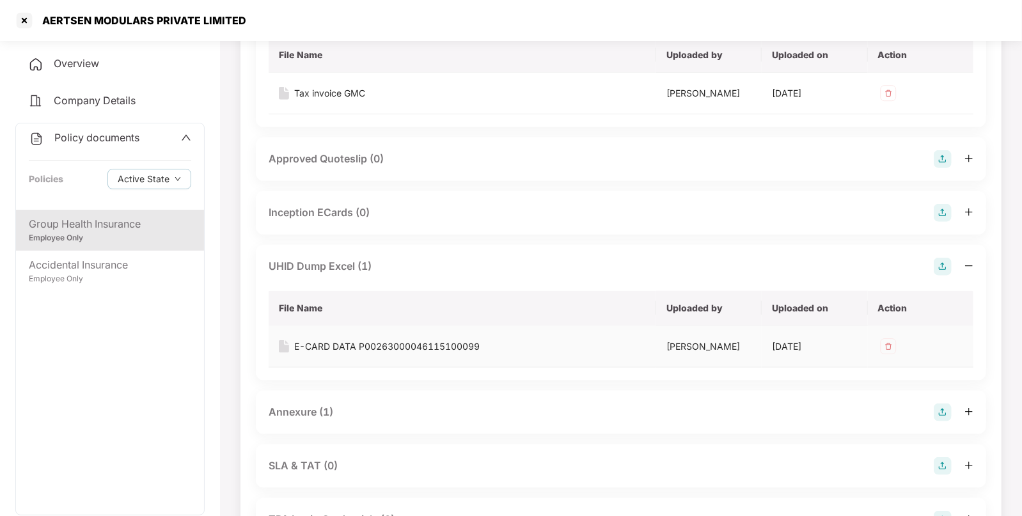
click at [315, 345] on div "E-CARD DATA P00263000046115100099" at bounding box center [386, 347] width 185 height 14
click at [303, 411] on div "Annexure (1)" at bounding box center [301, 412] width 65 height 16
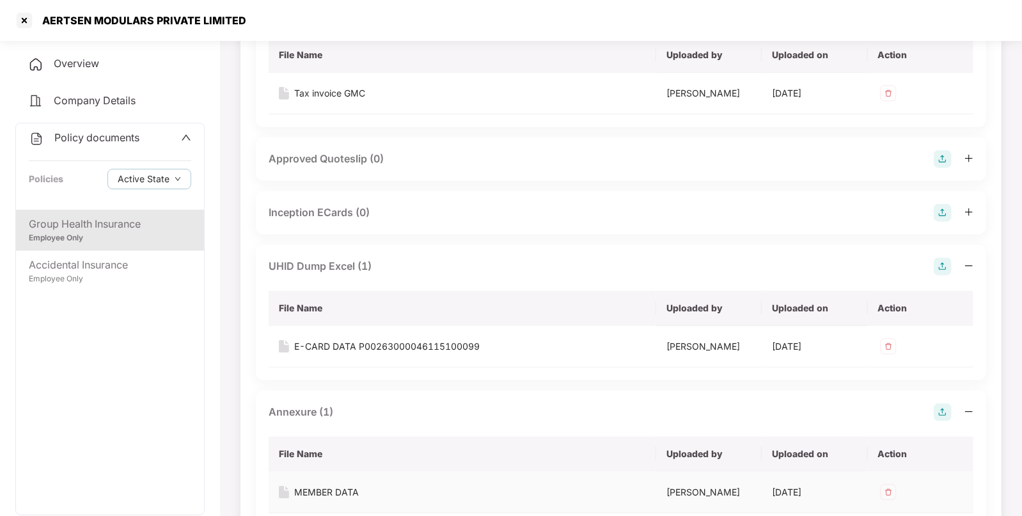
click at [307, 486] on div "MEMBER DATA" at bounding box center [326, 492] width 65 height 14
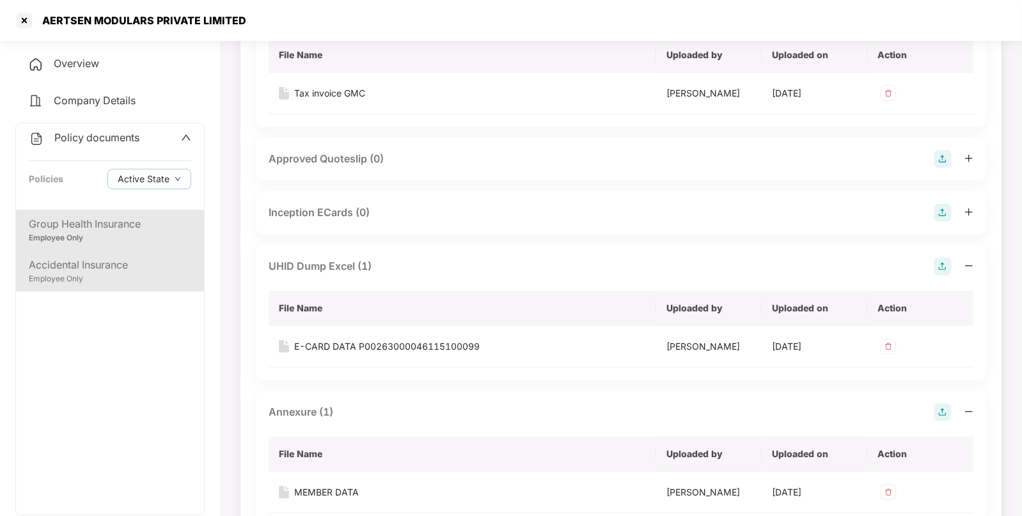
click at [112, 263] on div "Accidental Insurance" at bounding box center [110, 265] width 162 height 16
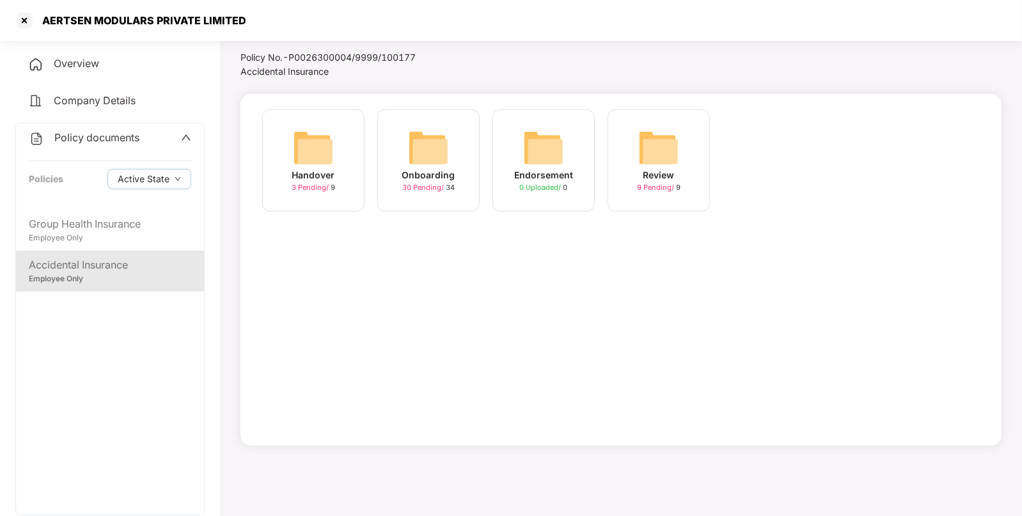
click at [435, 155] on img at bounding box center [428, 147] width 41 height 41
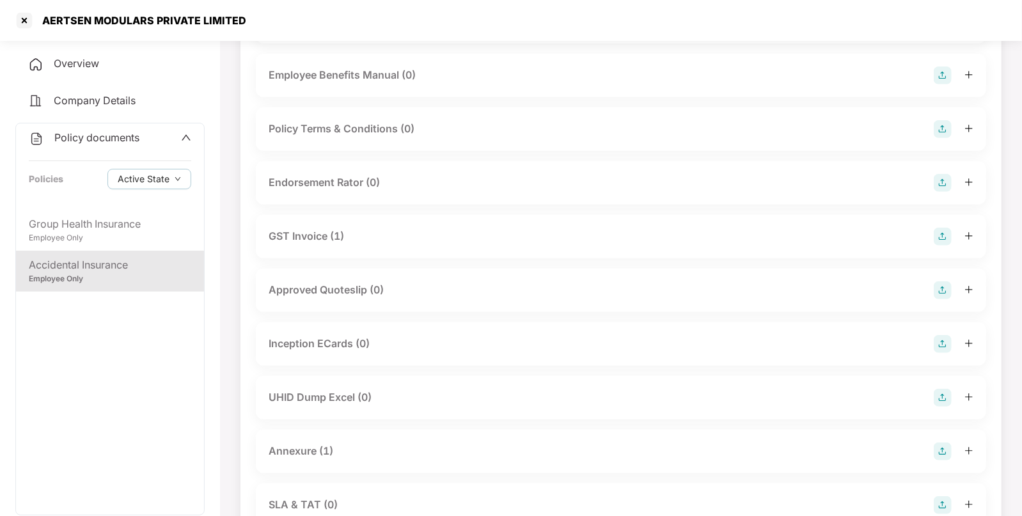
scroll to position [0, 0]
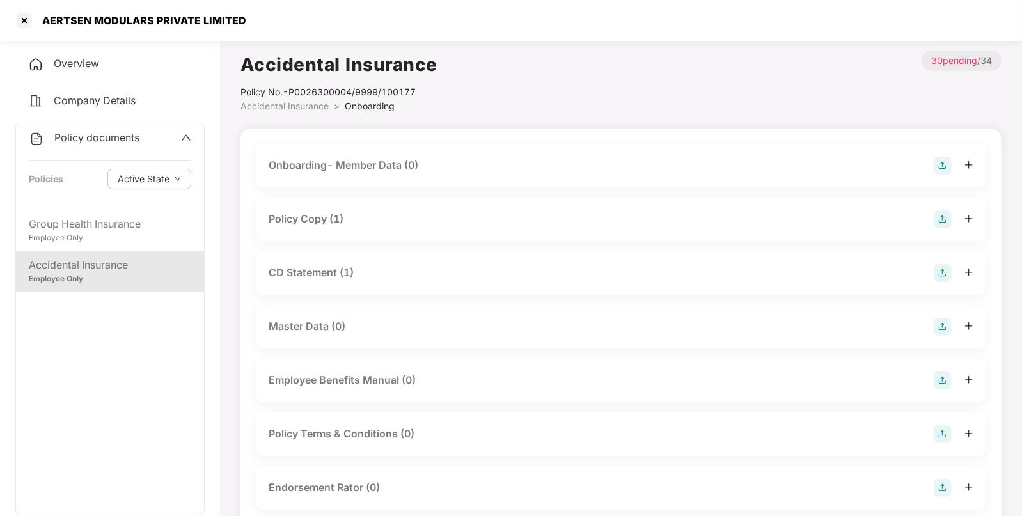
click at [295, 210] on div "Policy Copy (1)" at bounding box center [621, 219] width 705 height 18
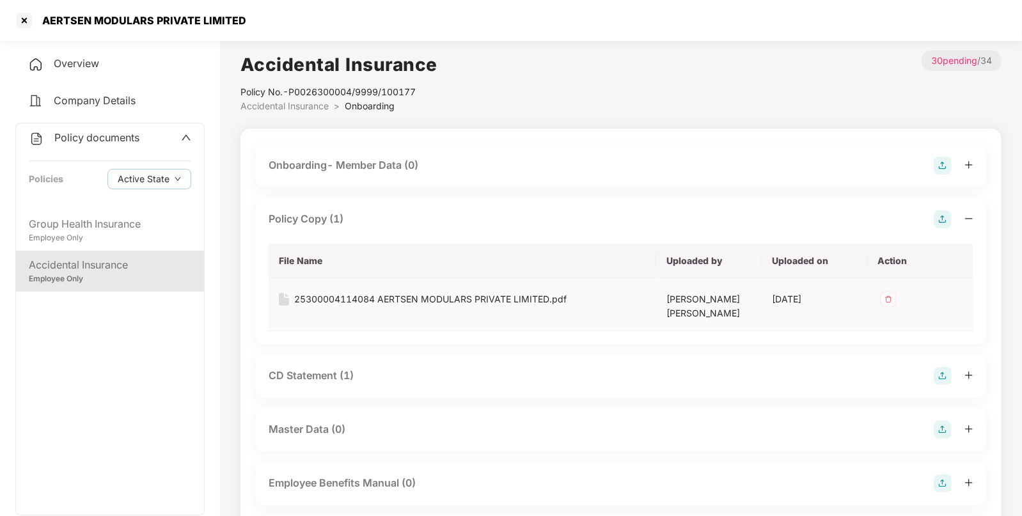
click at [333, 292] on div "25300004114084 AERTSEN MODULARS PRIVATE LIMITED.pdf" at bounding box center [430, 299] width 272 height 14
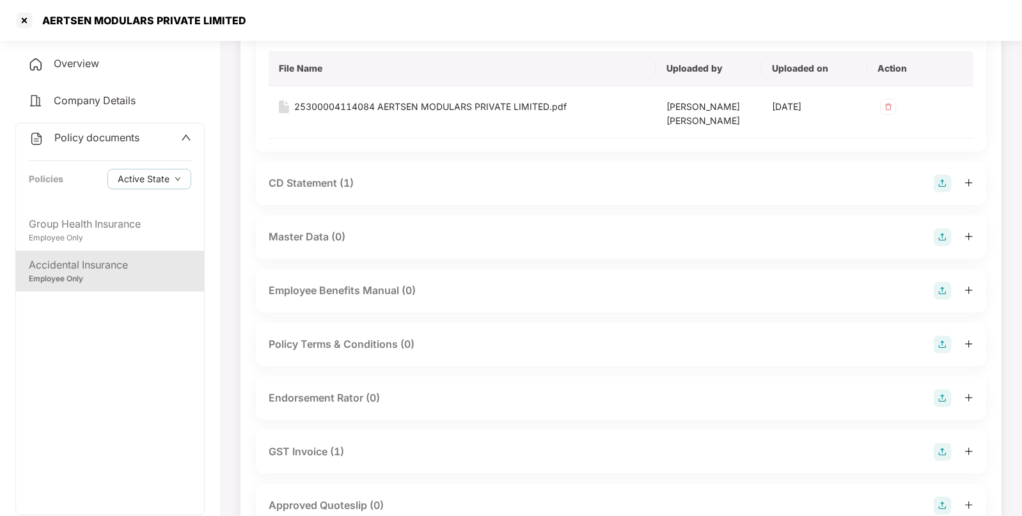
scroll to position [193, 0]
click at [309, 175] on div "CD Statement (1)" at bounding box center [311, 183] width 85 height 16
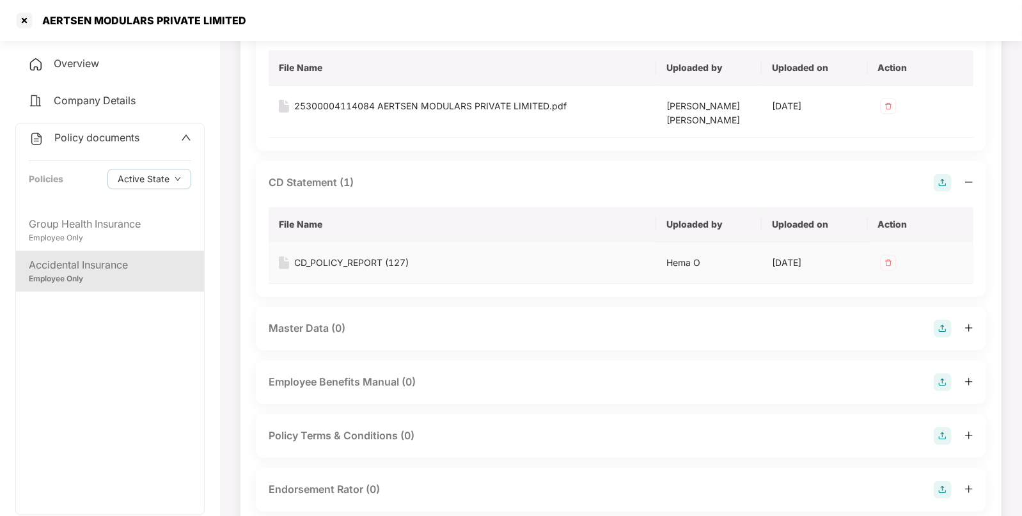
click at [311, 261] on div "CD_POLICY_REPORT (127)" at bounding box center [351, 263] width 114 height 14
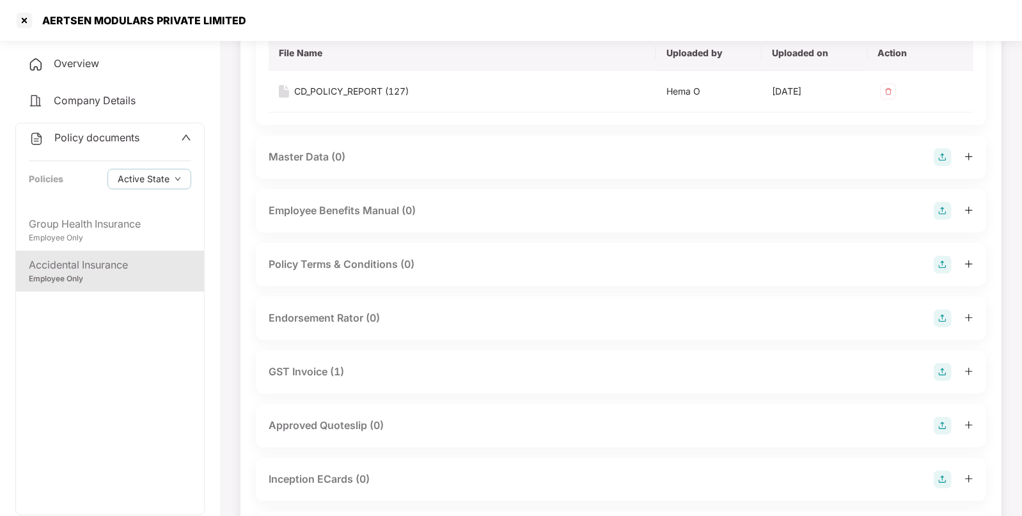
scroll to position [455, 0]
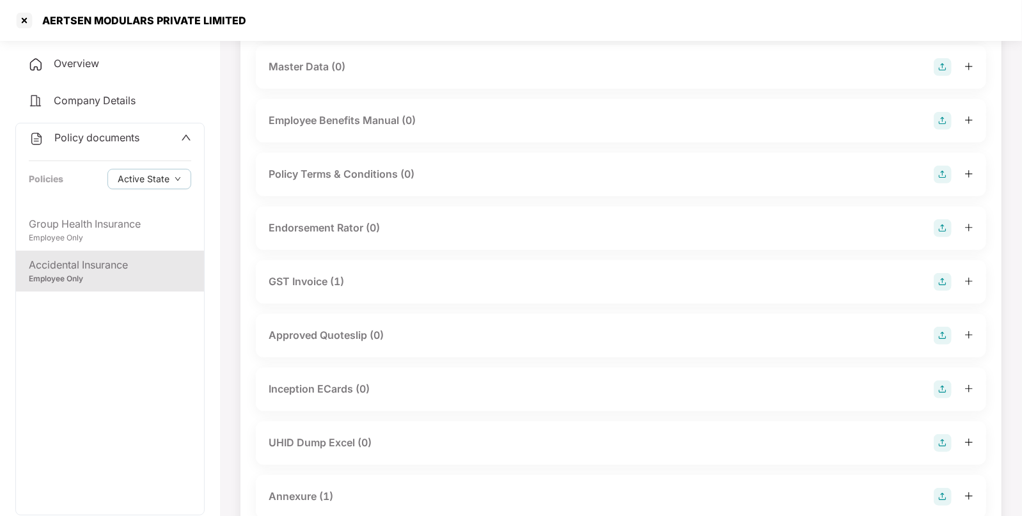
click at [311, 277] on div "GST Invoice (1)" at bounding box center [306, 282] width 75 height 16
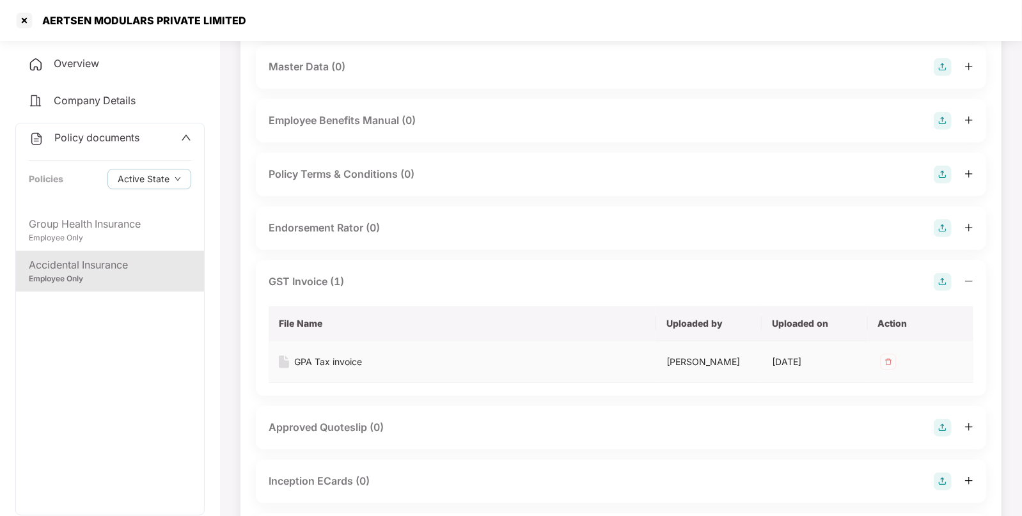
click at [333, 365] on div "GPA Tax invoice" at bounding box center [328, 362] width 68 height 14
click at [72, 22] on div "AERTSEN MODULARS PRIVATE LIMITED" at bounding box center [141, 20] width 212 height 13
copy div "AERTSEN MODULARS PRIVATE LIMITED"
